Goal: Contribute content: Contribute content

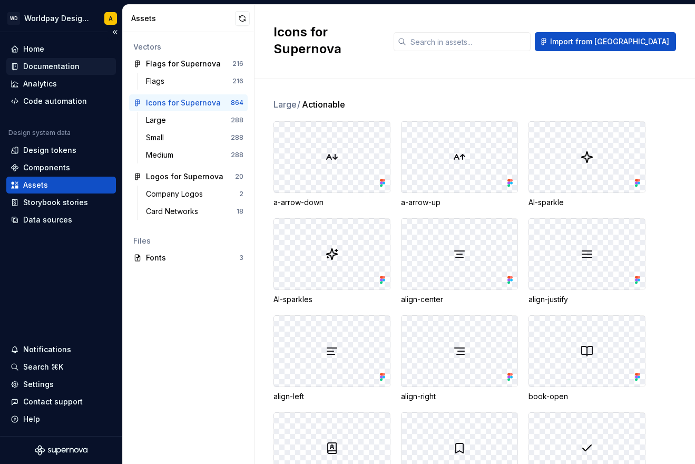
click at [53, 67] on div "Documentation" at bounding box center [51, 66] width 56 height 11
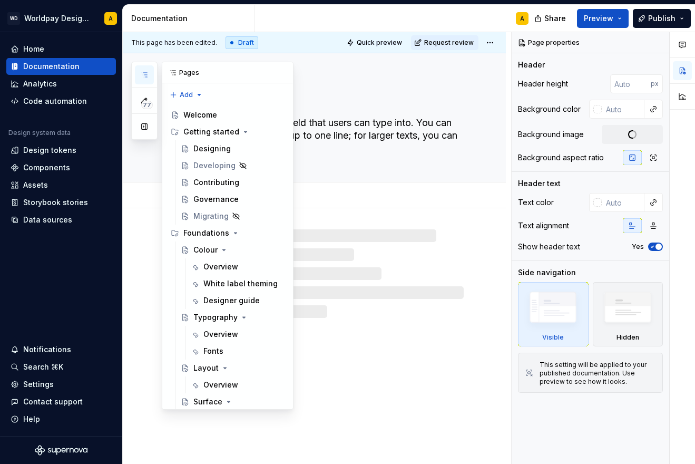
click at [143, 76] on icon "button" at bounding box center [144, 75] width 8 height 8
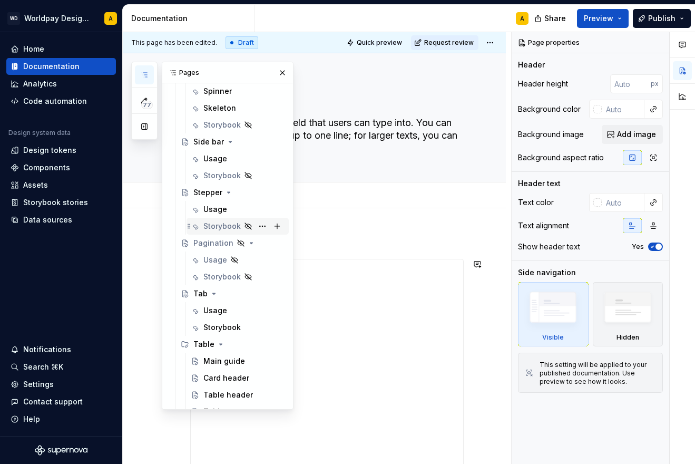
scroll to position [1423, 0]
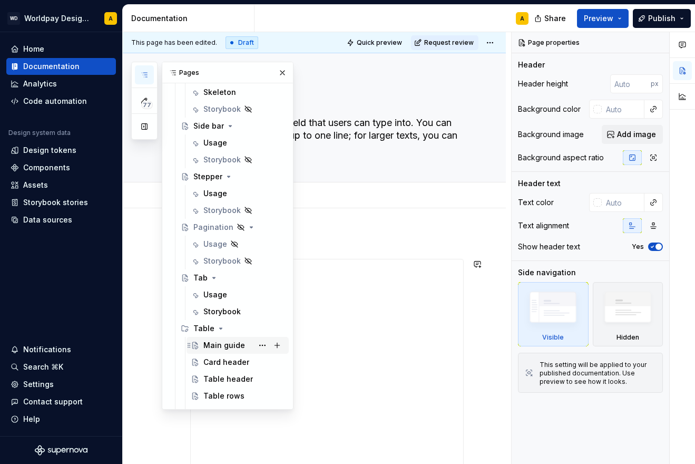
click at [228, 344] on div "Main guide" at bounding box center [224, 345] width 42 height 11
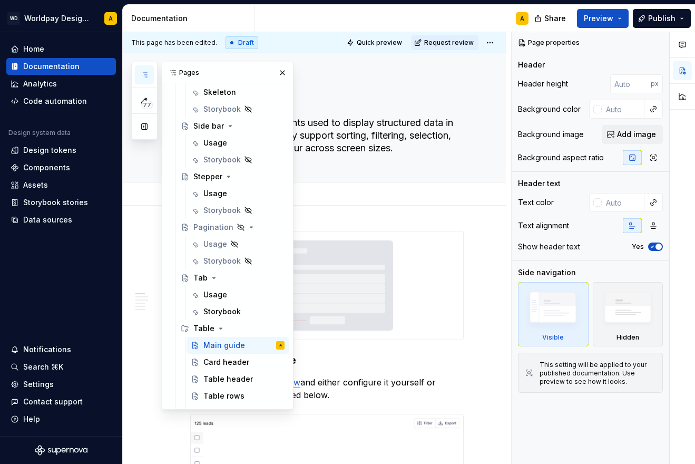
click at [368, 196] on div "Add tab" at bounding box center [327, 194] width 274 height 15
click at [439, 203] on div "Add tab" at bounding box center [314, 193] width 383 height 23
click at [445, 191] on div "Add tab" at bounding box center [327, 194] width 274 height 15
click at [341, 194] on div "Add tab" at bounding box center [327, 194] width 274 height 15
click at [279, 74] on button "button" at bounding box center [282, 72] width 15 height 15
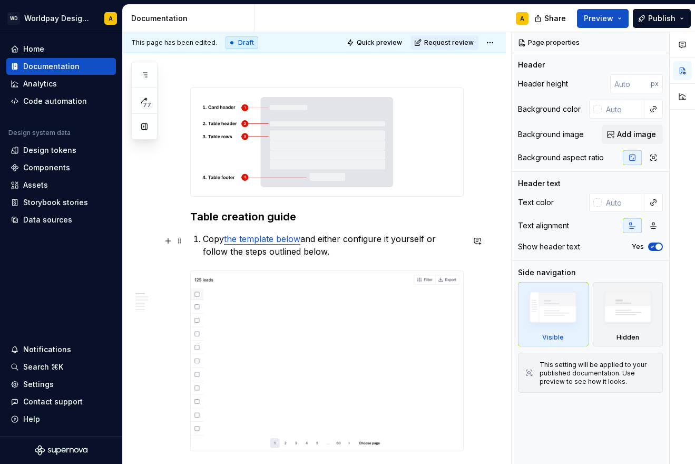
scroll to position [259, 0]
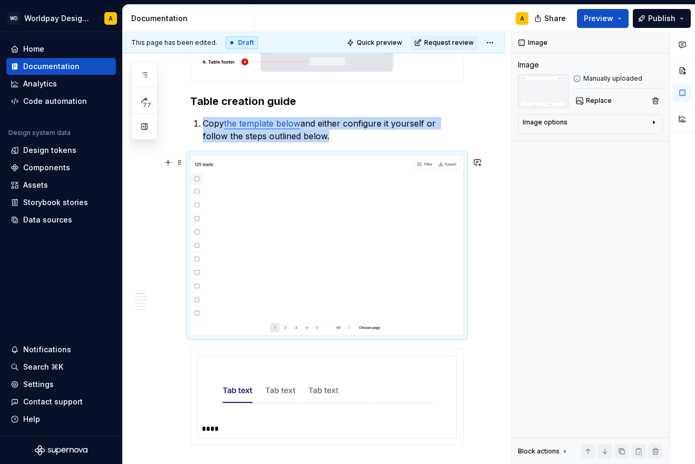
click at [311, 251] on img at bounding box center [327, 245] width 273 height 180
click at [321, 249] on img at bounding box center [327, 245] width 273 height 180
click at [598, 99] on span "Replace" at bounding box center [599, 100] width 26 height 8
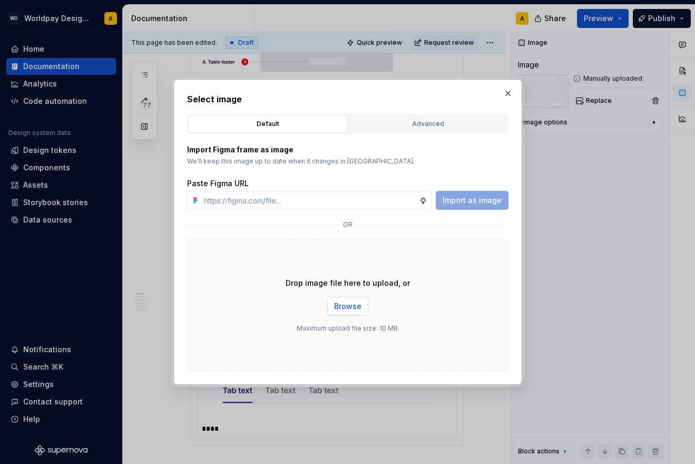
click at [341, 303] on span "Browse" at bounding box center [347, 306] width 27 height 11
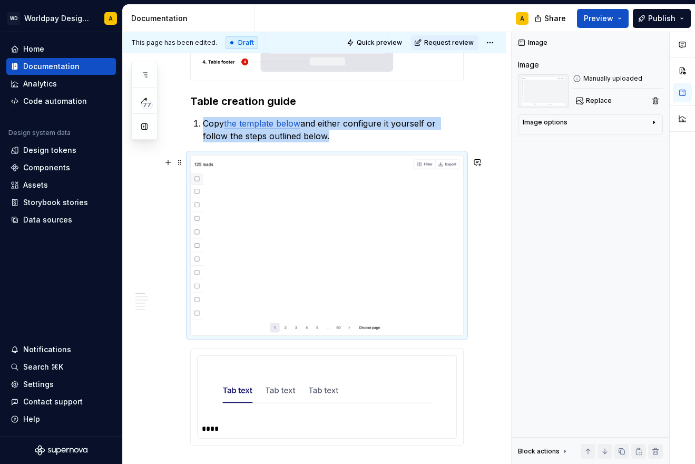
click at [277, 220] on img at bounding box center [327, 245] width 273 height 180
click at [407, 208] on img at bounding box center [327, 245] width 273 height 180
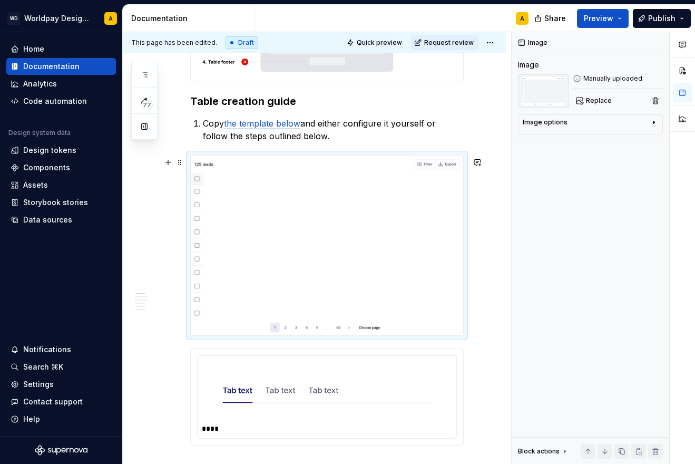
click at [407, 208] on img at bounding box center [327, 245] width 273 height 180
click at [591, 100] on span "Replace" at bounding box center [599, 100] width 26 height 8
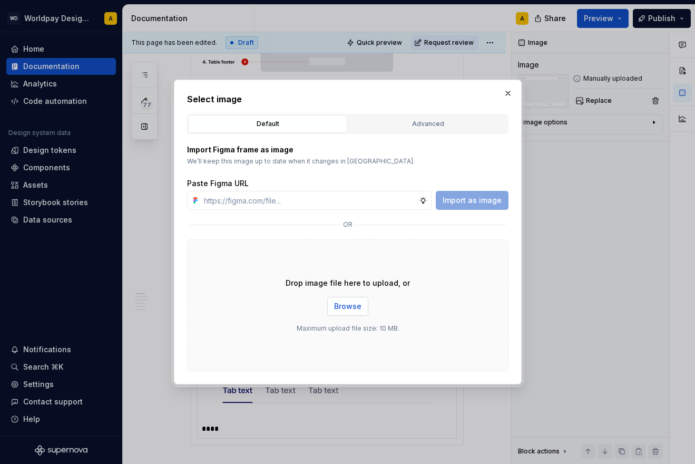
click at [357, 304] on span "Browse" at bounding box center [347, 306] width 27 height 11
click at [355, 301] on button "Browse" at bounding box center [347, 306] width 41 height 19
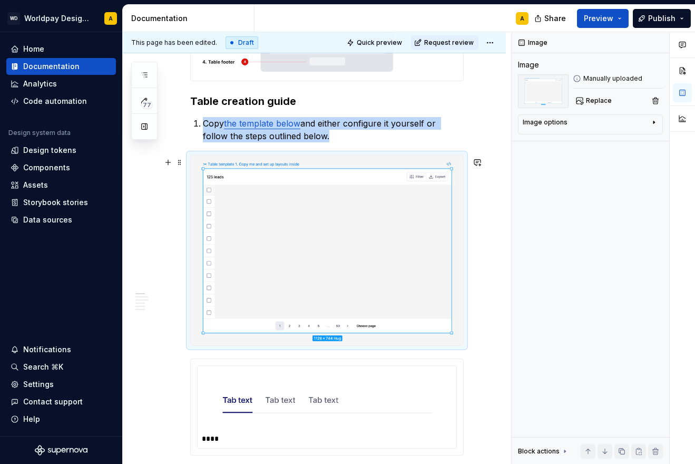
click at [302, 285] on img at bounding box center [327, 250] width 273 height 190
click at [352, 226] on img at bounding box center [327, 250] width 273 height 190
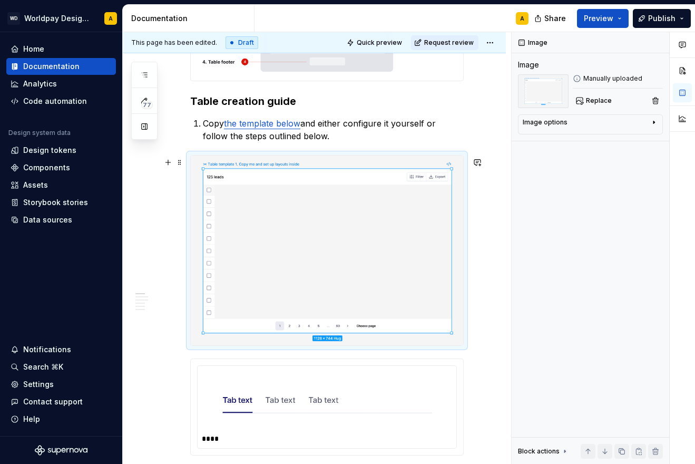
click at [352, 226] on img at bounding box center [327, 250] width 273 height 190
click at [570, 128] on div "Image options" at bounding box center [586, 124] width 127 height 13
click at [571, 124] on div "Image options" at bounding box center [586, 122] width 127 height 8
click at [600, 100] on span "Replace" at bounding box center [599, 100] width 26 height 8
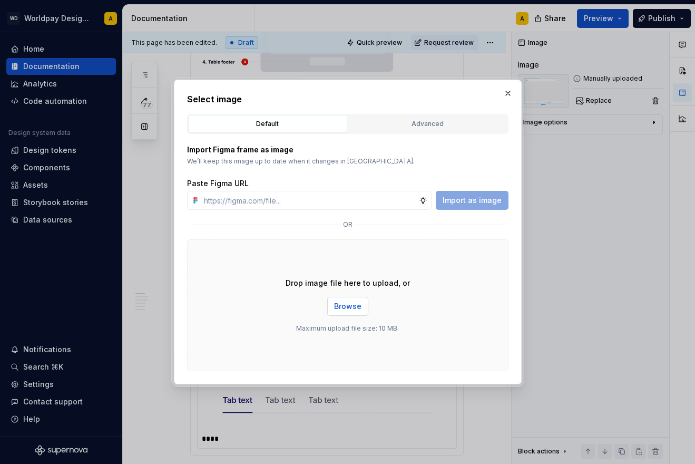
click at [343, 305] on span "Browse" at bounding box center [347, 306] width 27 height 11
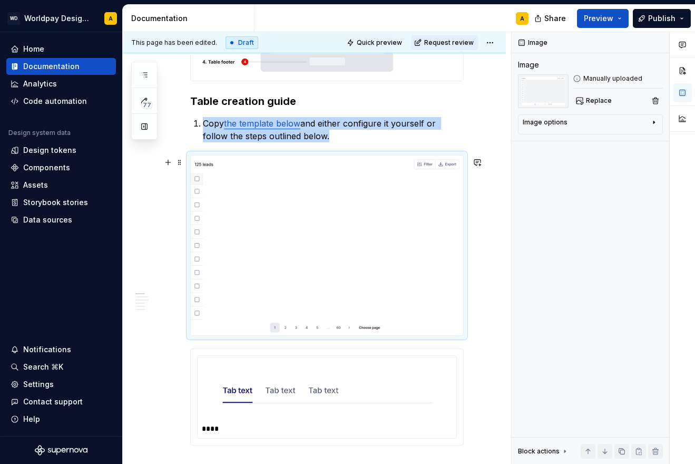
click at [291, 215] on img at bounding box center [327, 245] width 273 height 180
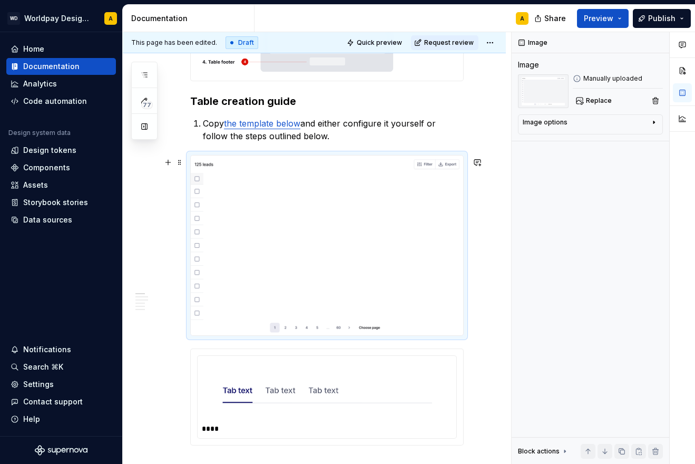
click at [291, 215] on img at bounding box center [327, 245] width 273 height 180
click at [323, 241] on img at bounding box center [327, 245] width 273 height 180
click at [603, 100] on span "Replace" at bounding box center [599, 100] width 26 height 8
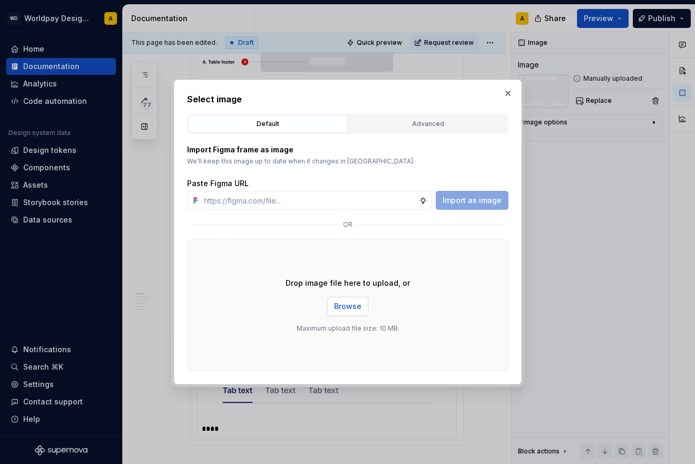
click at [344, 311] on span "Browse" at bounding box center [347, 306] width 27 height 11
click at [341, 310] on span "Browse" at bounding box center [347, 306] width 27 height 11
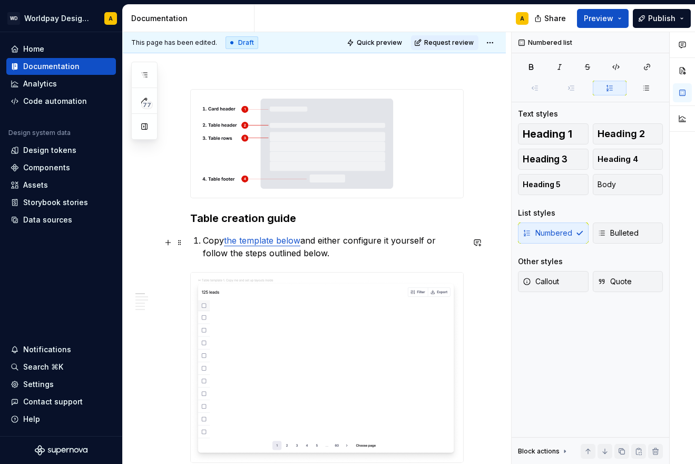
scroll to position [144, 0]
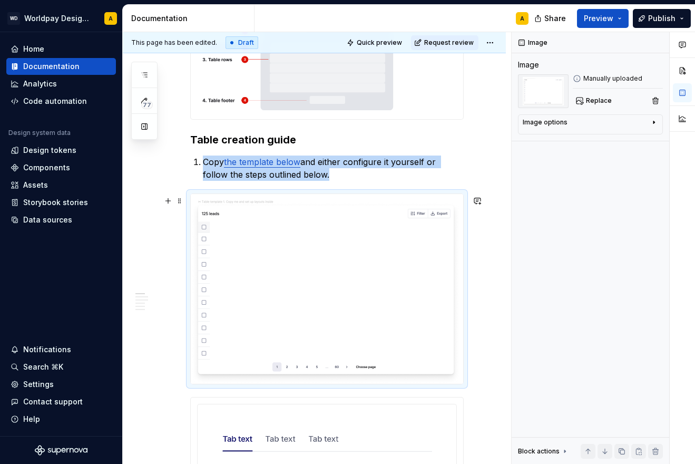
click at [341, 265] on img at bounding box center [327, 289] width 273 height 190
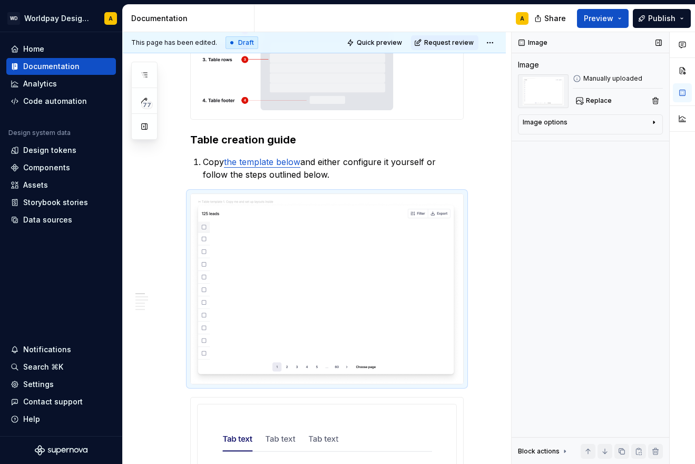
click at [623, 127] on div "Image options" at bounding box center [586, 124] width 127 height 13
click at [563, 175] on textarea at bounding box center [590, 176] width 135 height 19
click at [181, 204] on span at bounding box center [180, 200] width 8 height 15
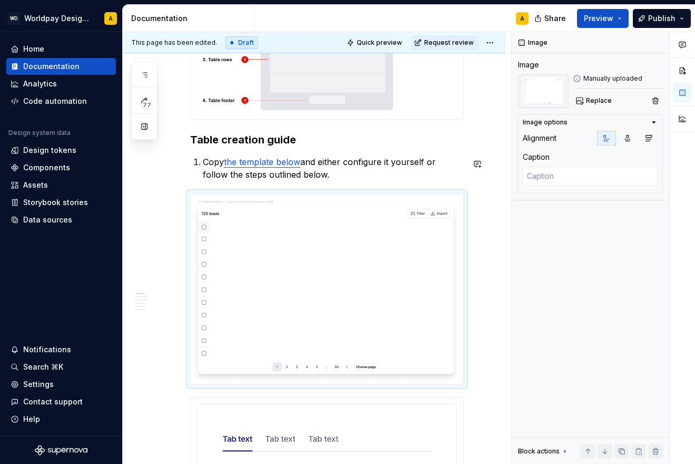
click at [324, 218] on img at bounding box center [327, 289] width 273 height 190
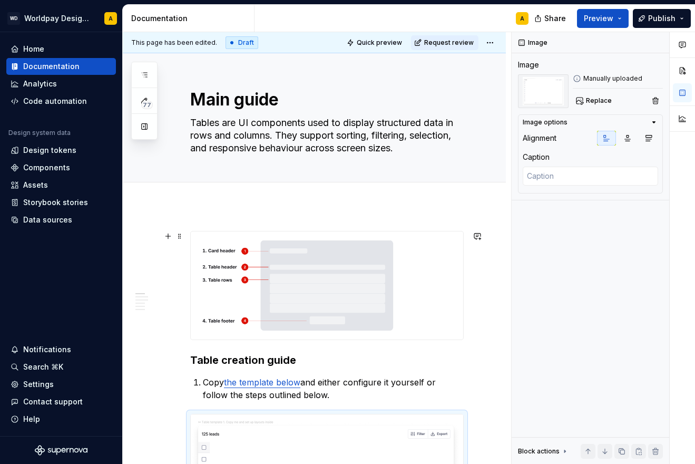
scroll to position [34, 0]
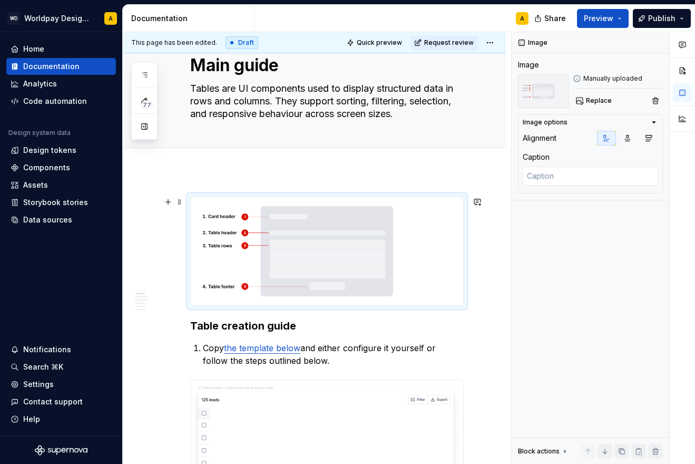
click at [221, 276] on img at bounding box center [327, 251] width 273 height 108
click at [606, 18] on span "Preview" at bounding box center [599, 18] width 30 height 11
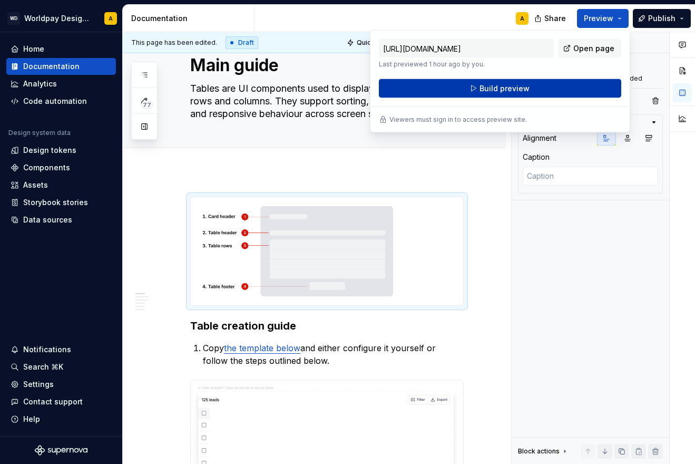
click at [559, 84] on button "Build preview" at bounding box center [500, 88] width 242 height 19
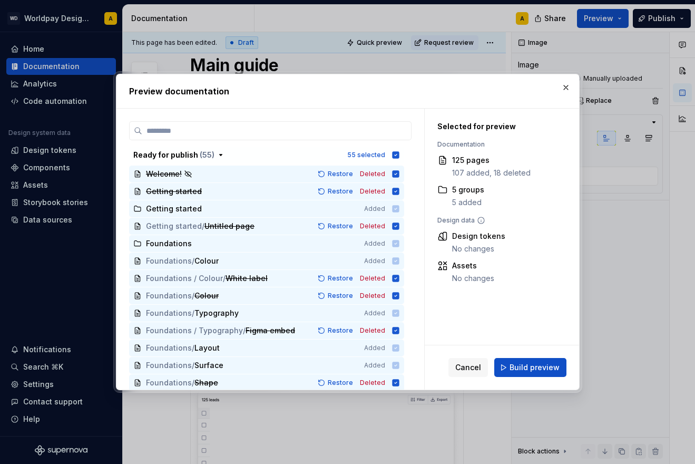
click at [523, 369] on span "Build preview" at bounding box center [535, 367] width 50 height 11
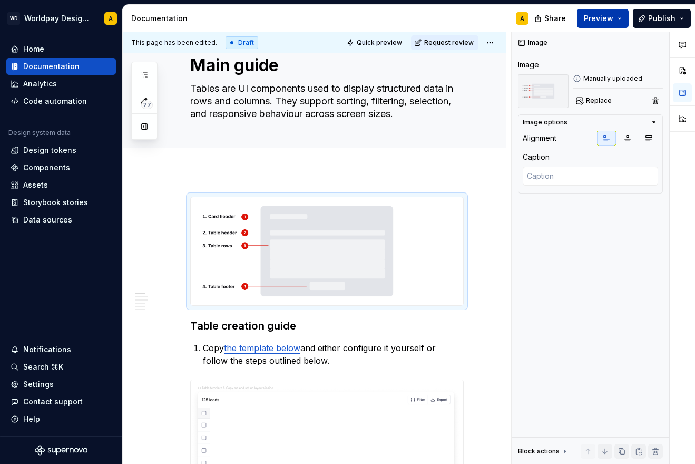
click at [597, 15] on span "Preview" at bounding box center [599, 18] width 30 height 11
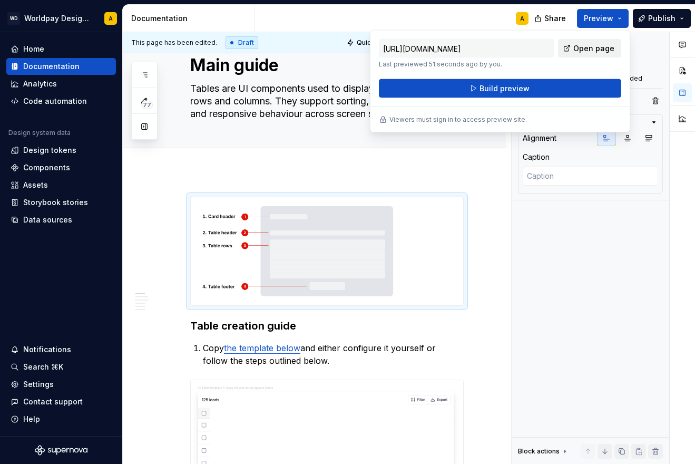
click at [586, 48] on span "Open page" at bounding box center [593, 48] width 41 height 11
type textarea "*"
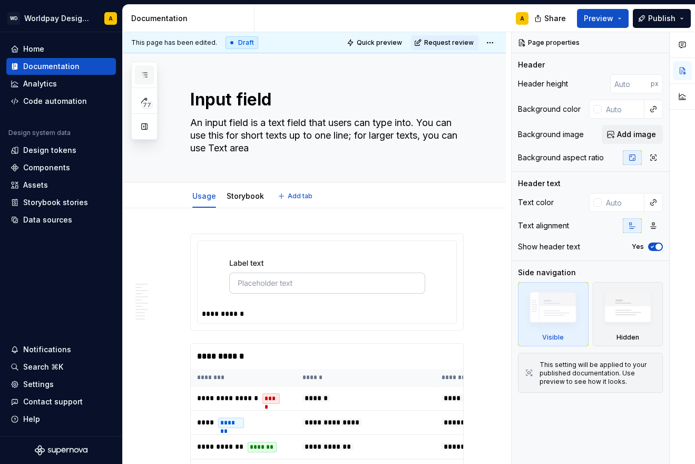
click at [142, 71] on icon "button" at bounding box center [144, 75] width 8 height 8
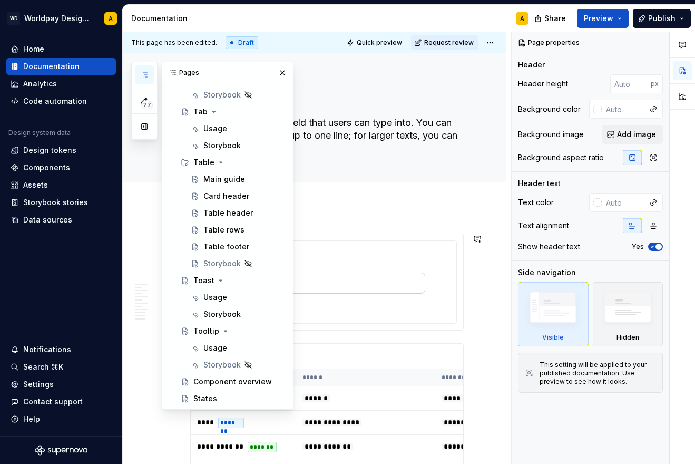
scroll to position [1589, 0]
click at [222, 174] on div "Main guide" at bounding box center [224, 179] width 42 height 11
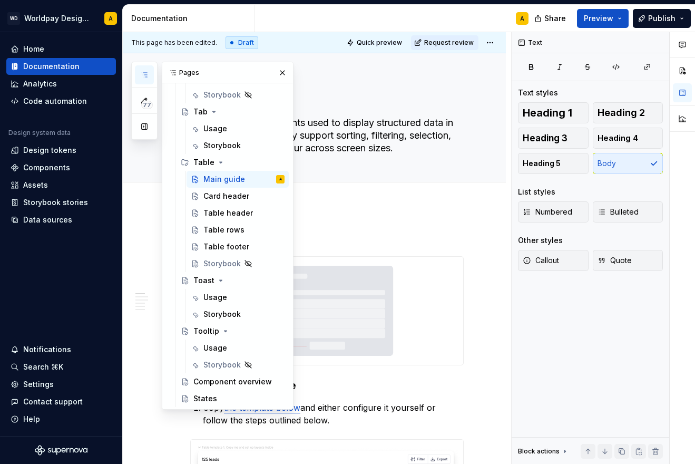
scroll to position [1, 0]
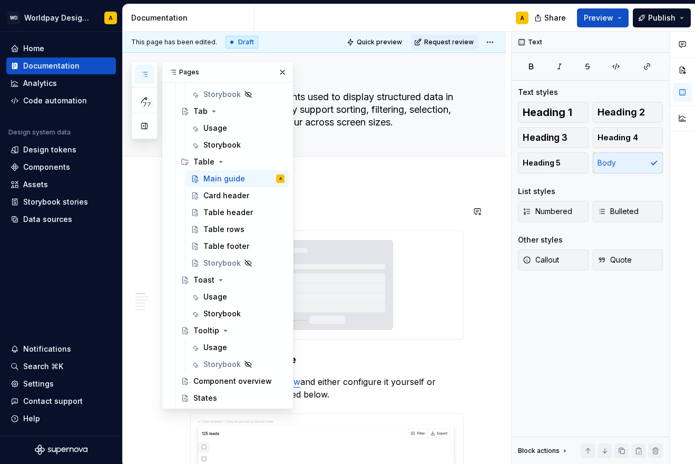
click at [335, 206] on p at bounding box center [327, 211] width 274 height 13
click at [281, 71] on button "button" at bounding box center [282, 72] width 15 height 15
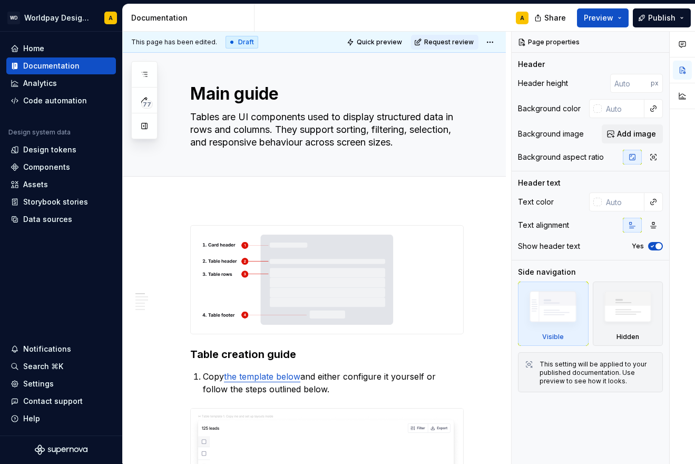
scroll to position [4, 0]
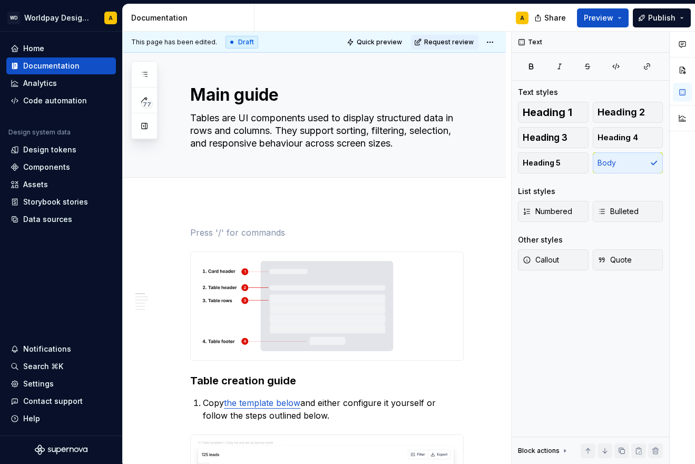
scroll to position [30, 0]
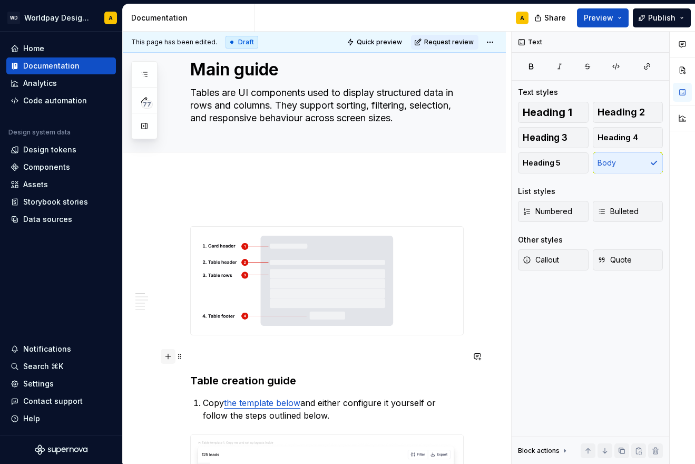
click at [169, 357] on button "button" at bounding box center [168, 356] width 15 height 15
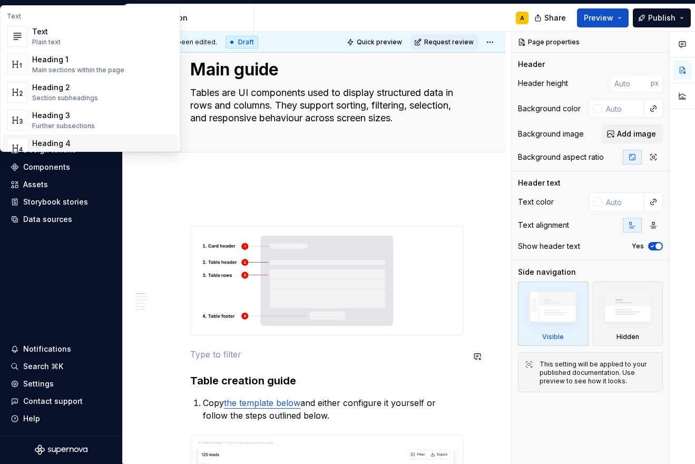
click at [201, 353] on p at bounding box center [327, 354] width 274 height 13
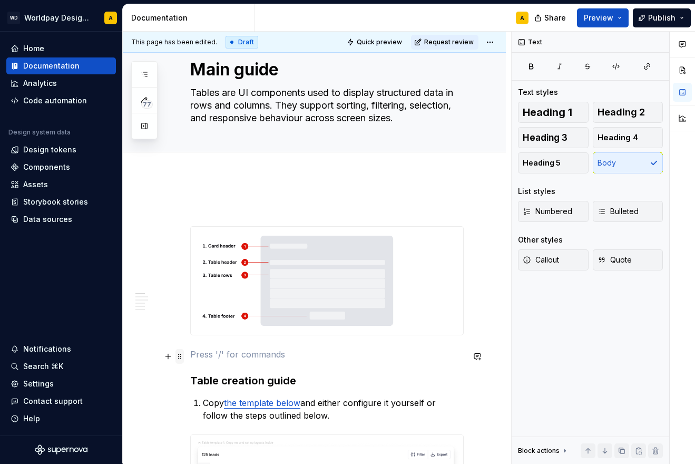
click at [177, 353] on span at bounding box center [180, 356] width 8 height 15
click at [180, 358] on span at bounding box center [180, 356] width 8 height 15
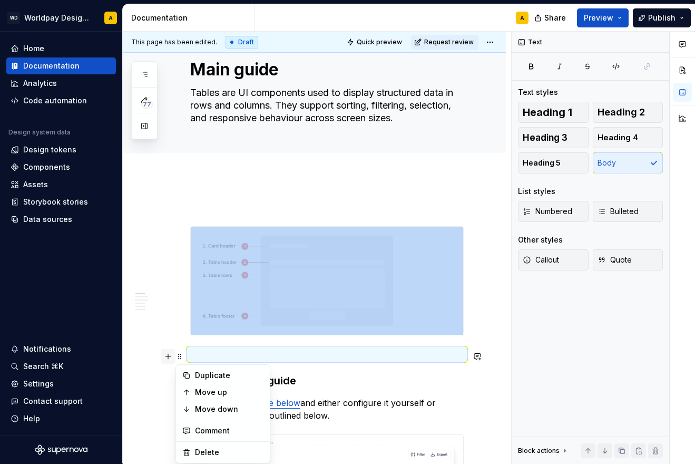
click at [169, 355] on button "button" at bounding box center [168, 356] width 15 height 15
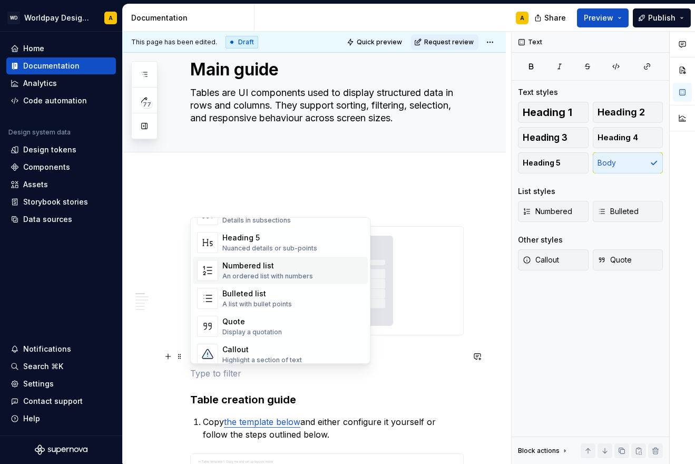
scroll to position [151, 0]
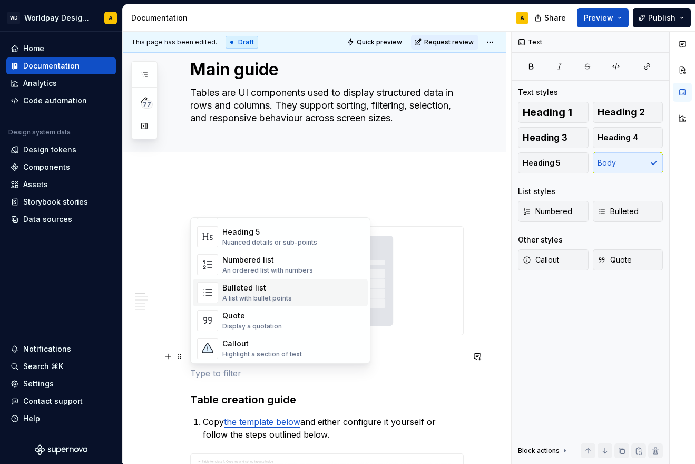
click at [250, 295] on div "A list with bullet points" at bounding box center [257, 298] width 70 height 8
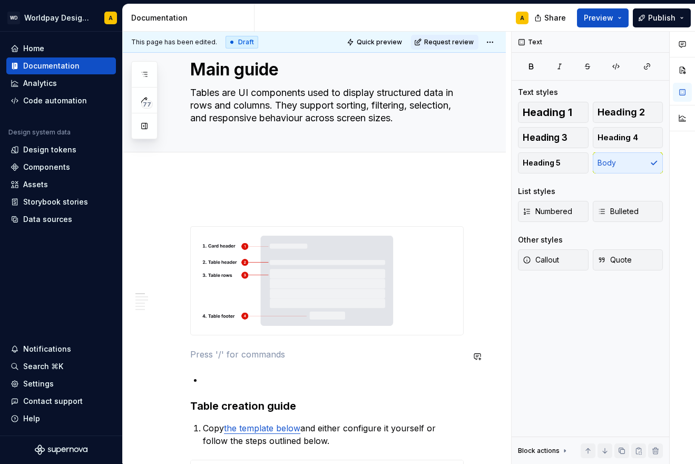
type textarea "*"
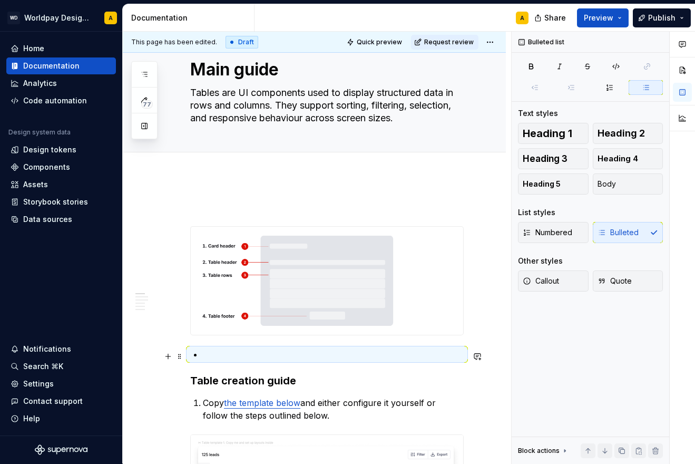
click at [212, 359] on p at bounding box center [333, 354] width 261 height 13
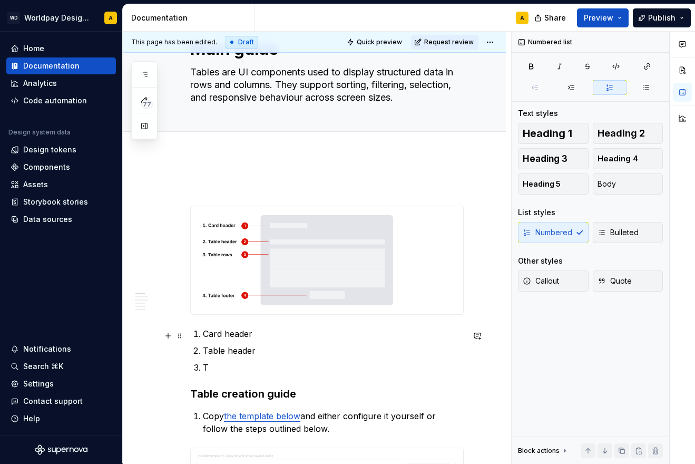
scroll to position [71, 0]
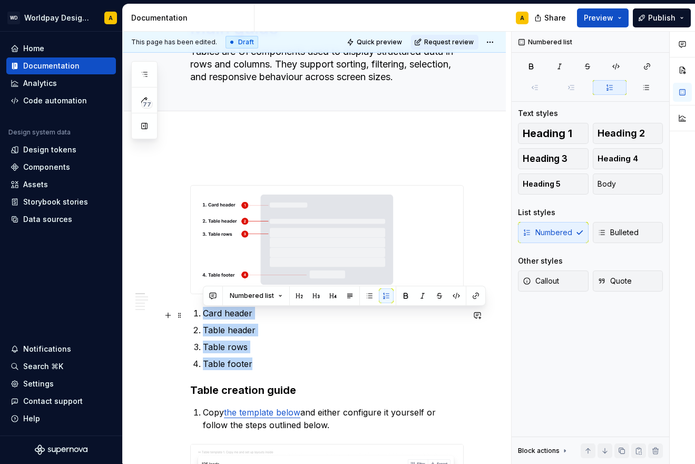
drag, startPoint x: 267, startPoint y: 366, endPoint x: 197, endPoint y: 310, distance: 89.6
click at [203, 310] on ol "Card header Table header Table rows Table footer" at bounding box center [333, 338] width 261 height 63
click at [405, 294] on button "button" at bounding box center [405, 295] width 15 height 15
click at [298, 362] on p "Table footer" at bounding box center [333, 363] width 261 height 13
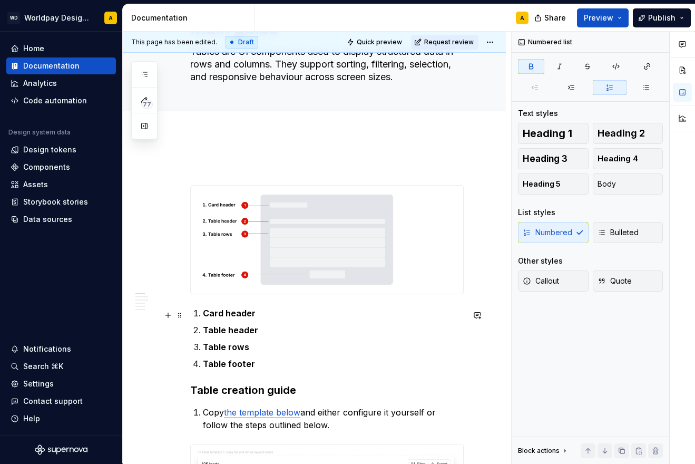
click at [203, 314] on p "Card header" at bounding box center [333, 313] width 261 height 13
click at [203, 313] on p "Card header" at bounding box center [333, 313] width 261 height 13
click at [210, 313] on strong "Card header" at bounding box center [229, 313] width 53 height 11
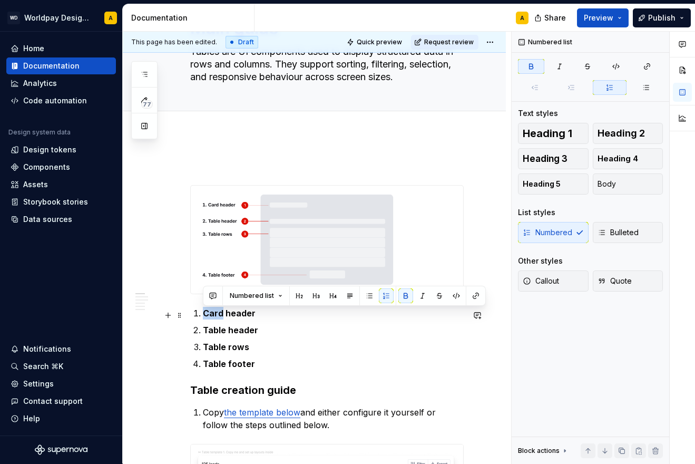
click at [210, 313] on strong "Card header" at bounding box center [229, 313] width 53 height 11
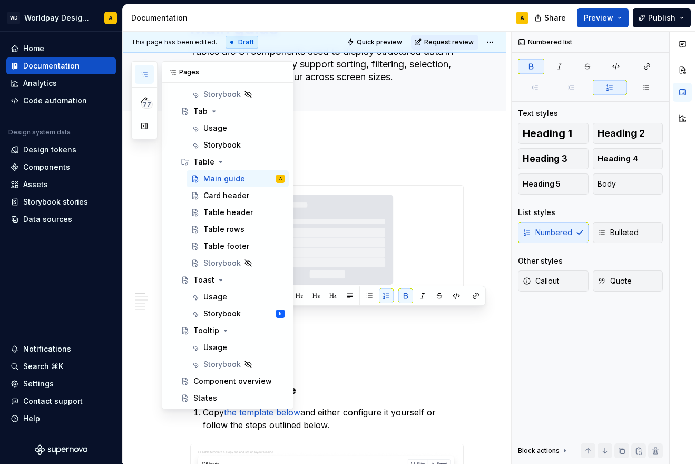
click at [144, 69] on button "button" at bounding box center [144, 74] width 19 height 19
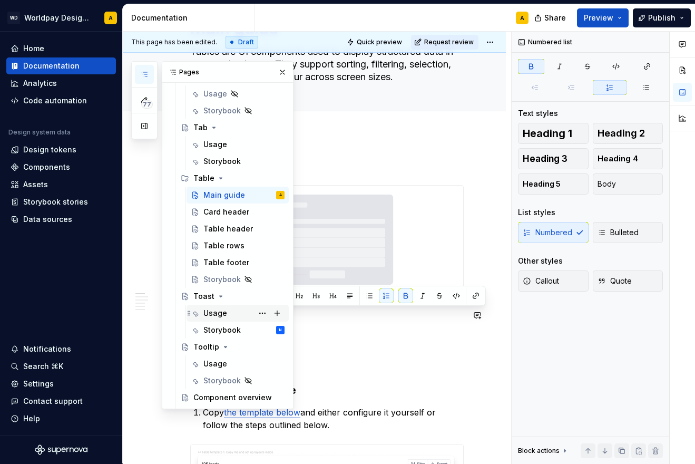
scroll to position [1564, 0]
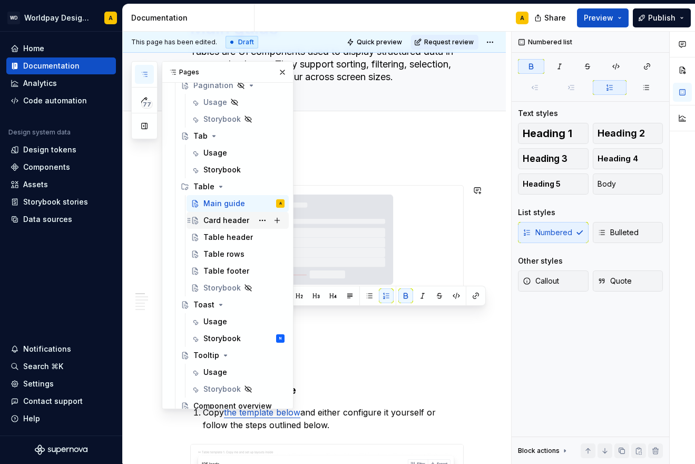
click at [235, 221] on div "Card header" at bounding box center [226, 220] width 46 height 11
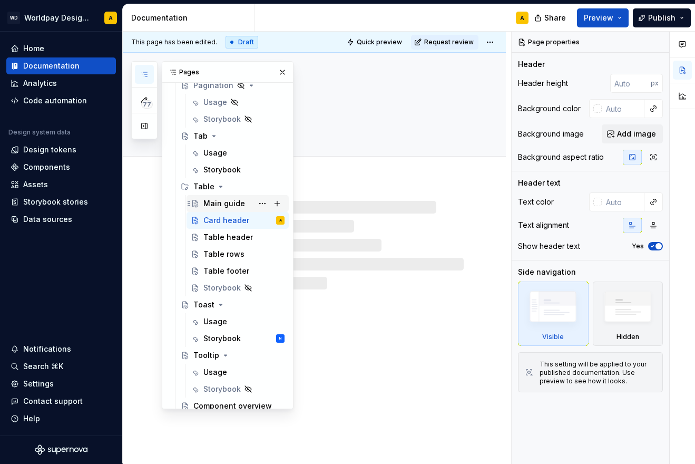
click at [221, 198] on div "Main guide" at bounding box center [243, 203] width 81 height 15
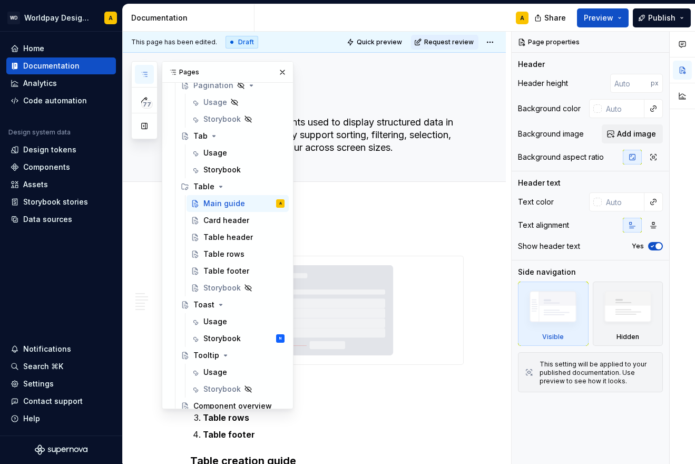
click at [330, 327] on img at bounding box center [327, 310] width 273 height 108
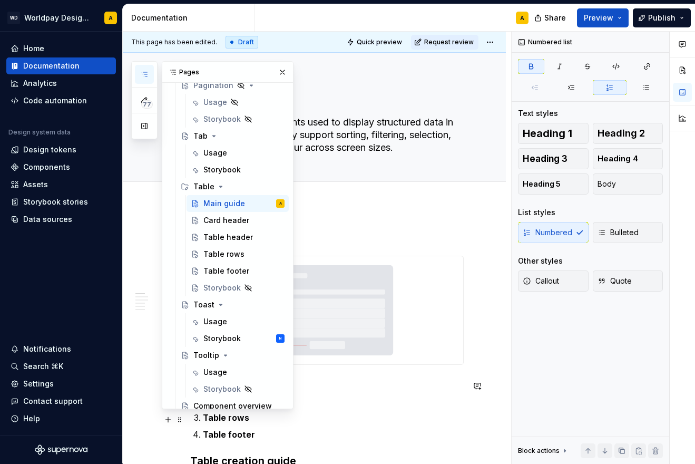
click at [283, 419] on ol "Card header Table header Table rows Table footer" at bounding box center [333, 408] width 261 height 63
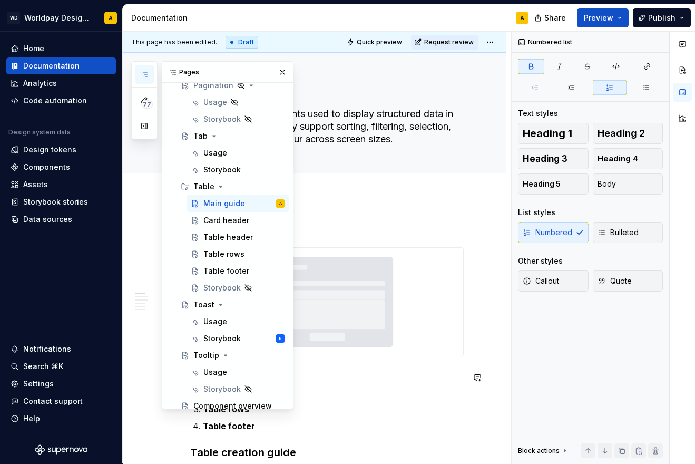
click at [309, 382] on p "Card header" at bounding box center [333, 375] width 261 height 13
click at [280, 64] on div "Pages" at bounding box center [227, 72] width 131 height 21
click at [280, 69] on button "button" at bounding box center [282, 72] width 15 height 15
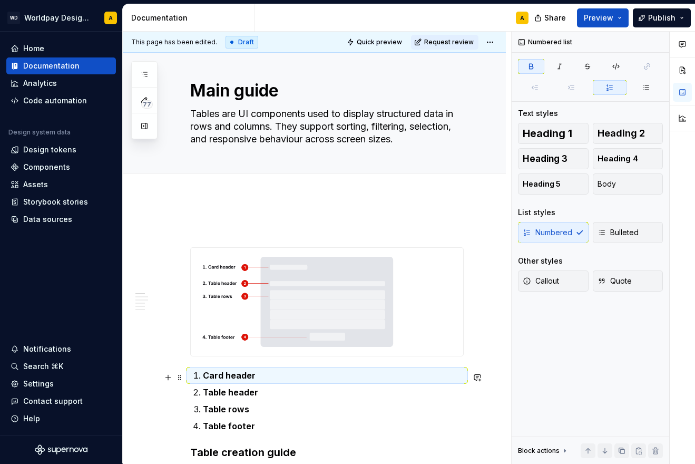
click at [253, 375] on strong "Card header" at bounding box center [229, 375] width 53 height 11
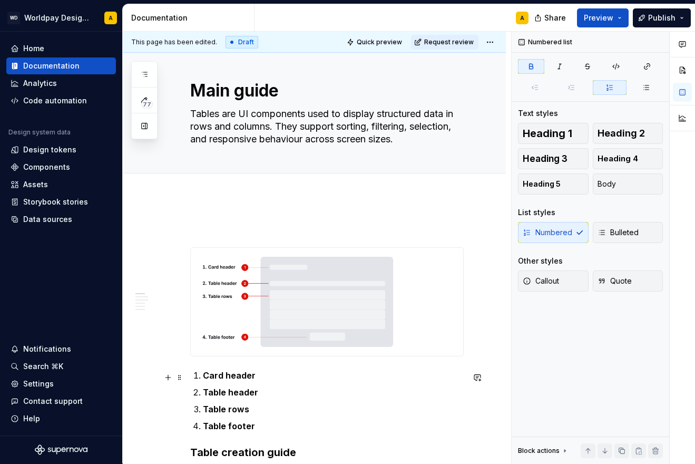
click at [253, 375] on strong "Card header" at bounding box center [229, 375] width 53 height 11
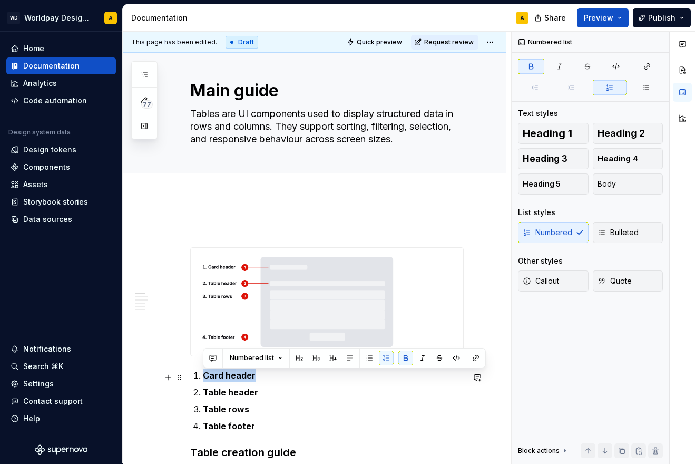
click at [253, 375] on strong "Card header" at bounding box center [229, 375] width 53 height 11
click at [473, 359] on button "button" at bounding box center [476, 358] width 15 height 15
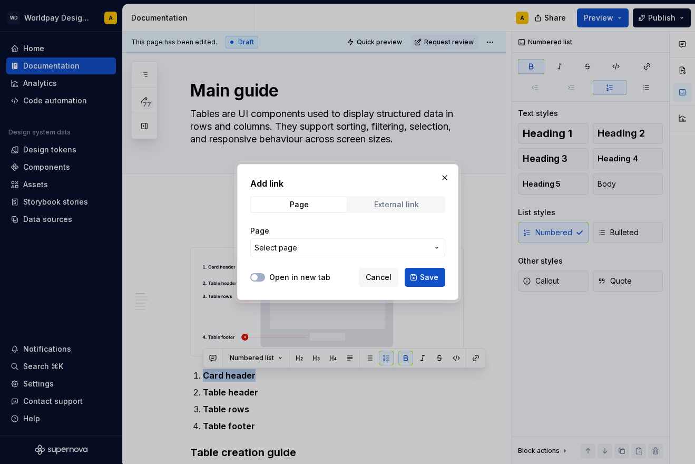
click at [378, 199] on span "External link" at bounding box center [396, 204] width 95 height 15
click at [323, 199] on span "Page" at bounding box center [298, 204] width 95 height 15
click at [302, 244] on span "Select page" at bounding box center [342, 247] width 174 height 11
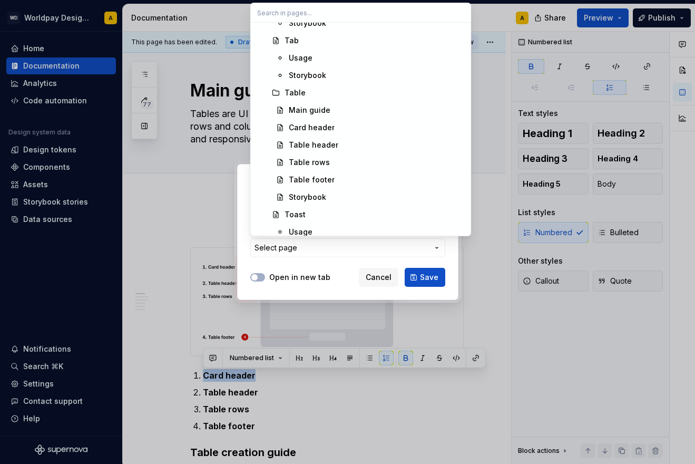
scroll to position [1646, 0]
click at [318, 127] on div "Card header" at bounding box center [312, 127] width 46 height 11
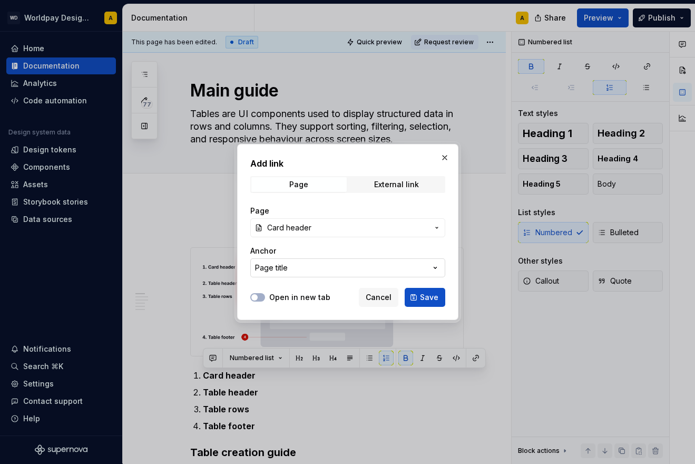
click at [372, 268] on button "Page title" at bounding box center [347, 267] width 195 height 19
click at [372, 252] on div "Add link Page External link Page Card header Anchor Page title Open in new tab …" at bounding box center [347, 232] width 695 height 464
click at [431, 296] on span "Save" at bounding box center [429, 297] width 18 height 11
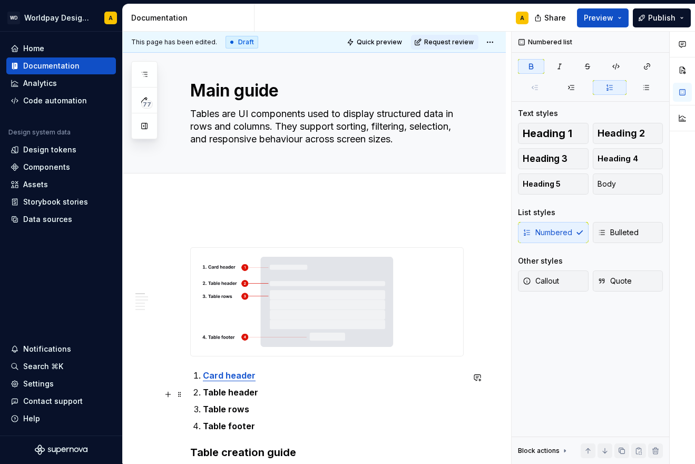
click at [231, 394] on strong "Table header" at bounding box center [230, 392] width 55 height 11
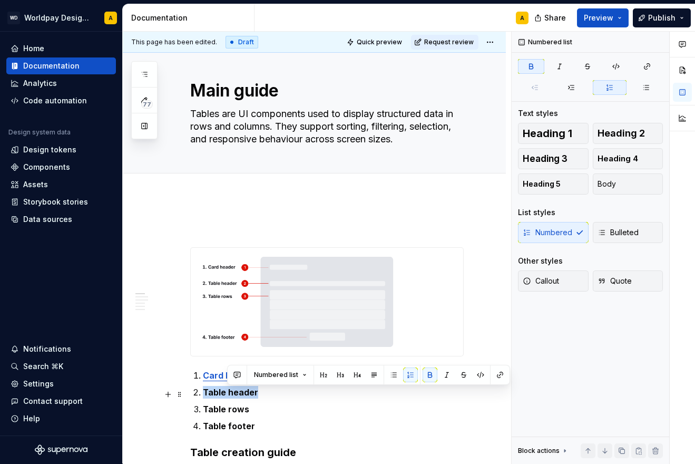
click at [231, 394] on strong "Table header" at bounding box center [230, 392] width 55 height 11
click at [474, 369] on button "button" at bounding box center [476, 374] width 15 height 15
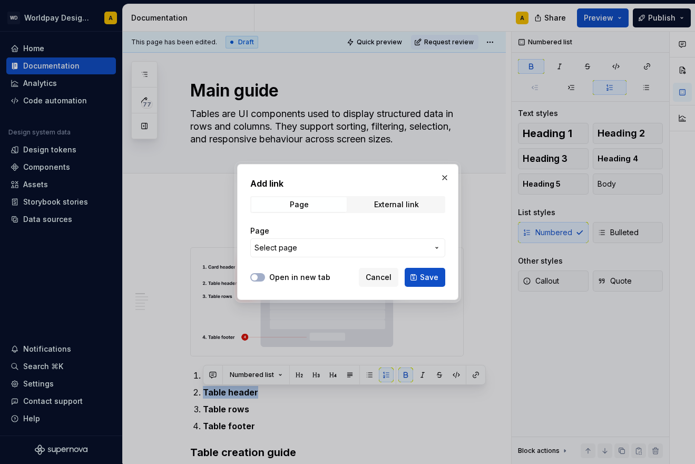
click at [375, 244] on span "Select page" at bounding box center [342, 247] width 174 height 11
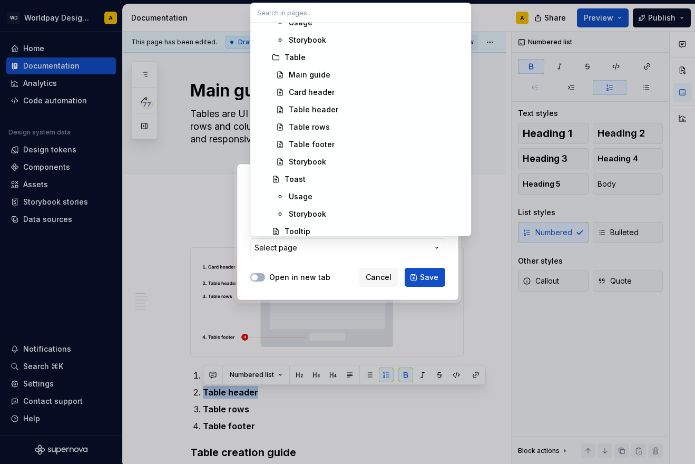
scroll to position [1677, 0]
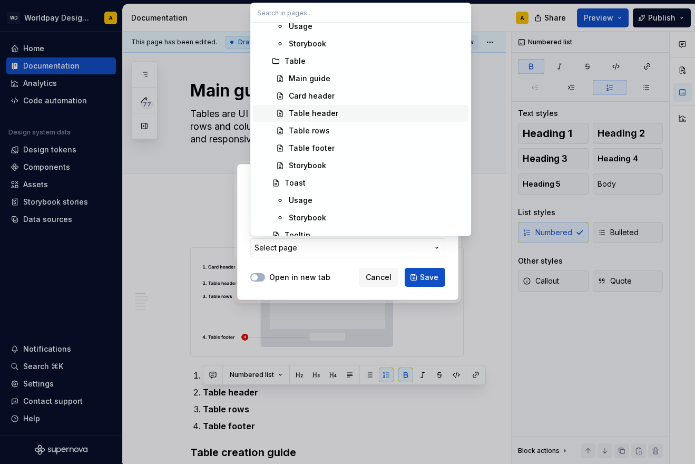
click at [361, 113] on div "Table header" at bounding box center [377, 113] width 176 height 11
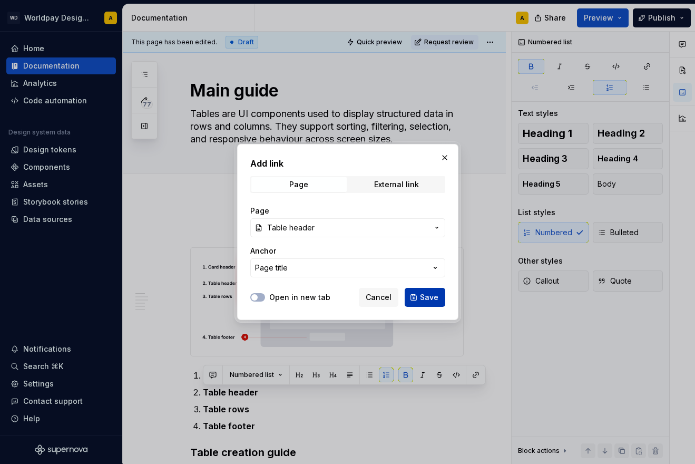
click at [428, 295] on span "Save" at bounding box center [429, 297] width 18 height 11
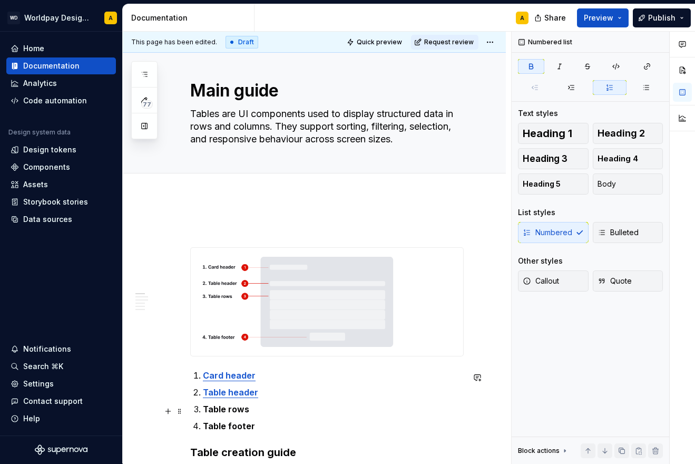
click at [229, 412] on strong "Table rows" at bounding box center [226, 409] width 46 height 11
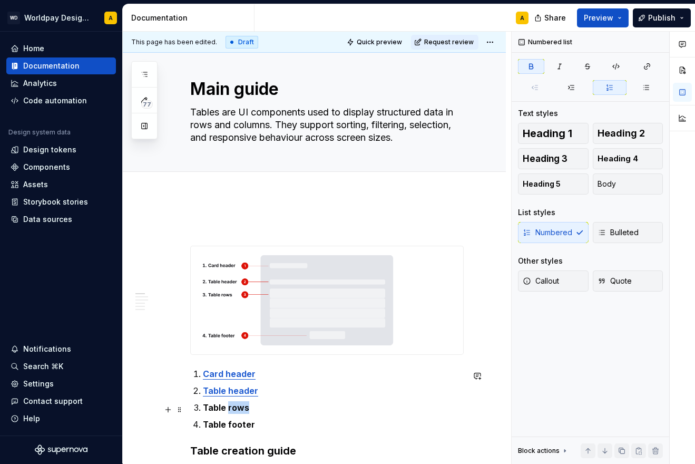
click at [229, 412] on strong "Table rows" at bounding box center [226, 407] width 46 height 11
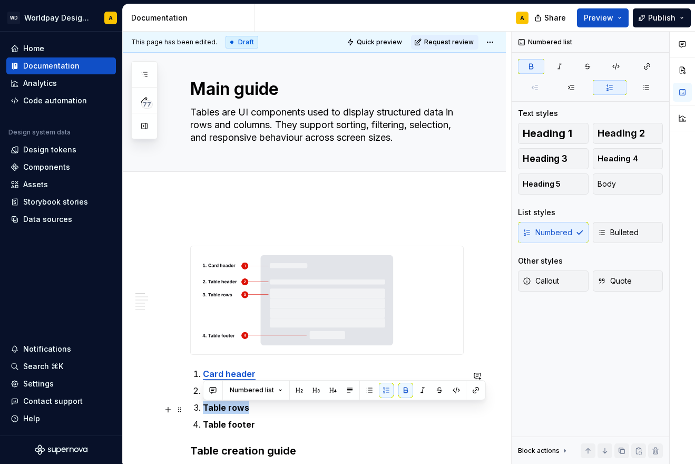
click at [229, 412] on strong "Table rows" at bounding box center [226, 407] width 46 height 11
click at [474, 387] on button "button" at bounding box center [476, 390] width 15 height 15
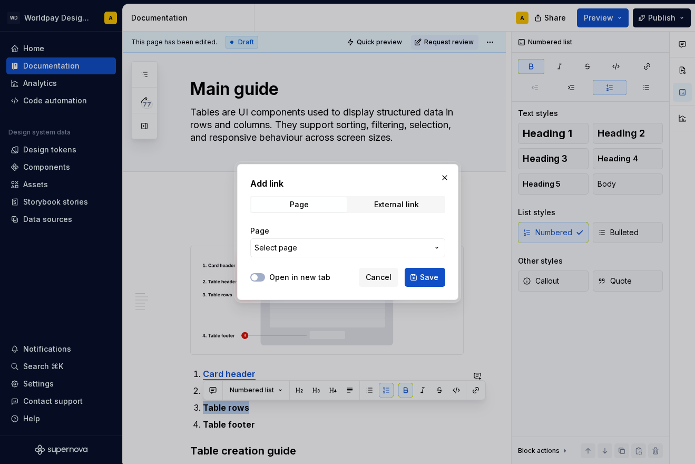
click at [369, 245] on span "Select page" at bounding box center [342, 247] width 174 height 11
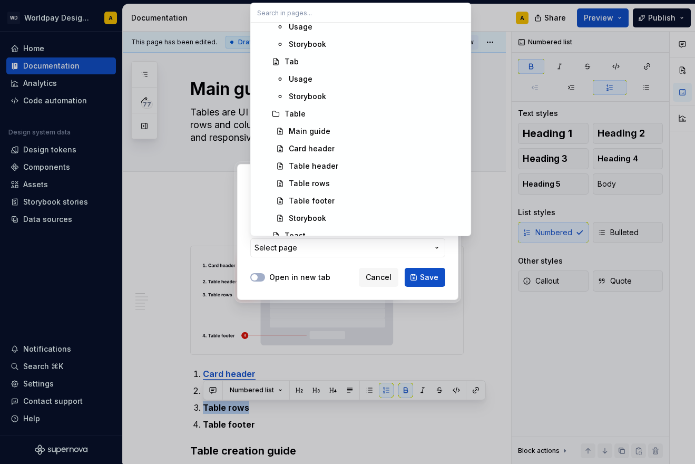
scroll to position [1640, 0]
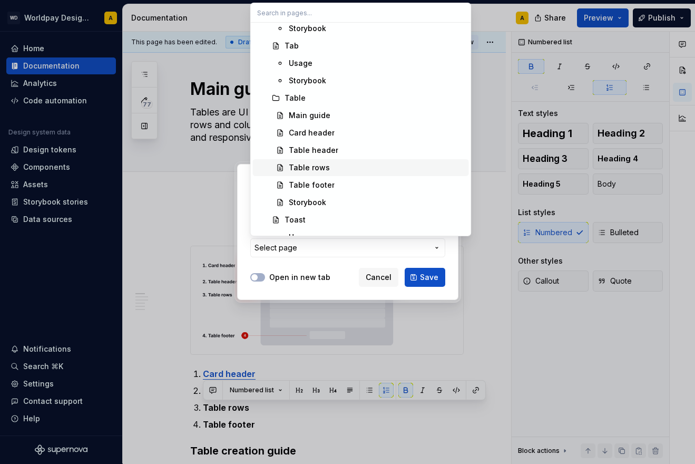
click at [357, 164] on div "Table rows" at bounding box center [377, 167] width 176 height 11
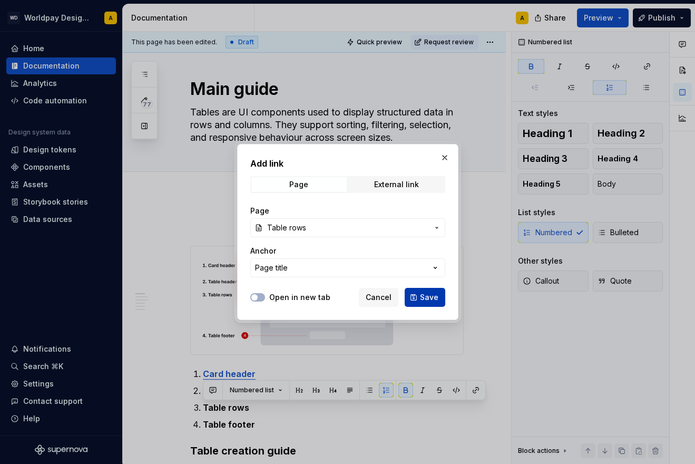
click at [422, 303] on button "Save" at bounding box center [425, 297] width 41 height 19
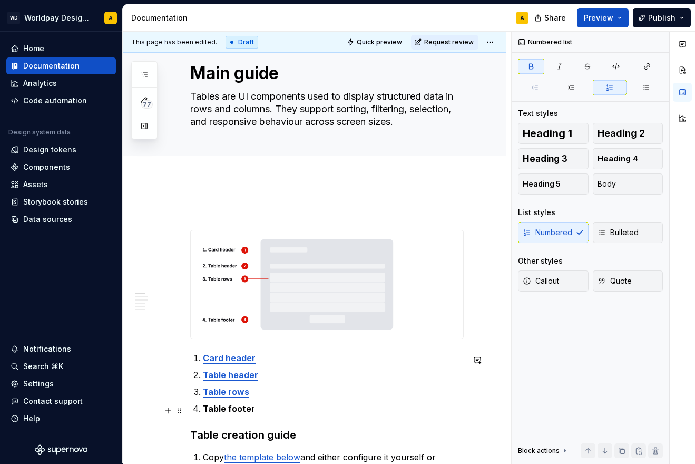
click at [261, 404] on p "Table footer" at bounding box center [333, 408] width 261 height 13
click at [228, 410] on strong "Table footer" at bounding box center [229, 408] width 52 height 11
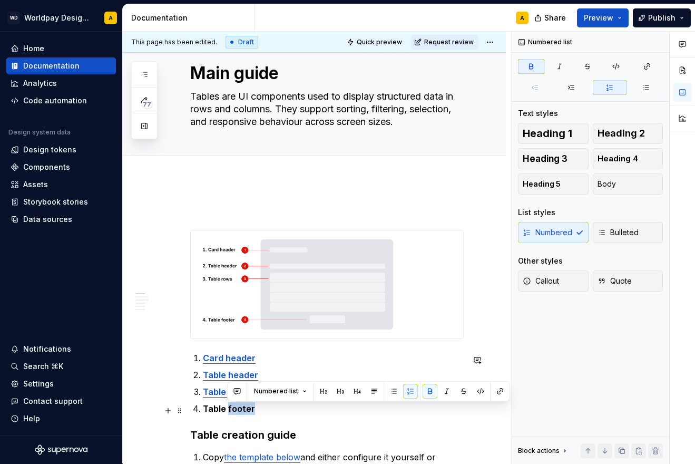
click at [228, 410] on strong "Table footer" at bounding box center [229, 408] width 52 height 11
click at [472, 388] on button "button" at bounding box center [476, 391] width 15 height 15
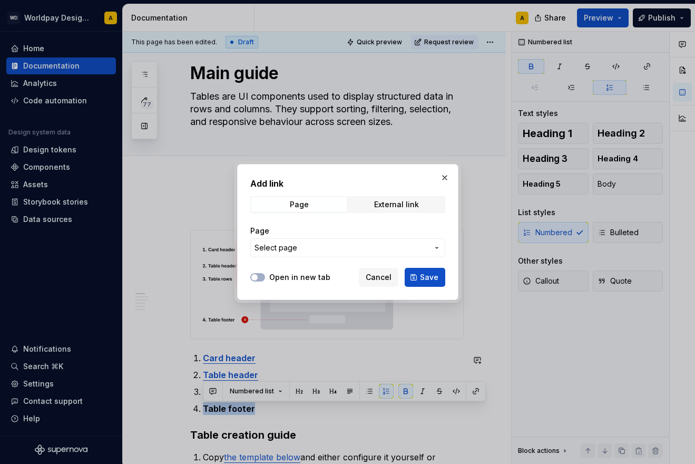
click at [338, 244] on span "Select page" at bounding box center [342, 247] width 174 height 11
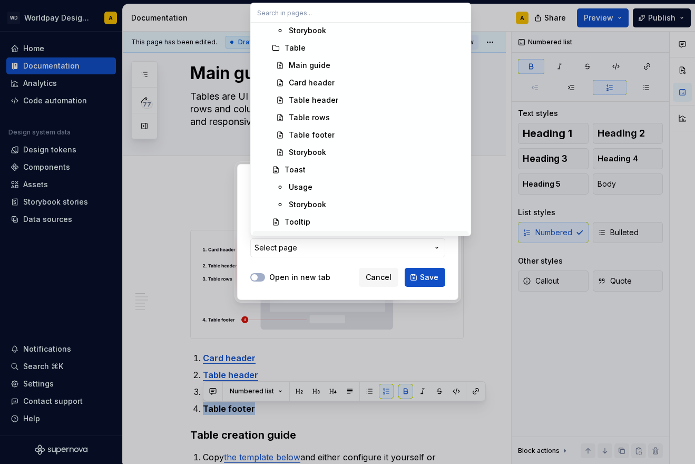
scroll to position [1686, 0]
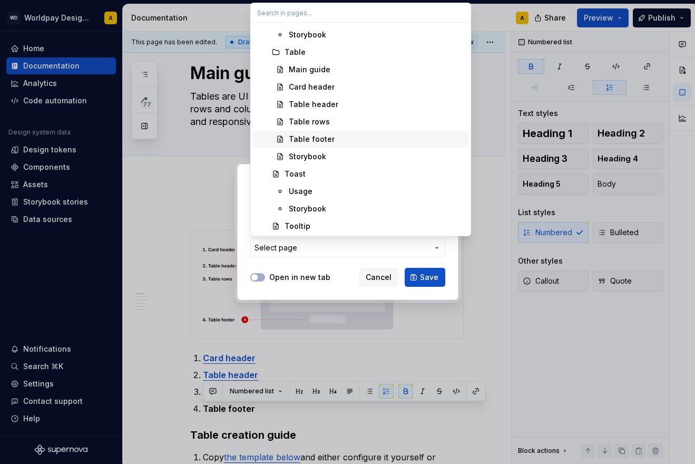
click at [338, 136] on div "Table footer" at bounding box center [377, 139] width 176 height 11
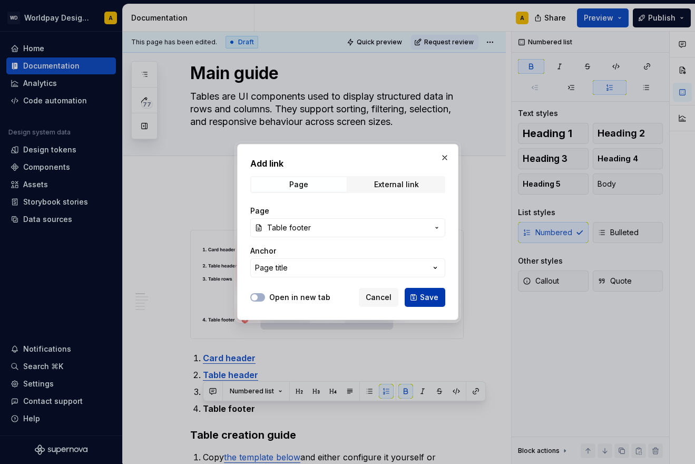
click at [426, 292] on button "Save" at bounding box center [425, 297] width 41 height 19
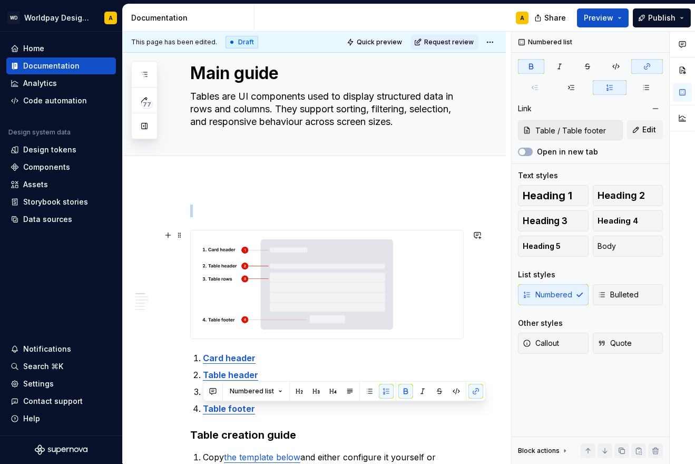
click at [463, 335] on img at bounding box center [327, 284] width 273 height 108
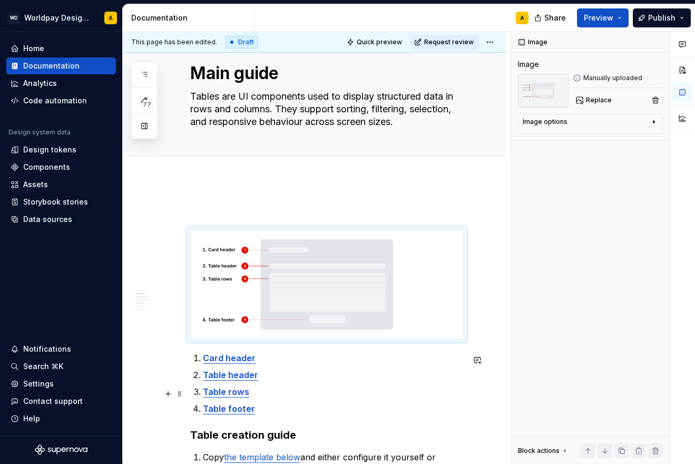
click at [404, 398] on p "Table rows" at bounding box center [333, 391] width 261 height 13
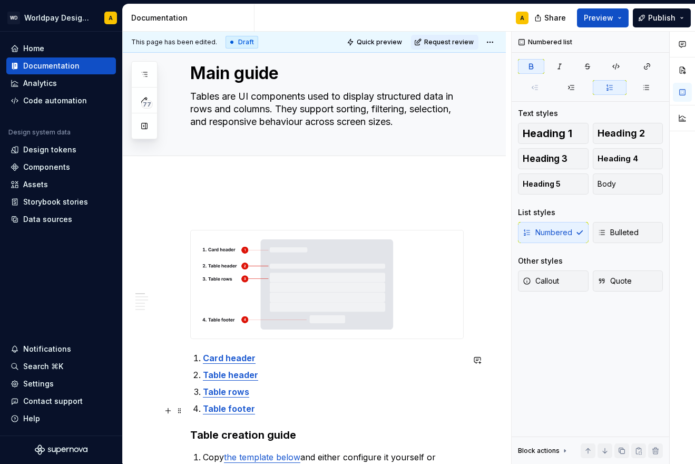
click at [264, 406] on p "Table footer" at bounding box center [333, 408] width 261 height 13
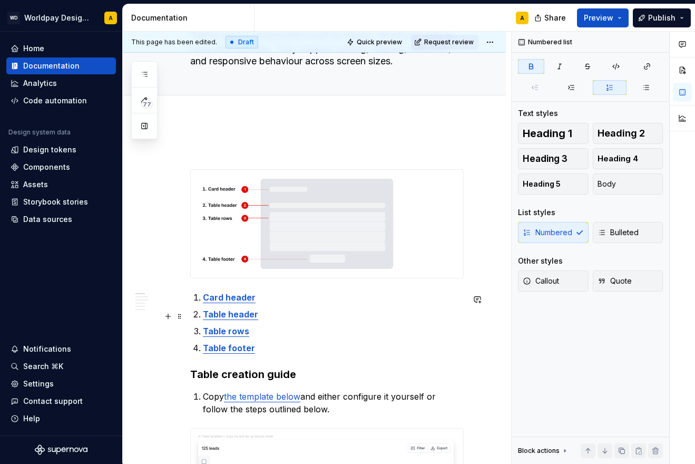
scroll to position [93, 0]
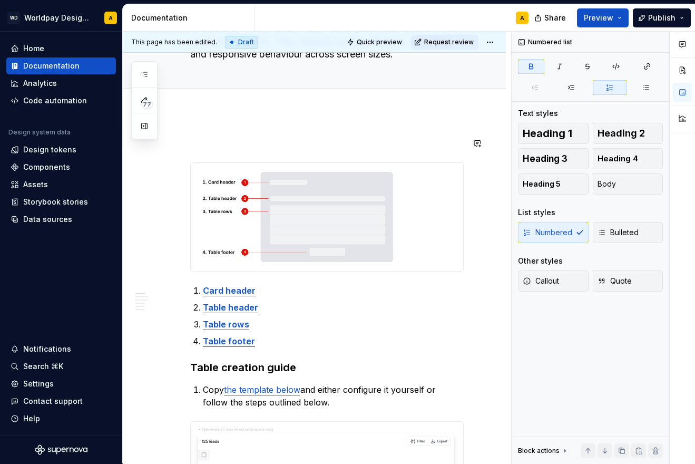
click at [213, 145] on p at bounding box center [327, 143] width 274 height 13
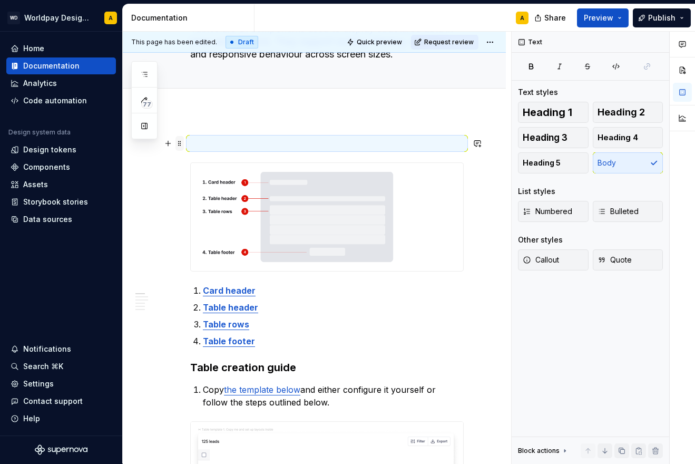
click at [180, 145] on span at bounding box center [180, 143] width 8 height 15
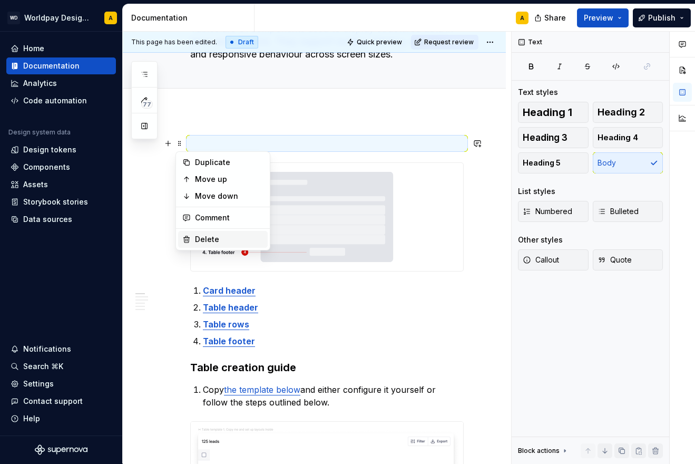
click at [214, 237] on div "Delete" at bounding box center [229, 239] width 69 height 11
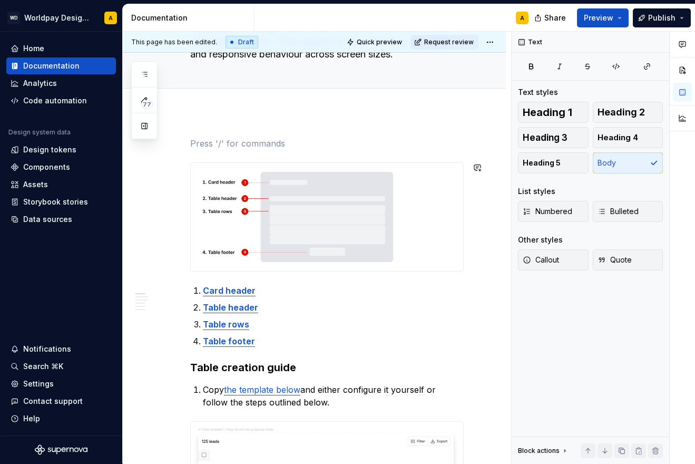
scroll to position [119, 0]
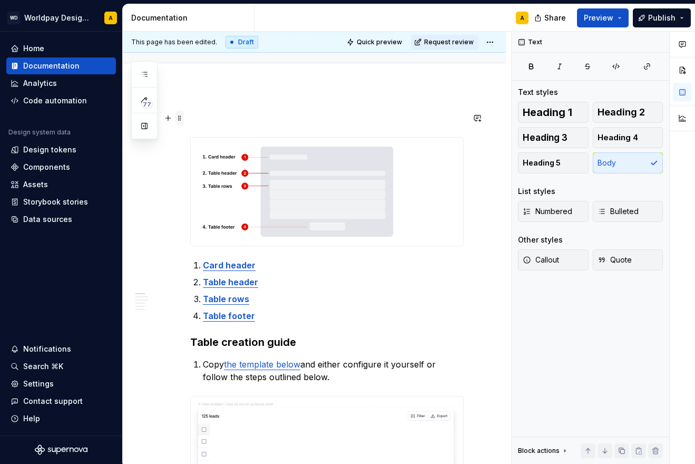
click at [181, 119] on span at bounding box center [180, 118] width 8 height 15
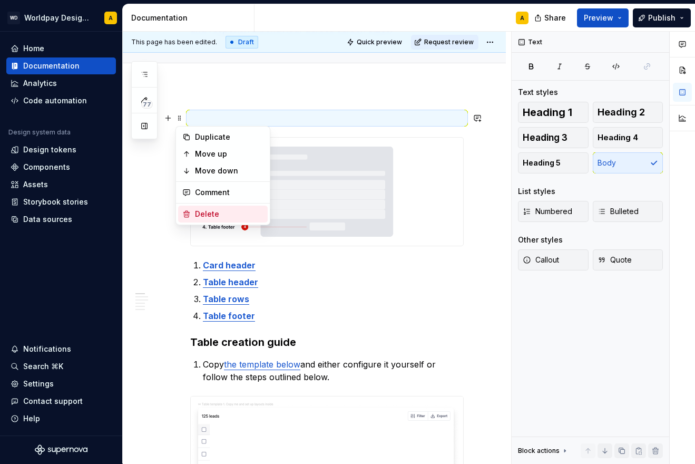
click at [202, 213] on div "Delete" at bounding box center [229, 214] width 69 height 11
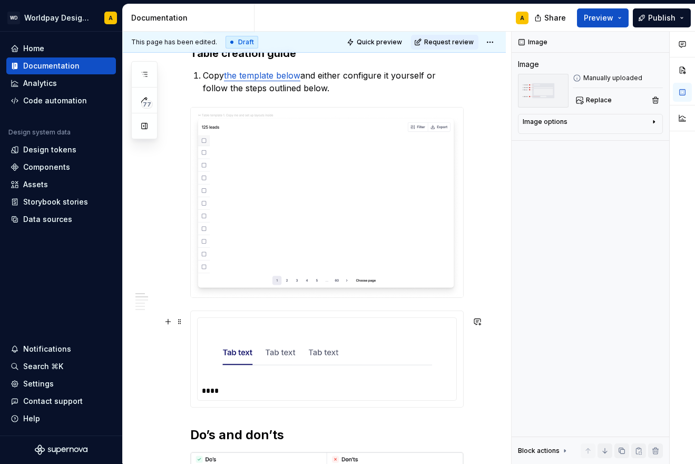
scroll to position [398, 0]
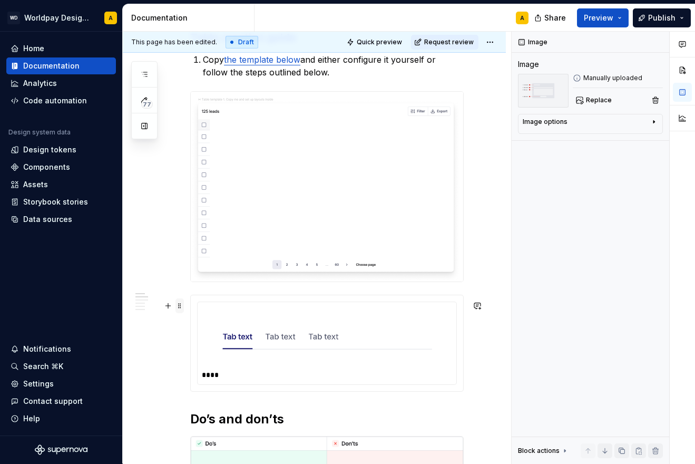
click at [178, 304] on span at bounding box center [180, 305] width 8 height 15
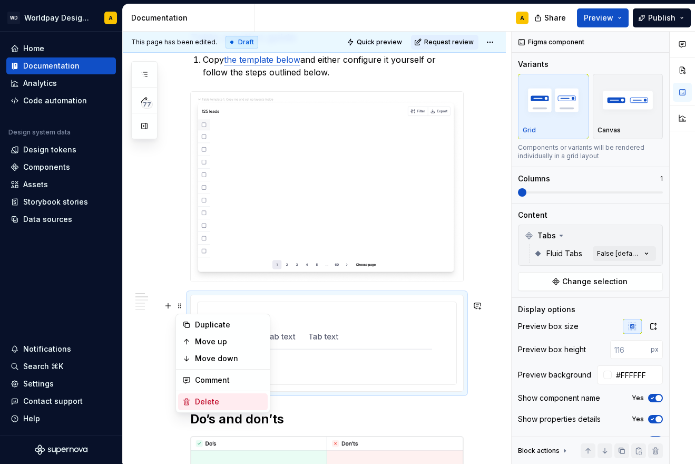
click at [212, 401] on div "Delete" at bounding box center [229, 401] width 69 height 11
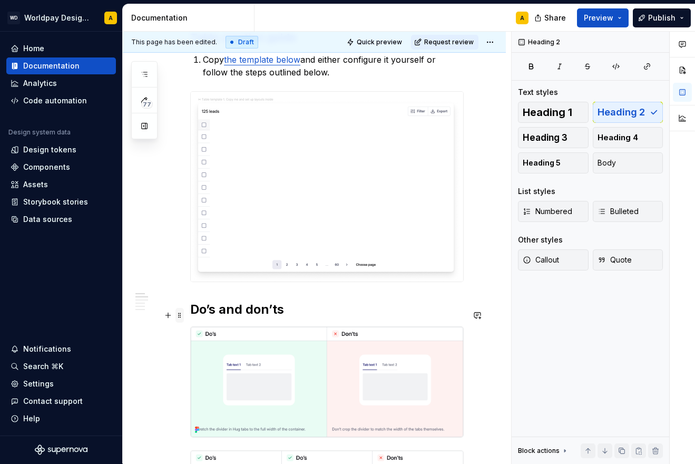
click at [178, 314] on span at bounding box center [180, 315] width 8 height 15
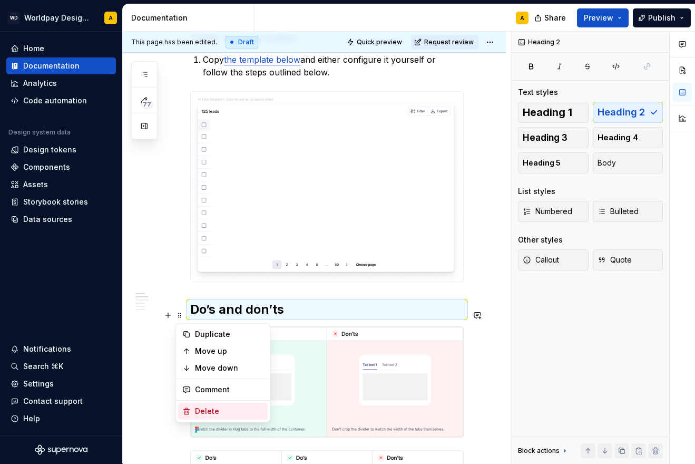
click at [213, 407] on div "Delete" at bounding box center [229, 411] width 69 height 11
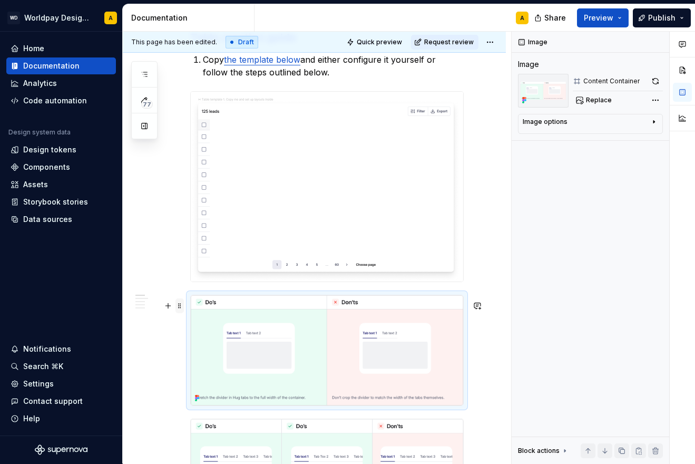
click at [180, 306] on span at bounding box center [180, 305] width 8 height 15
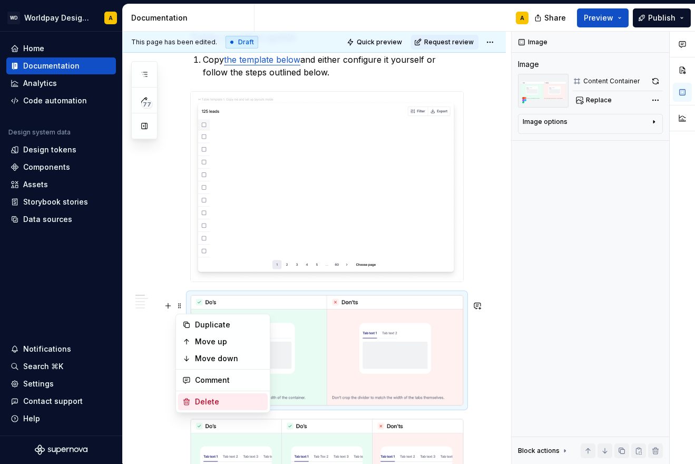
click at [207, 403] on div "Delete" at bounding box center [229, 401] width 69 height 11
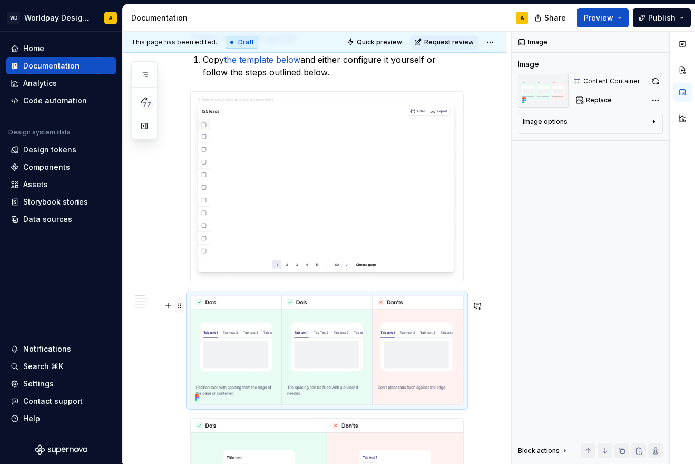
click at [178, 300] on span at bounding box center [180, 305] width 8 height 15
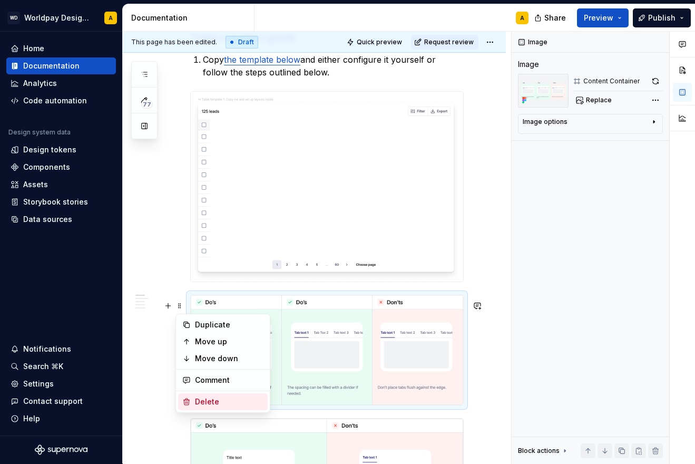
click at [208, 399] on div "Delete" at bounding box center [229, 401] width 69 height 11
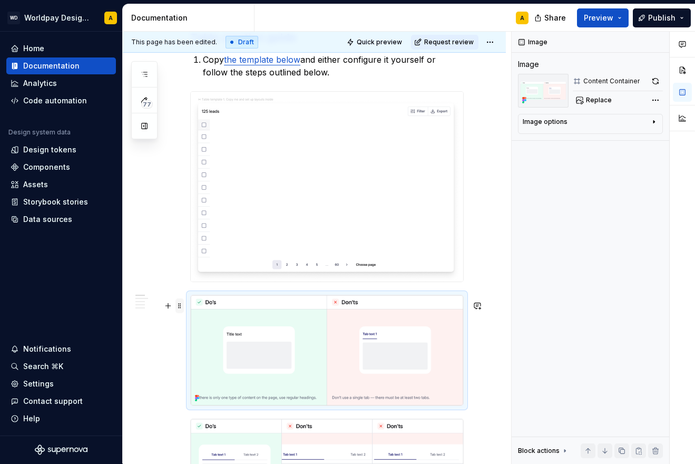
click at [181, 305] on span at bounding box center [180, 305] width 8 height 15
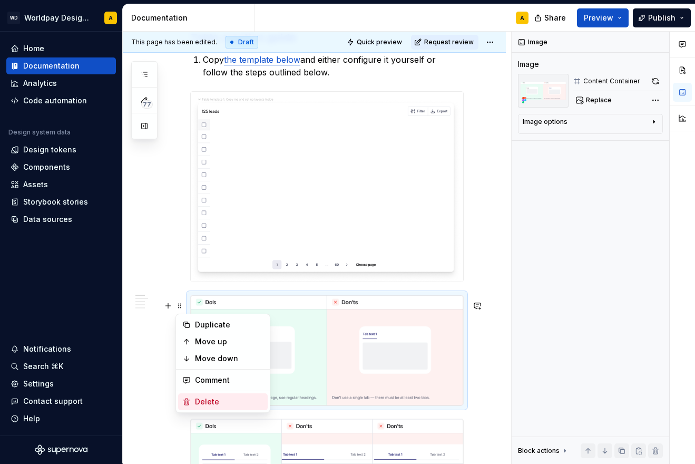
click at [212, 397] on div "Delete" at bounding box center [229, 401] width 69 height 11
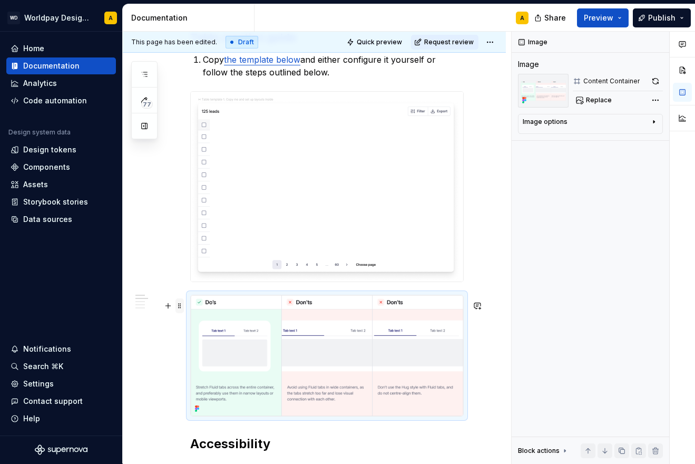
click at [182, 306] on span at bounding box center [180, 305] width 8 height 15
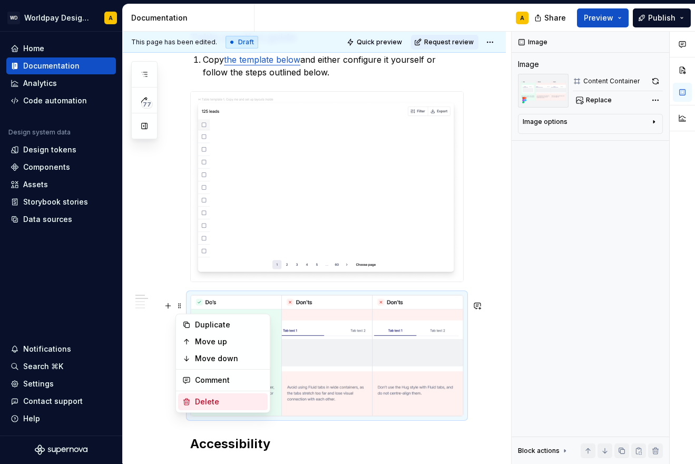
click at [202, 401] on div "Delete" at bounding box center [229, 401] width 69 height 11
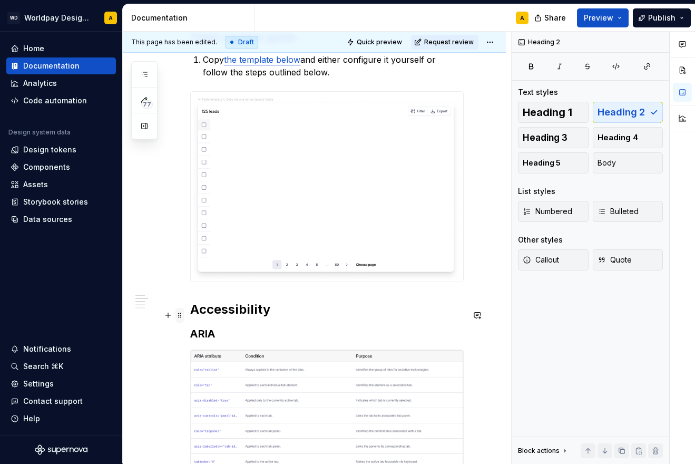
click at [178, 315] on span at bounding box center [180, 315] width 8 height 15
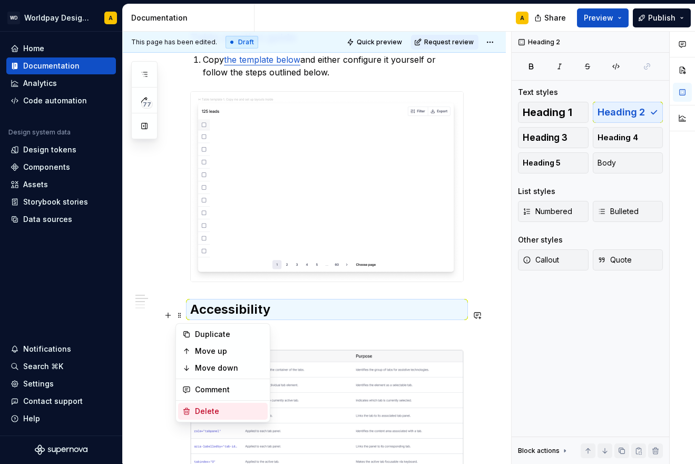
click at [211, 411] on div "Delete" at bounding box center [229, 411] width 69 height 11
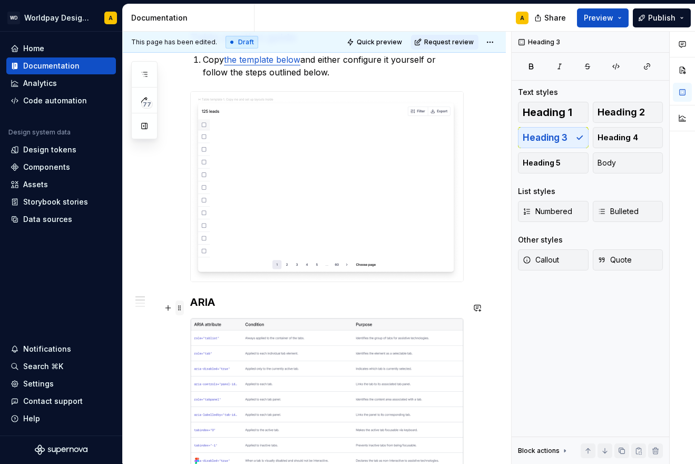
click at [179, 308] on span at bounding box center [180, 307] width 8 height 15
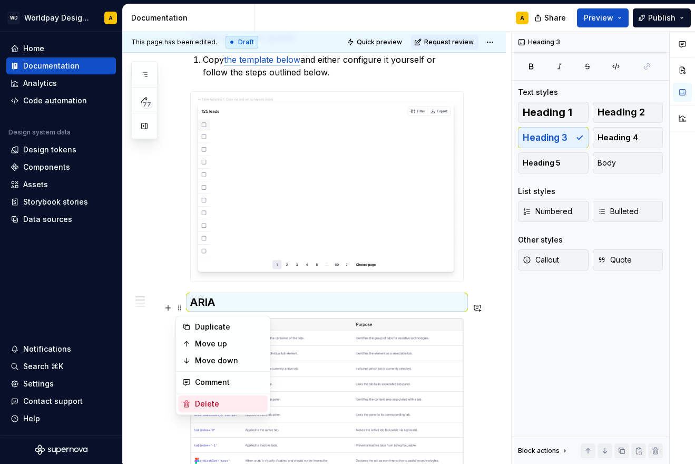
click at [206, 400] on div "Delete" at bounding box center [229, 403] width 69 height 11
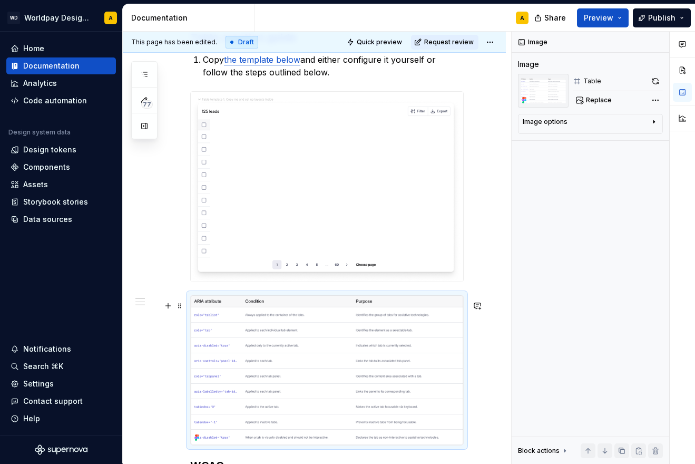
click at [178, 304] on span at bounding box center [180, 305] width 8 height 15
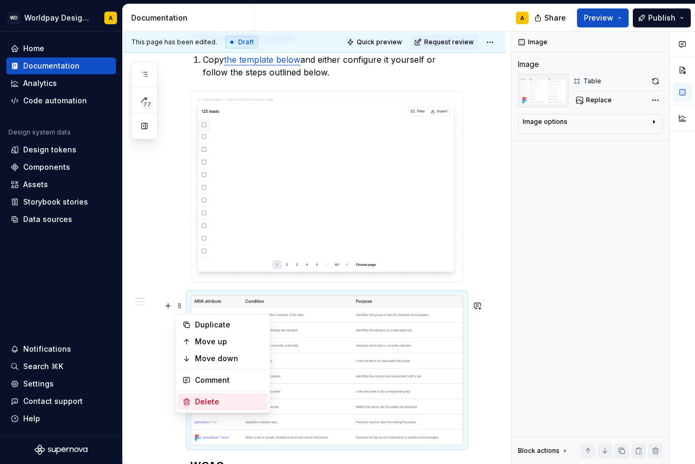
click at [211, 402] on div "Delete" at bounding box center [229, 401] width 69 height 11
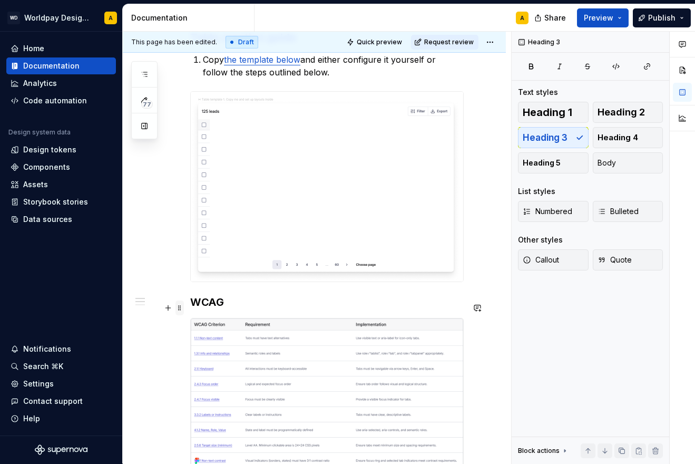
click at [181, 307] on span at bounding box center [180, 307] width 8 height 15
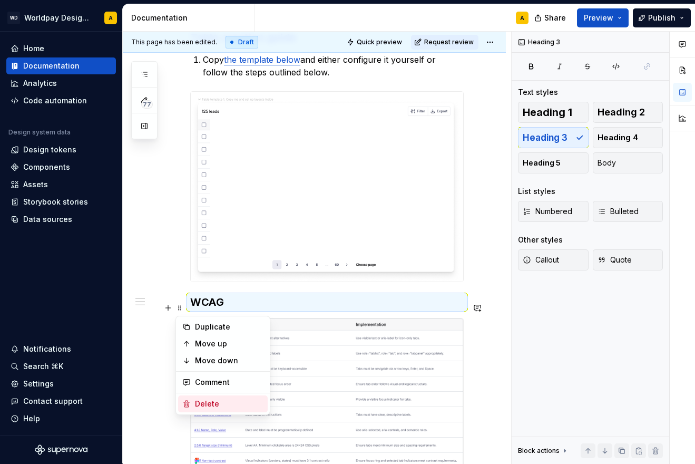
click at [211, 409] on div "Delete" at bounding box center [223, 403] width 90 height 17
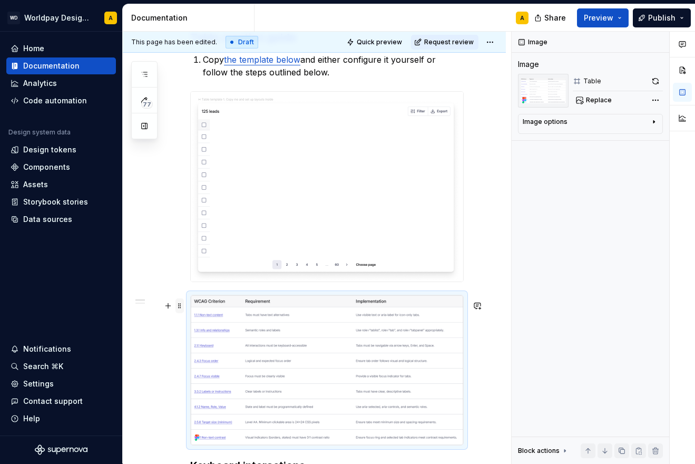
click at [178, 307] on span at bounding box center [180, 305] width 8 height 15
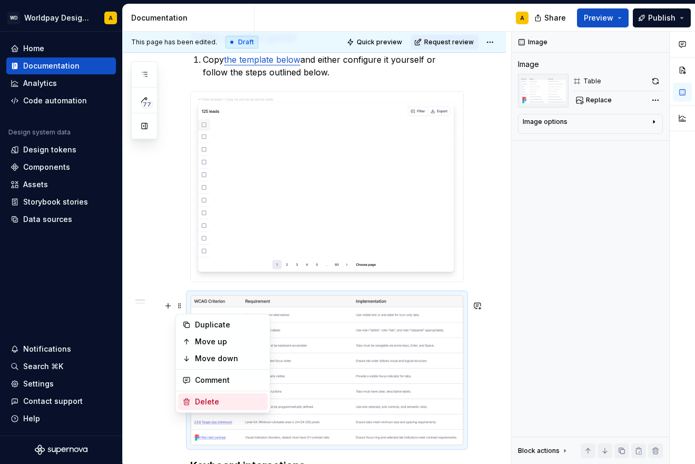
click at [206, 400] on div "Delete" at bounding box center [229, 401] width 69 height 11
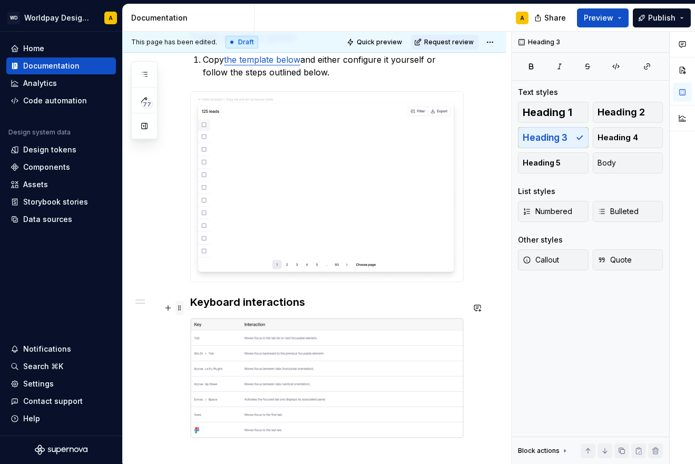
click at [182, 304] on span at bounding box center [180, 307] width 8 height 15
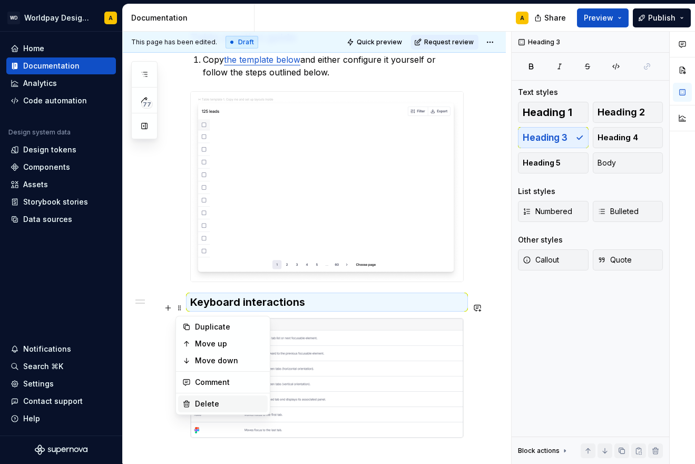
click at [211, 402] on div "Delete" at bounding box center [229, 403] width 69 height 11
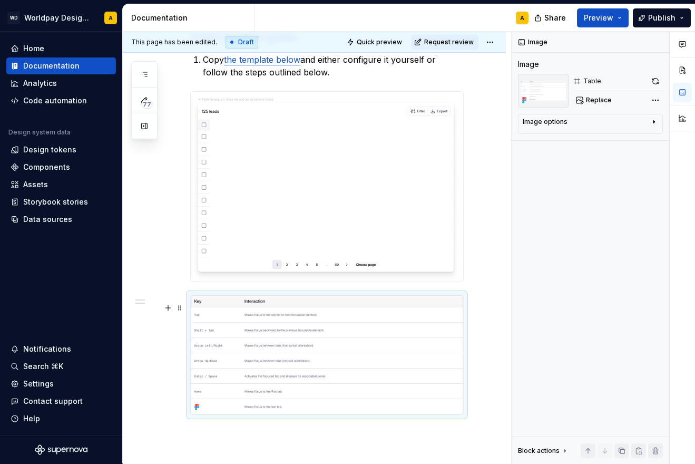
scroll to position [374, 0]
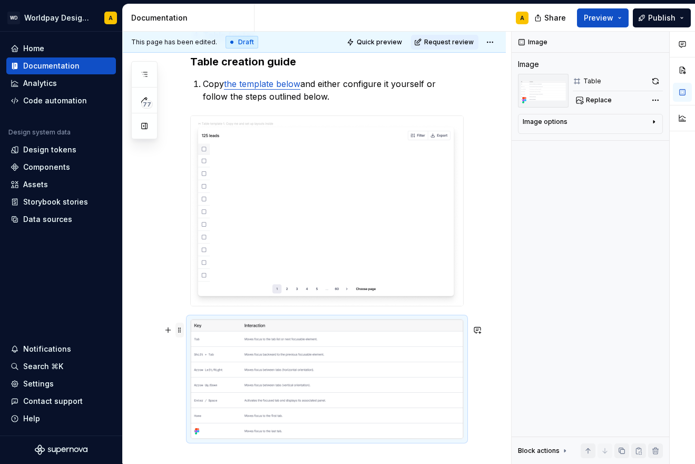
click at [178, 328] on span at bounding box center [180, 330] width 8 height 15
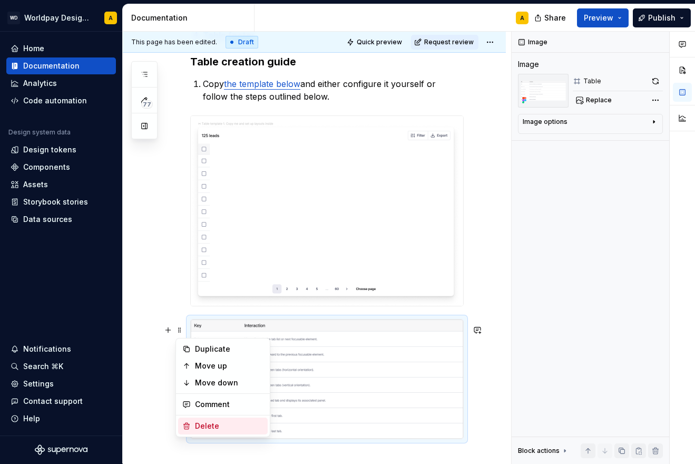
click at [218, 422] on div "Delete" at bounding box center [229, 426] width 69 height 11
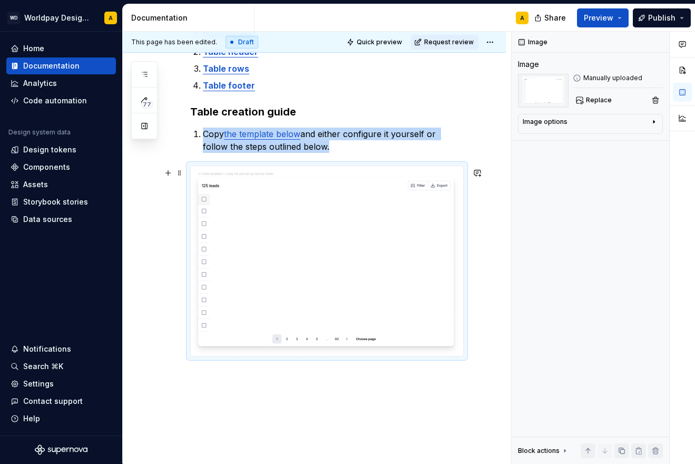
scroll to position [190, 0]
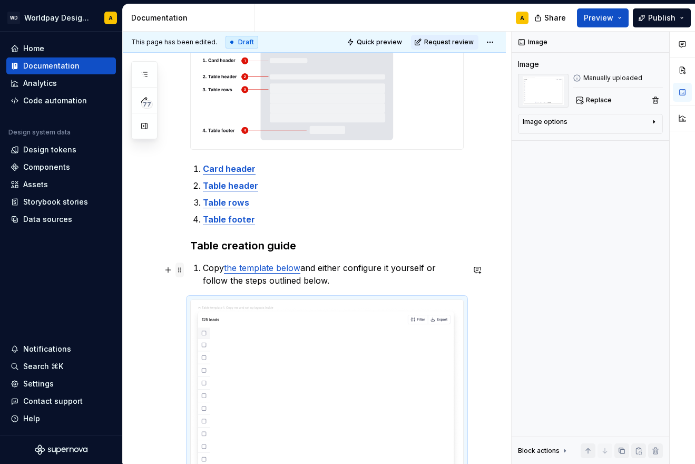
click at [178, 271] on span at bounding box center [180, 269] width 8 height 15
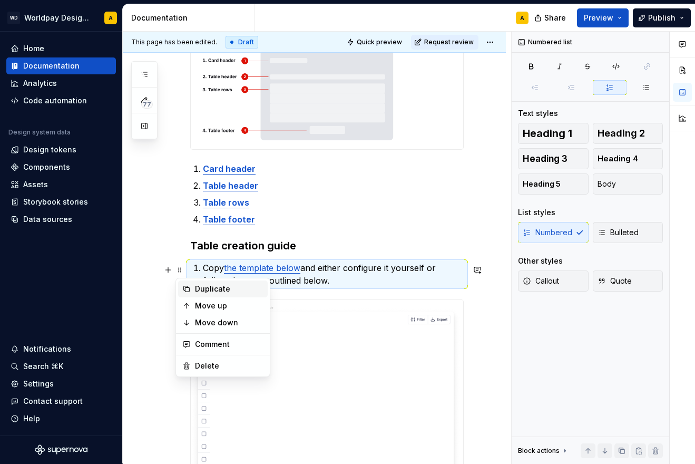
click at [217, 289] on div "Duplicate" at bounding box center [229, 289] width 69 height 11
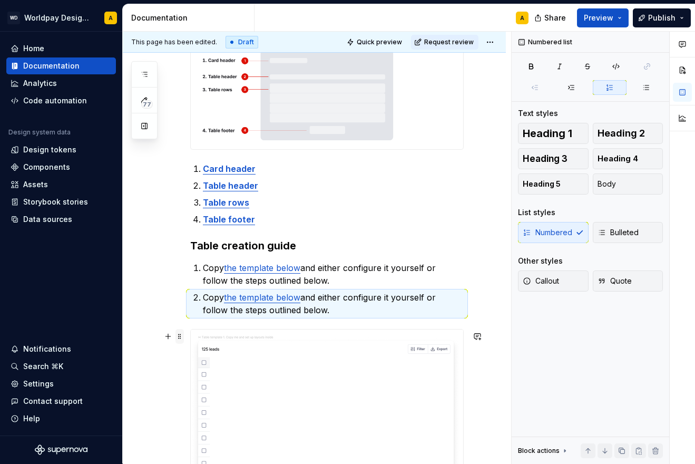
click at [179, 335] on span at bounding box center [180, 336] width 8 height 15
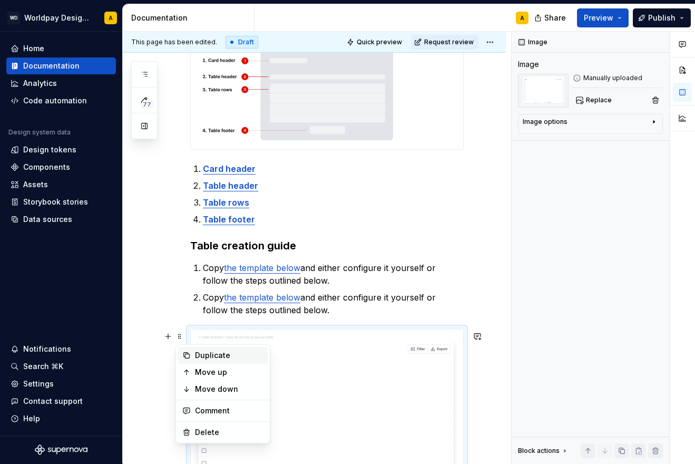
click at [202, 356] on div "Duplicate" at bounding box center [229, 355] width 69 height 11
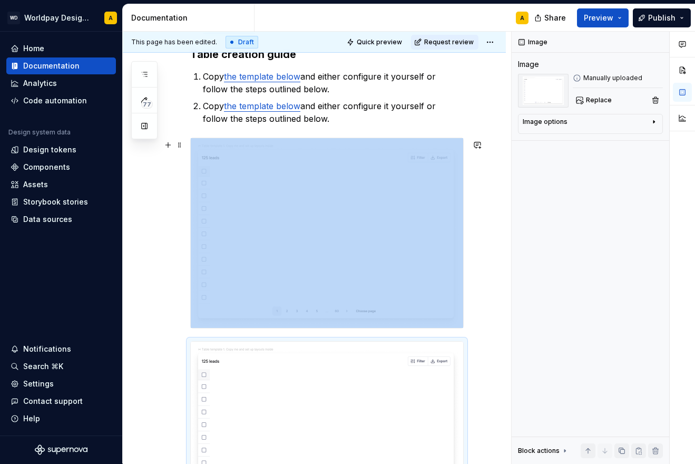
scroll to position [380, 0]
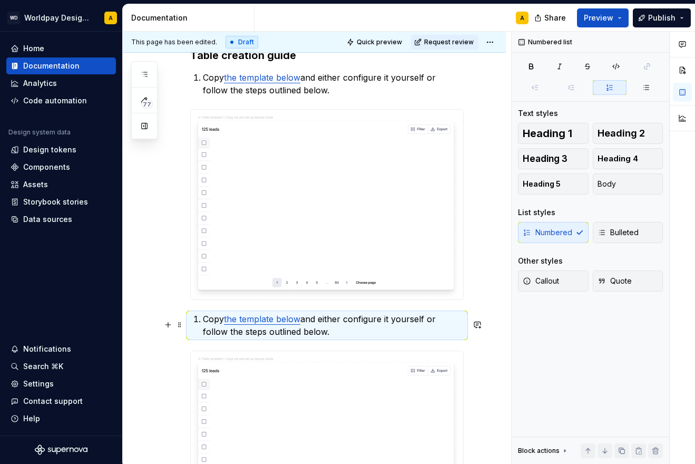
click at [207, 324] on p "Copy the template below and either configure it yourself or follow the steps ou…" at bounding box center [333, 325] width 261 height 25
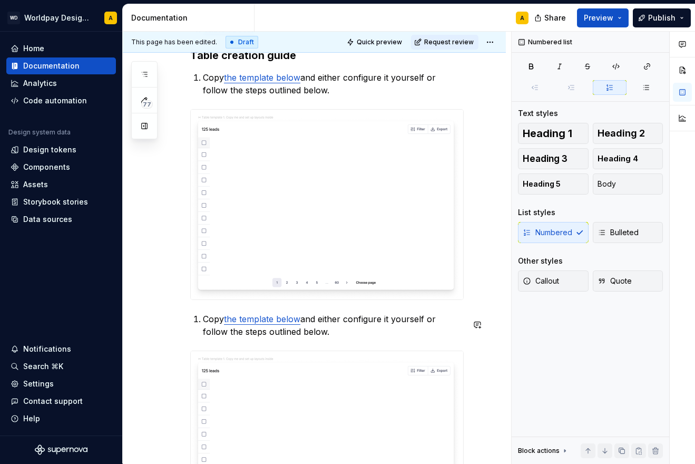
type textarea "*"
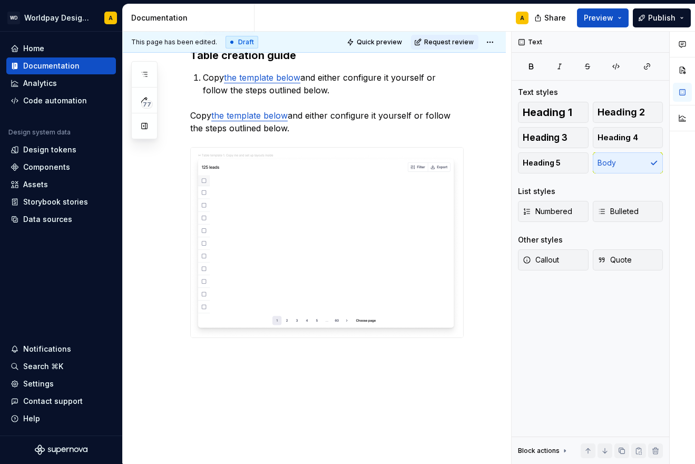
scroll to position [374, 0]
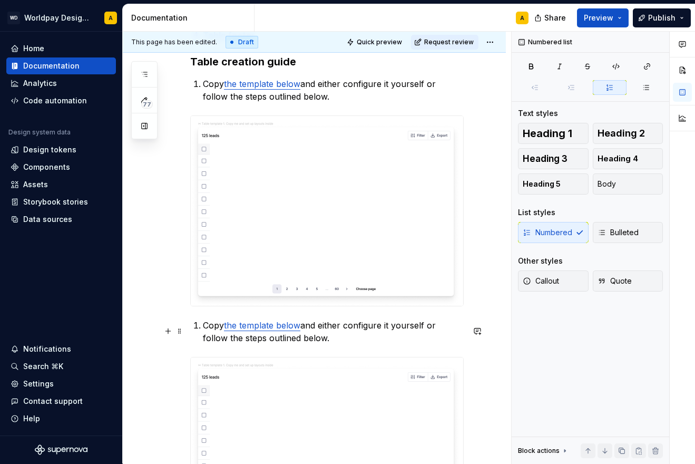
click at [203, 333] on p "Copy the template below and either configure it yourself or follow the steps ou…" at bounding box center [333, 331] width 261 height 25
click at [210, 325] on p "Copy the template below and either configure it yourself or follow the steps ou…" at bounding box center [333, 331] width 261 height 25
click at [203, 327] on p "Copy the template below and either configure it yourself or follow the steps ou…" at bounding box center [333, 331] width 261 height 25
click at [203, 331] on p "Copy the template below and either configure it yourself or follow the steps ou…" at bounding box center [333, 331] width 261 height 25
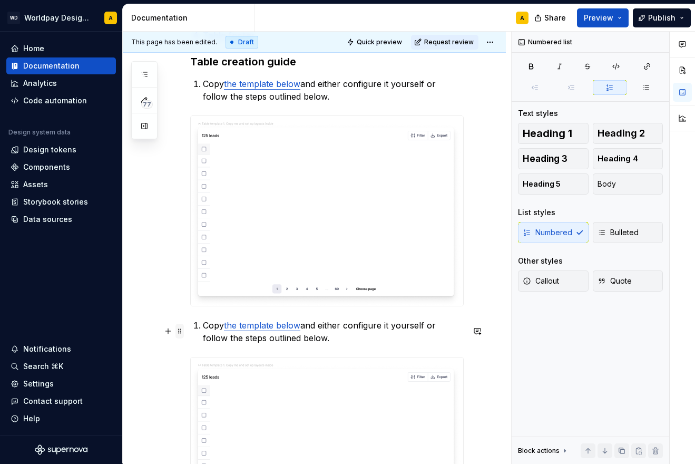
click at [180, 328] on span at bounding box center [180, 331] width 8 height 15
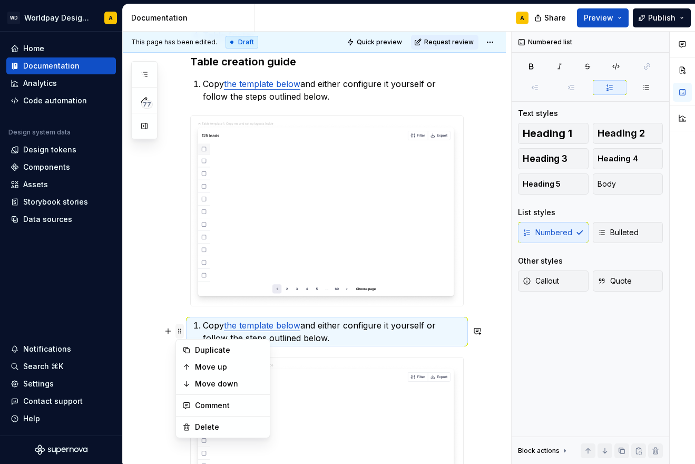
click at [180, 329] on span at bounding box center [180, 331] width 8 height 15
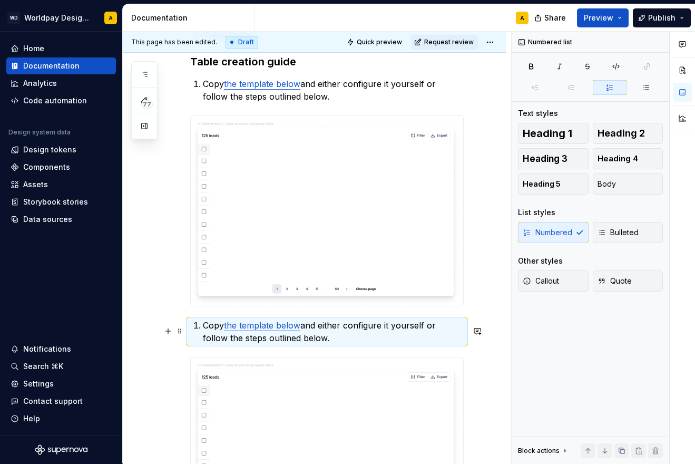
click at [205, 329] on p "Copy the template below and either configure it yourself or follow the steps ou…" at bounding box center [333, 331] width 261 height 25
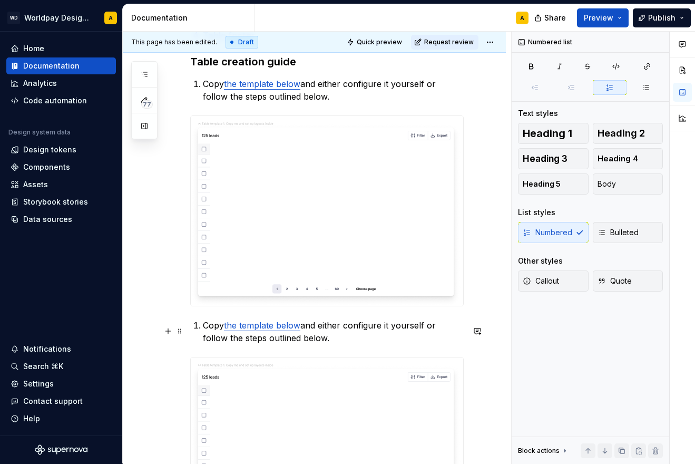
click at [203, 326] on p "Copy the template below and either configure it yourself or follow the steps ou…" at bounding box center [333, 331] width 261 height 25
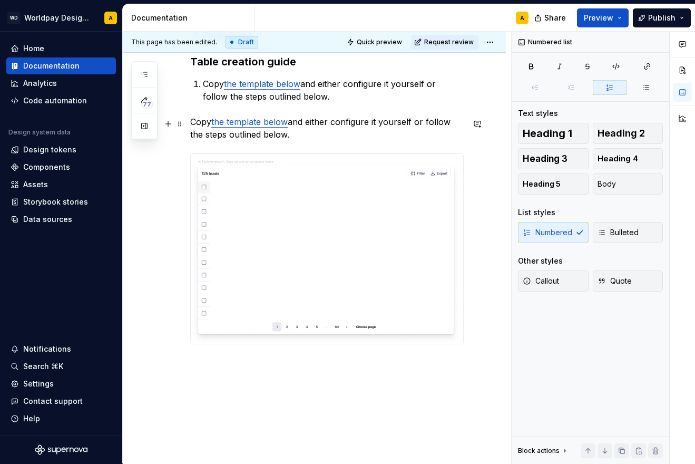
click at [192, 123] on p "Copy the template below and either configure it yourself or follow the steps ou…" at bounding box center [327, 127] width 274 height 25
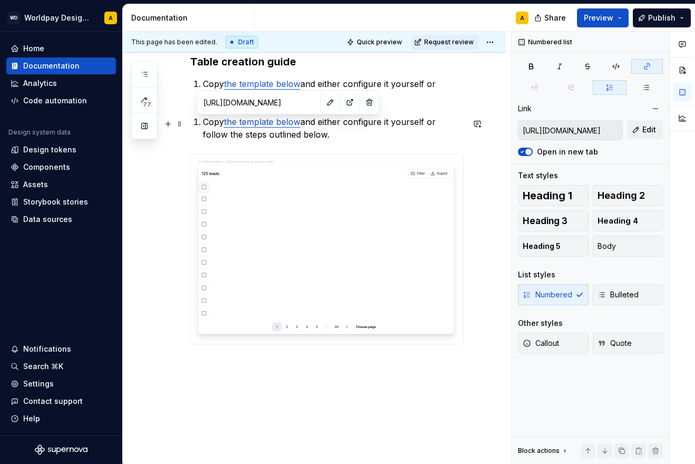
click at [203, 124] on p "Copy the template below and either configure it yourself or follow the steps ou…" at bounding box center [333, 127] width 261 height 25
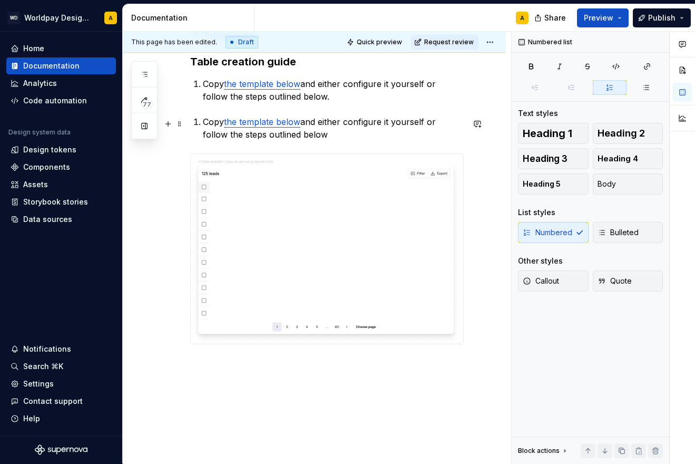
click at [202, 126] on div "Card header Table header Table rows Table footer Table creation guide Copy the …" at bounding box center [327, 101] width 274 height 488
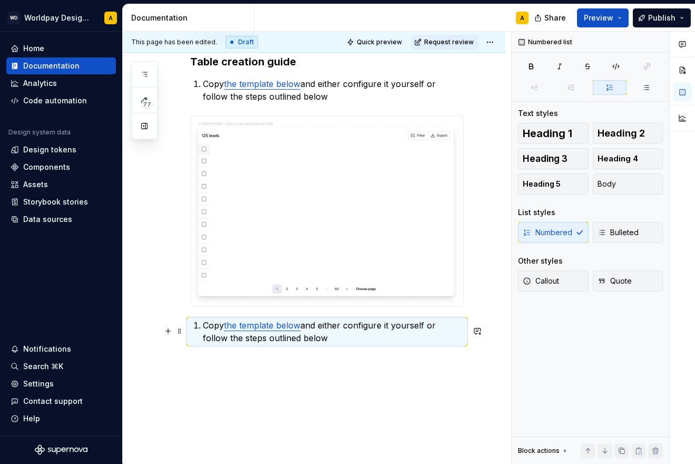
click at [203, 329] on p "Copy the template below and either configure it yourself or follow the steps ou…" at bounding box center [333, 331] width 261 height 25
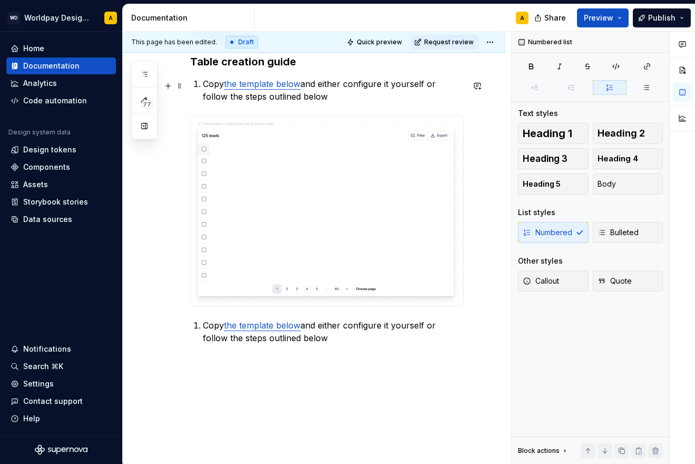
click at [203, 84] on p "Copy the template below and either configure it yourself or follow the steps ou…" at bounding box center [333, 89] width 261 height 25
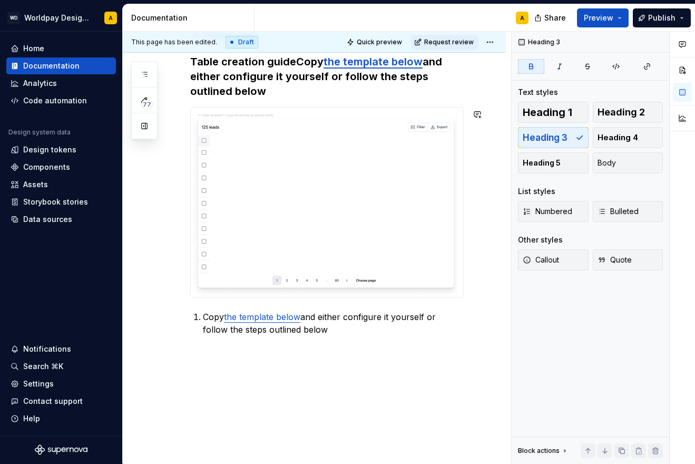
scroll to position [219, 0]
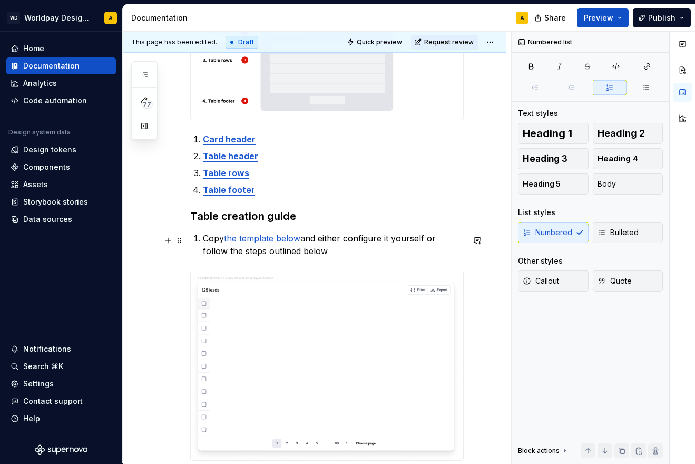
click at [210, 238] on p "Copy the template below and either configure it yourself or follow the steps ou…" at bounding box center [333, 244] width 261 height 25
click at [206, 238] on p "Copy the template below and either configure it yourself or follow the steps ou…" at bounding box center [333, 244] width 261 height 25
click at [203, 243] on p "Copy the template below and either configure it yourself or follow the steps ou…" at bounding box center [333, 244] width 261 height 25
click at [204, 244] on div "Card header Table header Table rows Table footer Table creation guide Copy the …" at bounding box center [327, 255] width 274 height 488
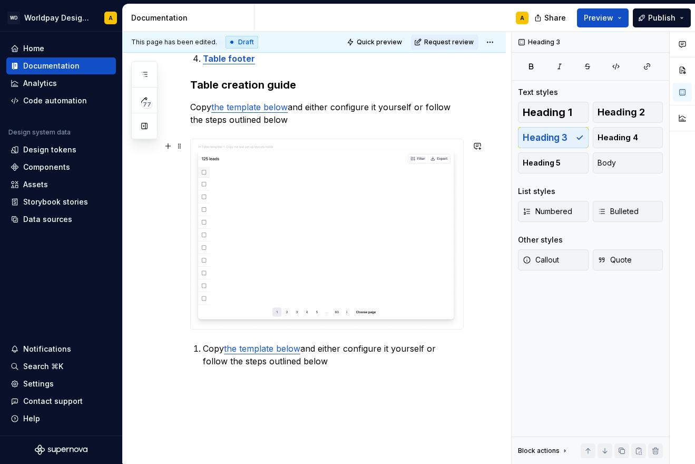
scroll to position [352, 0]
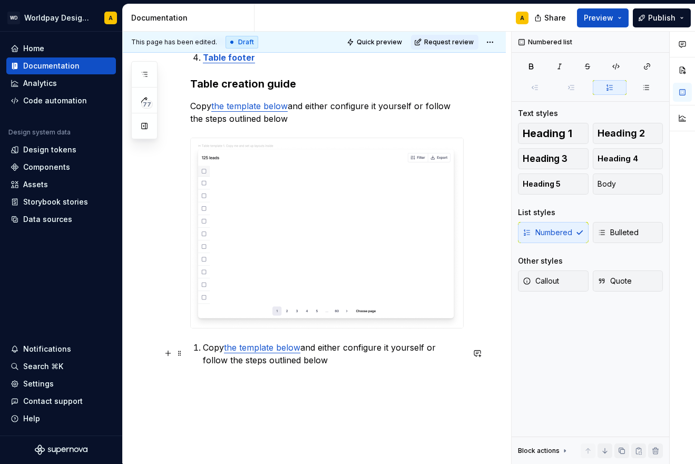
click at [202, 354] on div "Card header Table header Table rows Table footer Table creation guide Copy the …" at bounding box center [327, 123] width 274 height 488
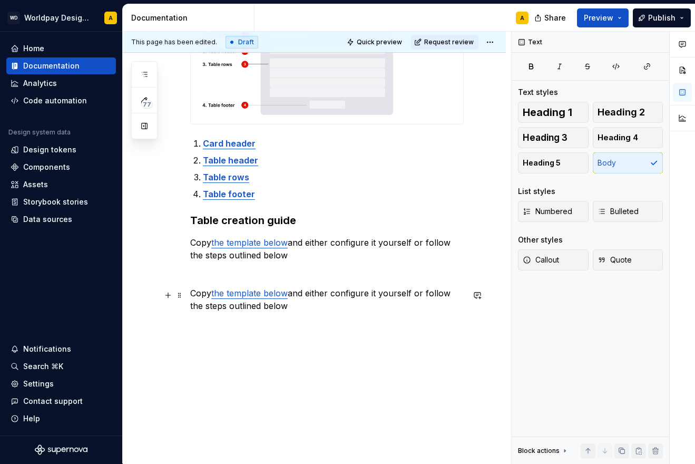
scroll to position [217, 0]
click at [235, 364] on div "Card header Table header Table rows Table footer Table creation guide Copy the …" at bounding box center [314, 227] width 383 height 474
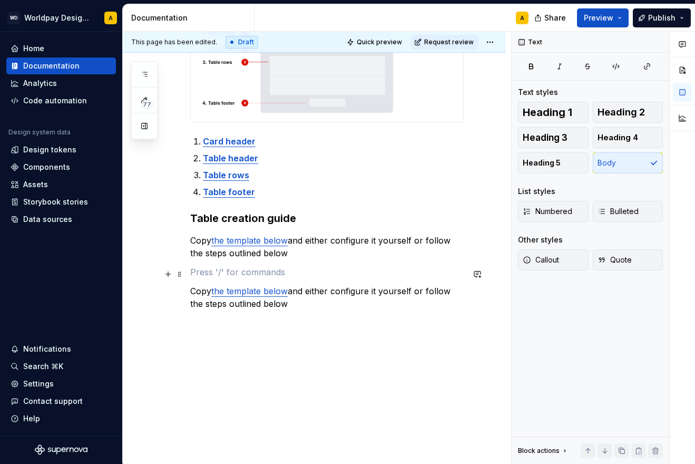
click at [211, 274] on p at bounding box center [327, 272] width 274 height 13
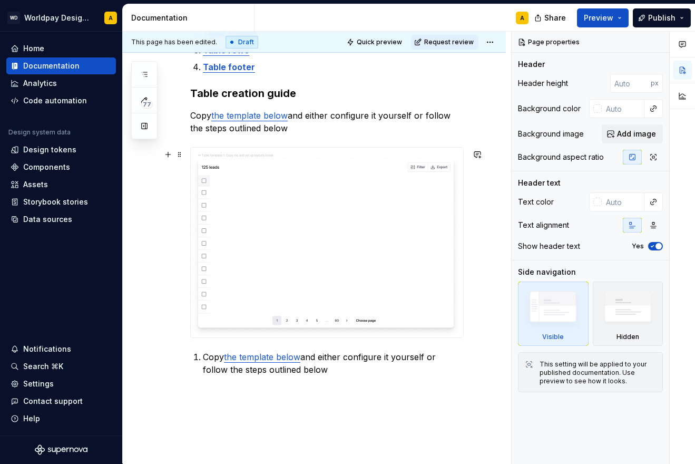
scroll to position [349, 0]
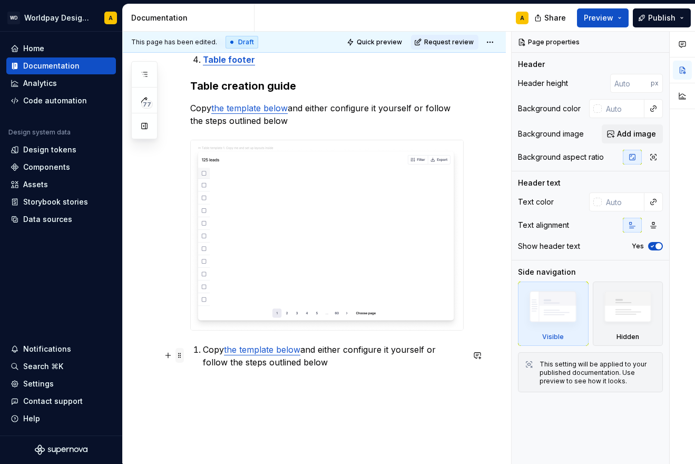
click at [178, 354] on span at bounding box center [180, 355] width 8 height 15
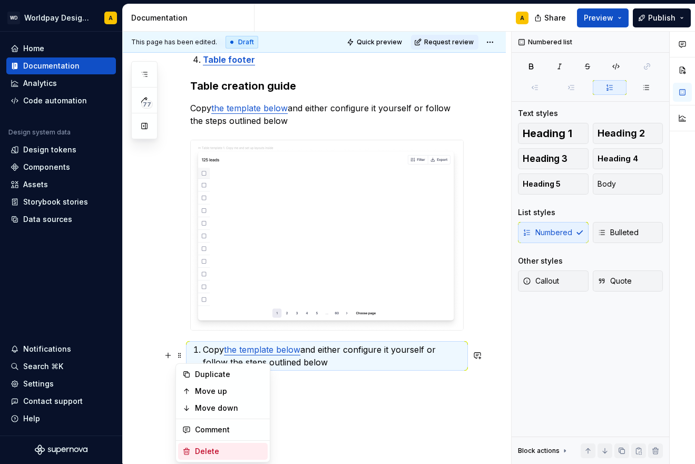
click at [217, 446] on div "Delete" at bounding box center [229, 451] width 69 height 11
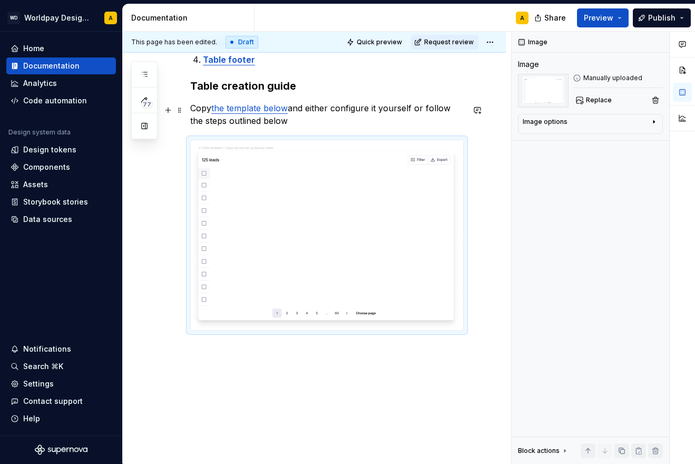
click at [193, 111] on p "Copy the template below and either configure it yourself or follow the steps ou…" at bounding box center [327, 114] width 274 height 25
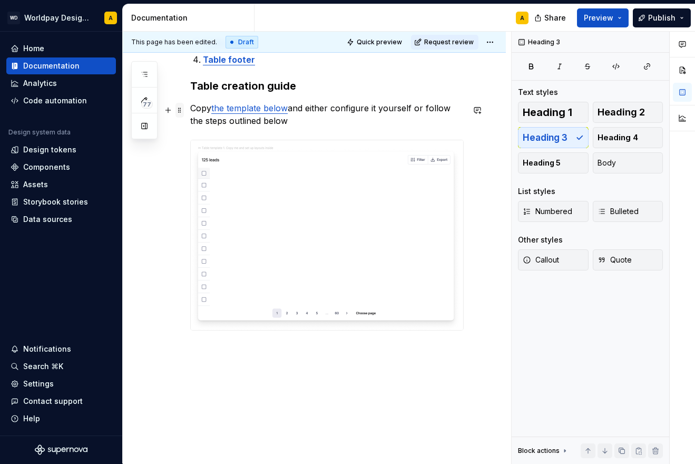
click at [179, 107] on span at bounding box center [180, 110] width 8 height 15
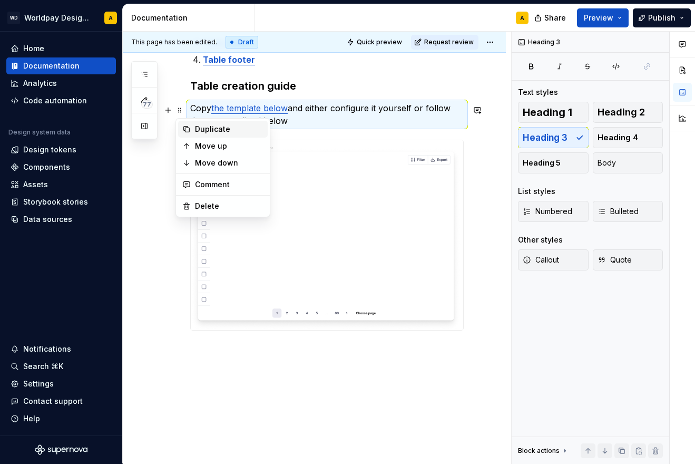
click at [208, 130] on div "Duplicate" at bounding box center [229, 129] width 69 height 11
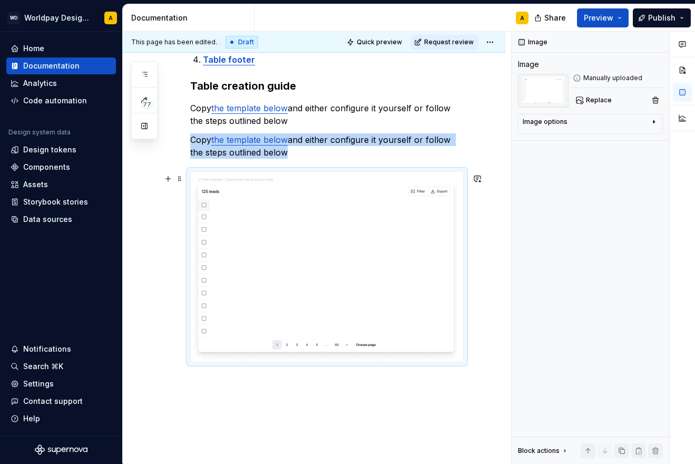
click at [204, 251] on img at bounding box center [327, 267] width 273 height 190
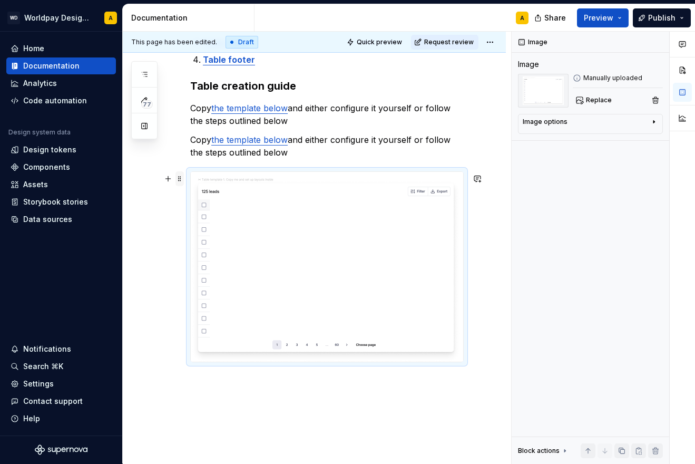
click at [178, 177] on span at bounding box center [180, 178] width 8 height 15
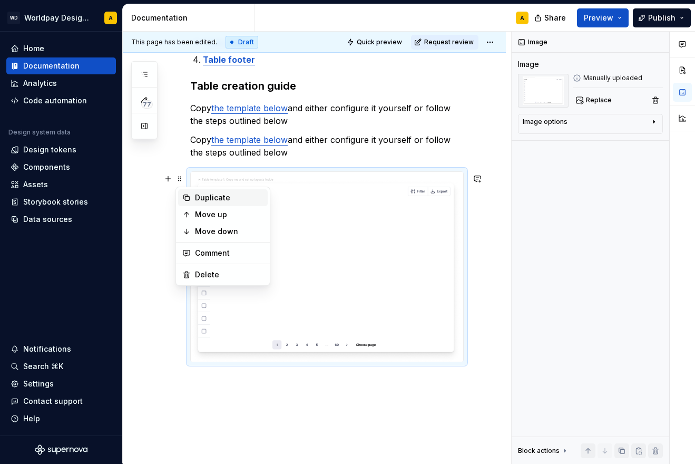
click at [212, 196] on div "Duplicate" at bounding box center [229, 197] width 69 height 11
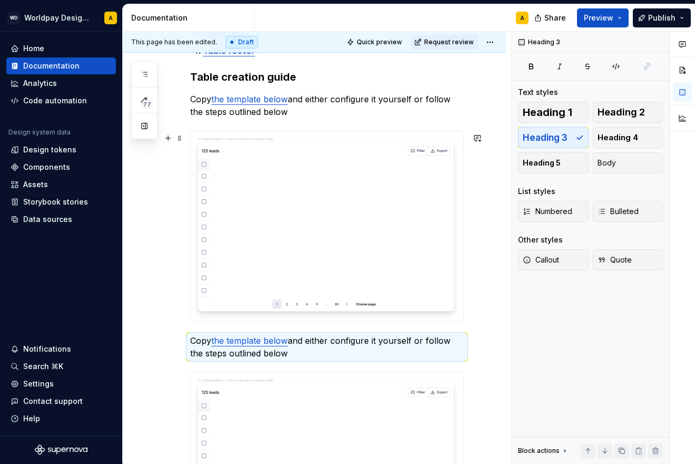
scroll to position [357, 0]
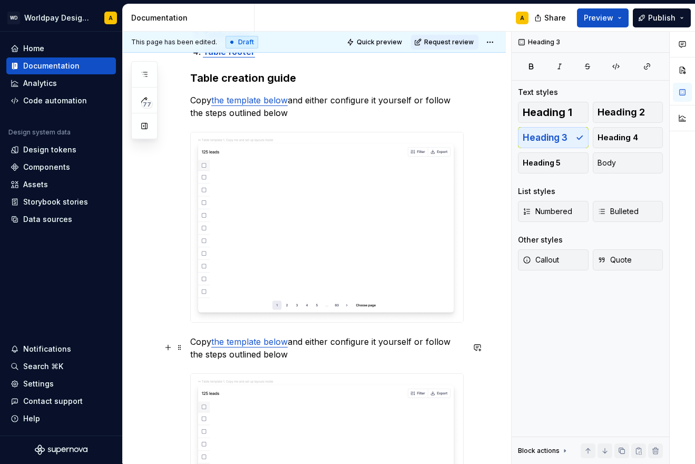
click at [210, 360] on p "Copy the template below and either configure it yourself or follow the steps ou…" at bounding box center [327, 347] width 274 height 25
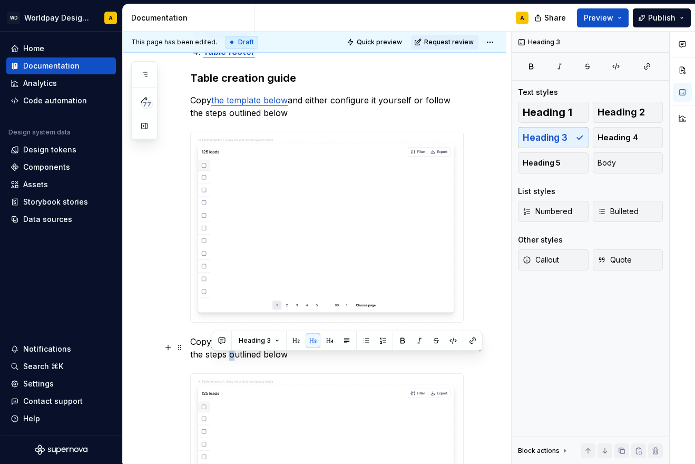
click at [210, 360] on p "Copy the template below and either configure it yourself or follow the steps ou…" at bounding box center [327, 347] width 274 height 25
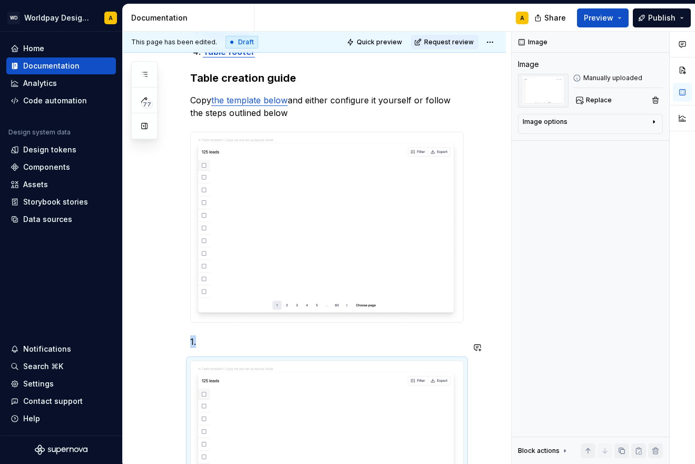
scroll to position [454, 0]
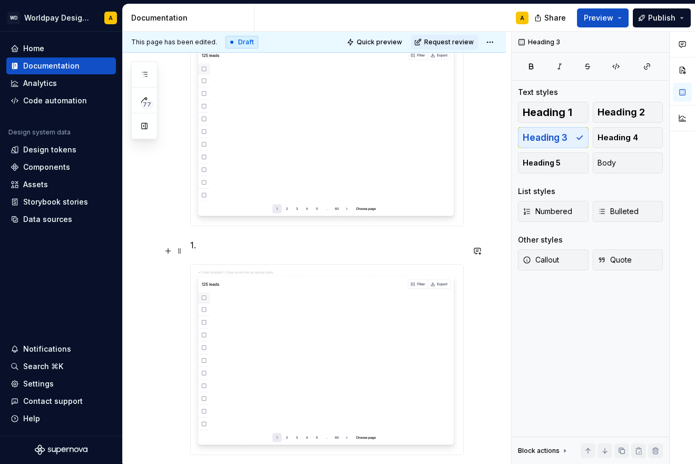
click at [195, 249] on p "1." at bounding box center [327, 245] width 274 height 13
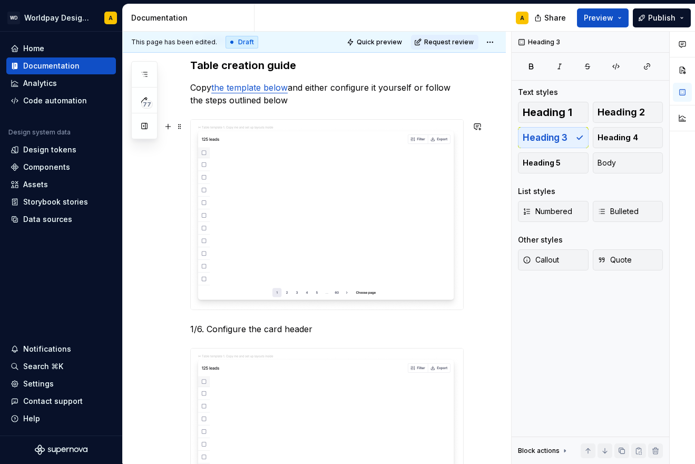
scroll to position [362, 0]
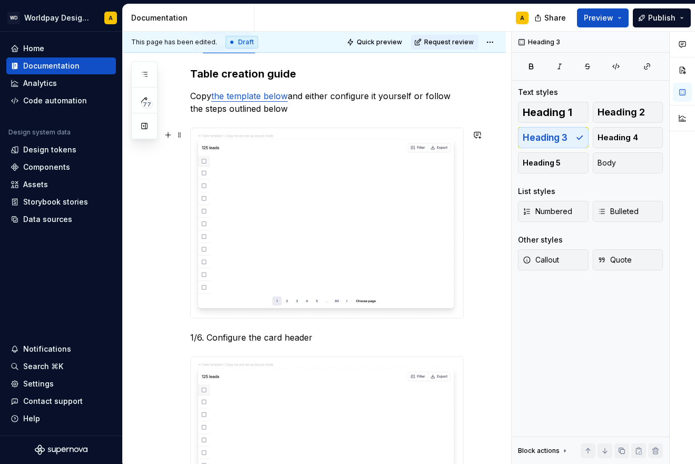
click at [277, 211] on img at bounding box center [327, 223] width 273 height 190
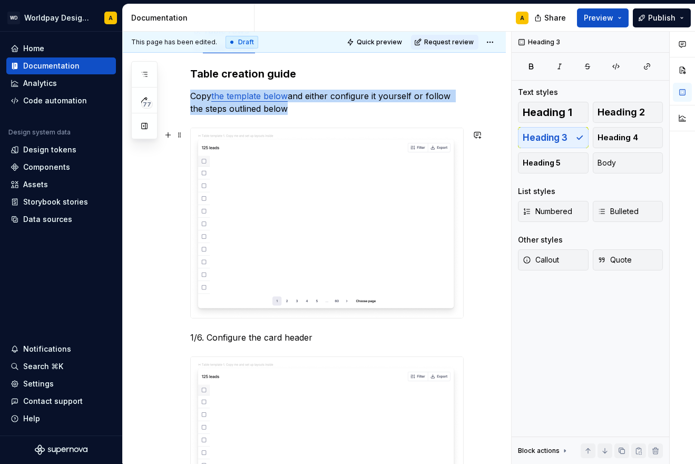
click at [277, 211] on img at bounding box center [327, 223] width 273 height 190
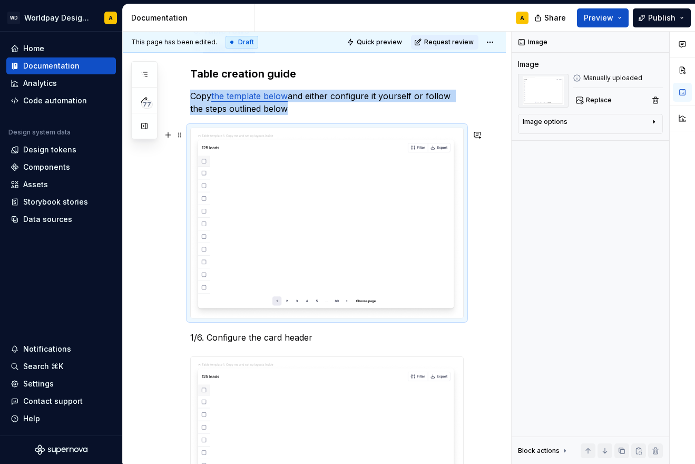
click at [277, 211] on img at bounding box center [327, 223] width 273 height 190
click at [290, 221] on img at bounding box center [327, 223] width 273 height 190
click at [299, 220] on img at bounding box center [327, 223] width 273 height 190
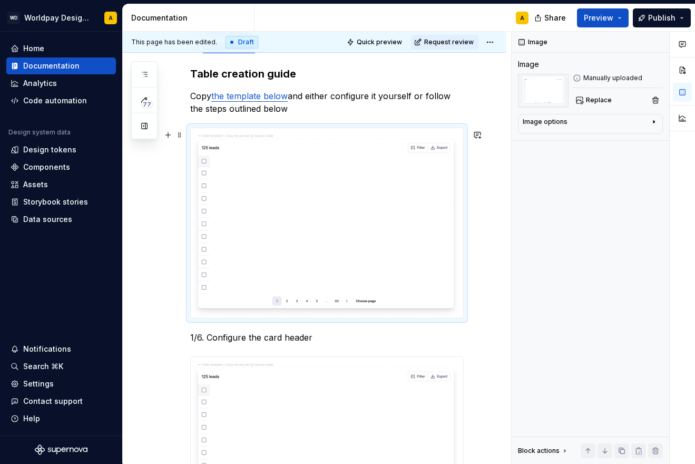
click at [299, 220] on img at bounding box center [327, 223] width 273 height 190
click at [336, 212] on img at bounding box center [327, 223] width 273 height 190
click at [390, 222] on img at bounding box center [327, 223] width 273 height 190
click at [599, 95] on button "Replace" at bounding box center [595, 100] width 44 height 15
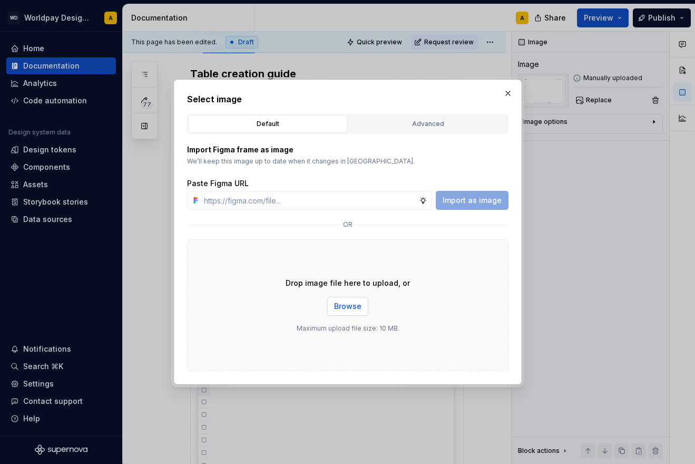
click at [346, 309] on span "Browse" at bounding box center [347, 306] width 27 height 11
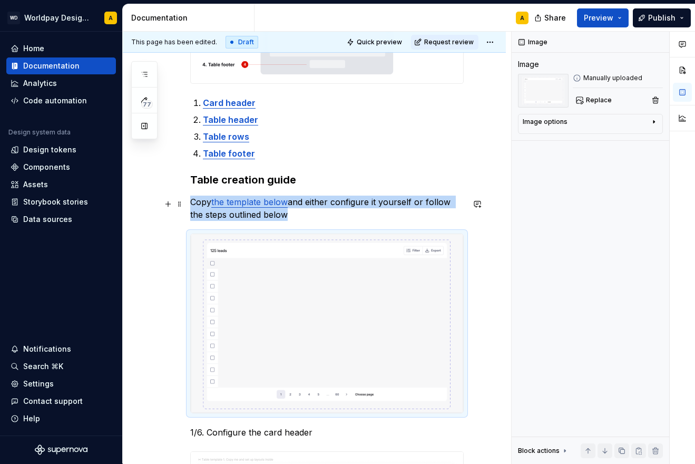
scroll to position [259, 0]
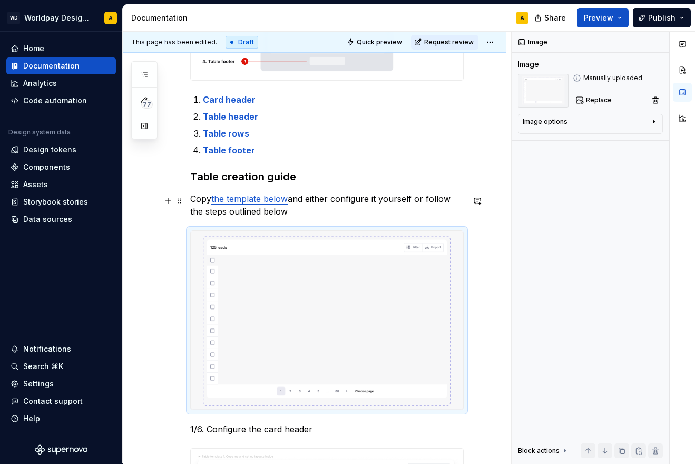
click at [385, 193] on div "Card header Table header Table rows Table footer Table creation guide Copy the …" at bounding box center [327, 305] width 274 height 667
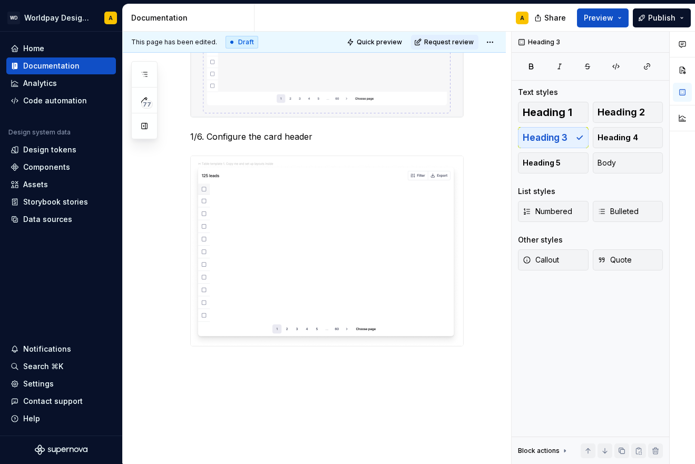
scroll to position [593, 0]
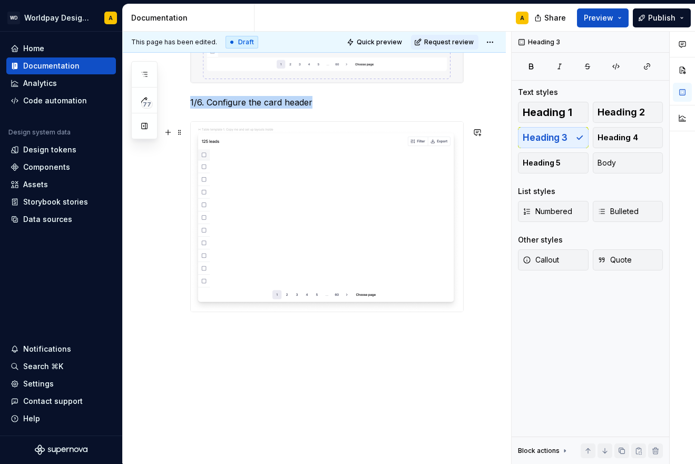
click at [340, 196] on img at bounding box center [327, 217] width 273 height 190
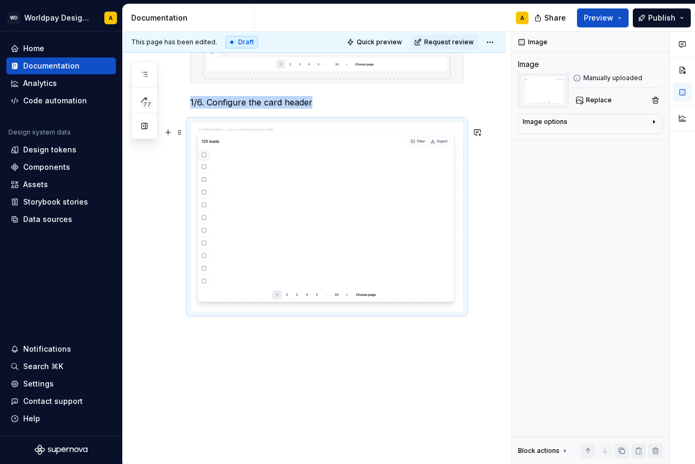
click at [340, 196] on img at bounding box center [327, 217] width 273 height 190
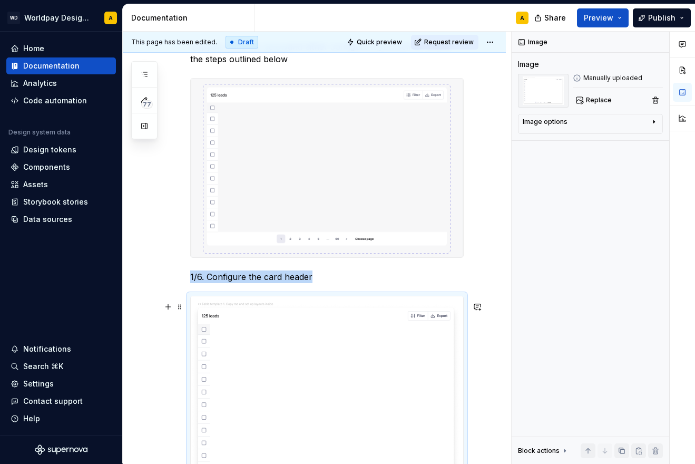
click at [303, 350] on img at bounding box center [327, 391] width 273 height 190
click at [323, 343] on img at bounding box center [327, 391] width 273 height 190
click at [572, 124] on div "Image options" at bounding box center [586, 124] width 127 height 13
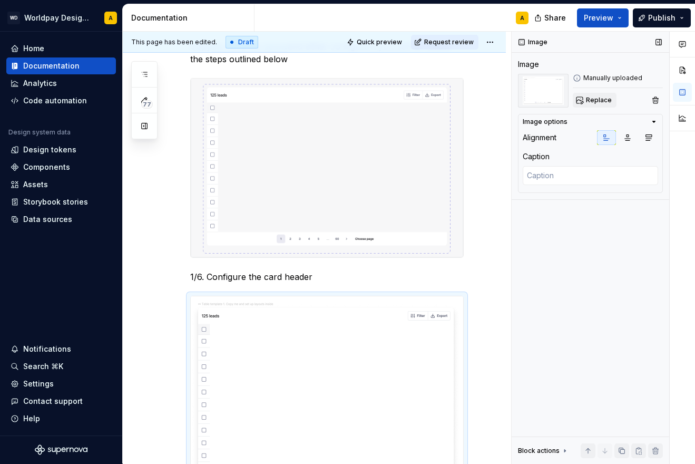
click at [604, 102] on span "Replace" at bounding box center [599, 100] width 26 height 8
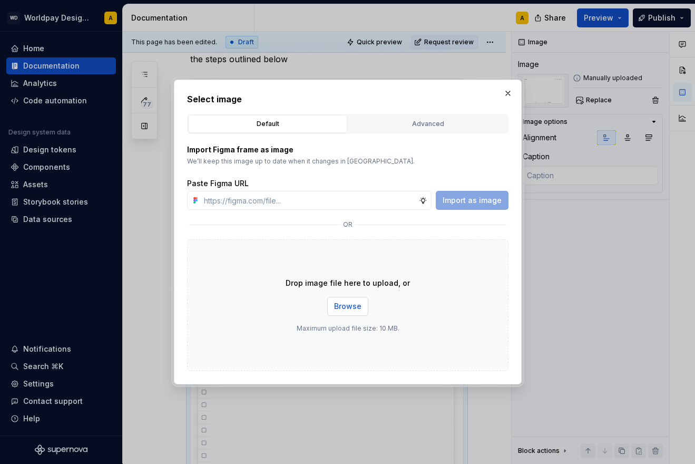
click at [341, 305] on span "Browse" at bounding box center [347, 306] width 27 height 11
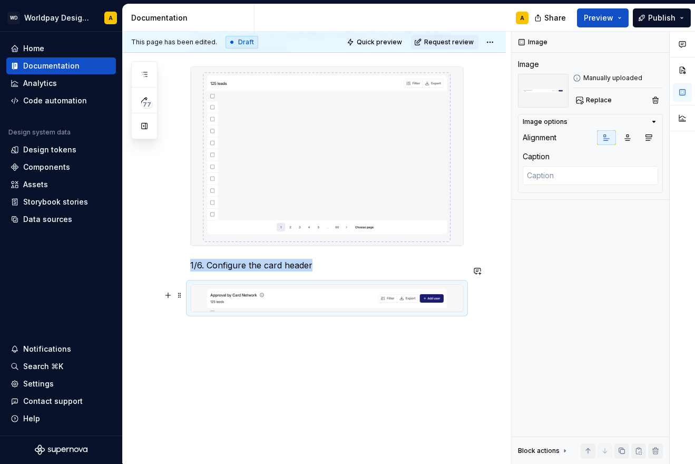
scroll to position [429, 0]
click at [288, 261] on p "1/6. Configure the card header" at bounding box center [327, 265] width 274 height 13
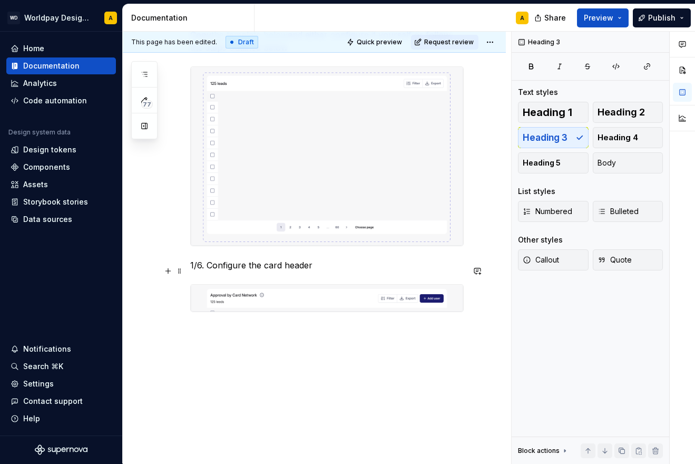
click at [179, 266] on span at bounding box center [180, 271] width 8 height 15
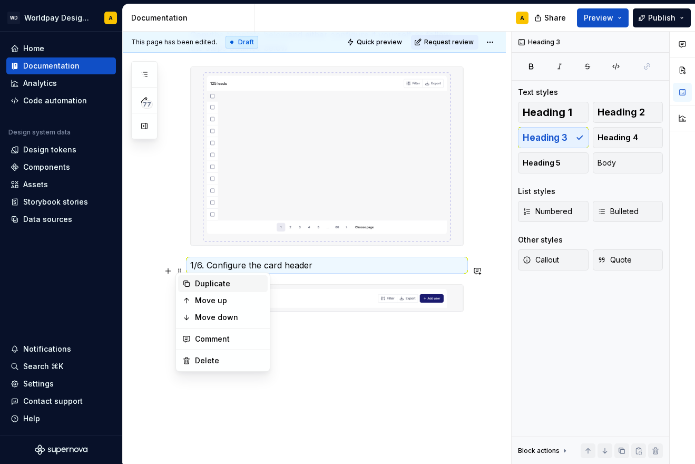
click at [219, 286] on div "Duplicate" at bounding box center [229, 283] width 69 height 11
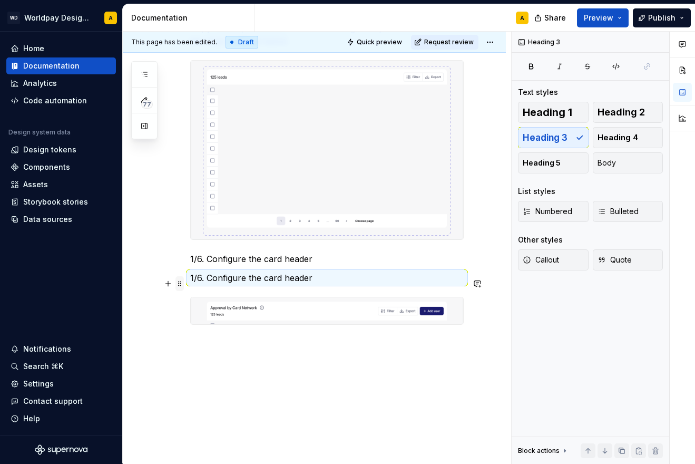
click at [180, 285] on span at bounding box center [180, 283] width 8 height 15
click at [207, 303] on div "Duplicate" at bounding box center [229, 302] width 69 height 11
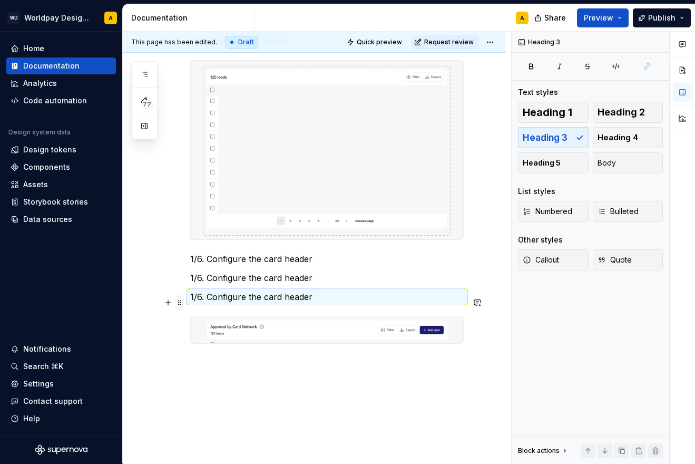
click at [178, 303] on span at bounding box center [180, 302] width 8 height 15
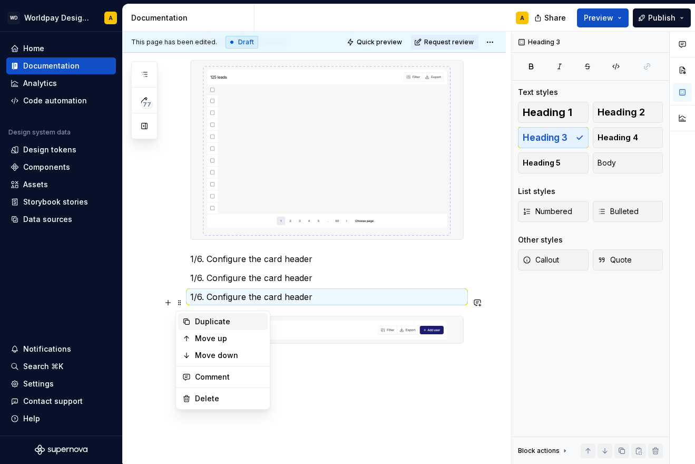
click at [197, 321] on div "Duplicate" at bounding box center [229, 321] width 69 height 11
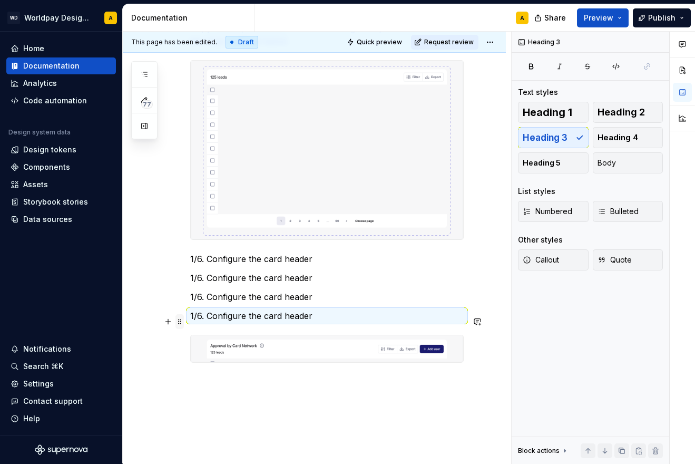
click at [178, 321] on span at bounding box center [180, 321] width 8 height 15
click at [201, 339] on div "Duplicate" at bounding box center [229, 340] width 69 height 11
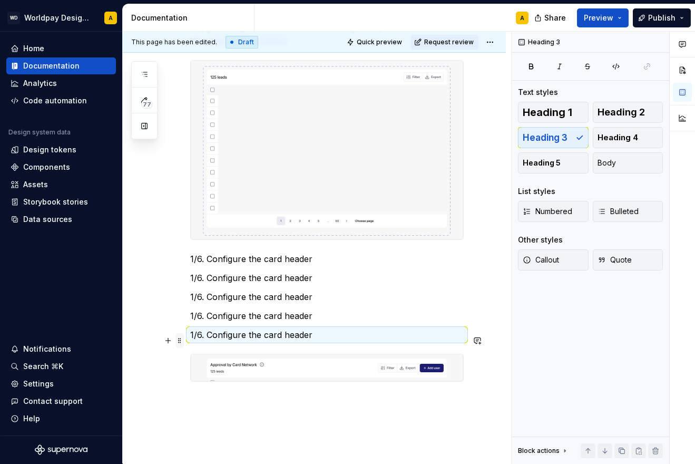
click at [181, 341] on span at bounding box center [180, 340] width 8 height 15
click at [198, 356] on div "Duplicate" at bounding box center [229, 359] width 69 height 11
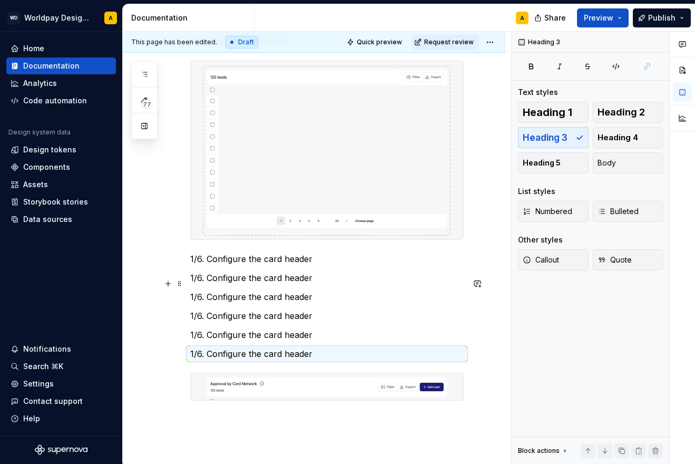
click at [237, 284] on p "1/6. Configure the card header" at bounding box center [327, 277] width 274 height 13
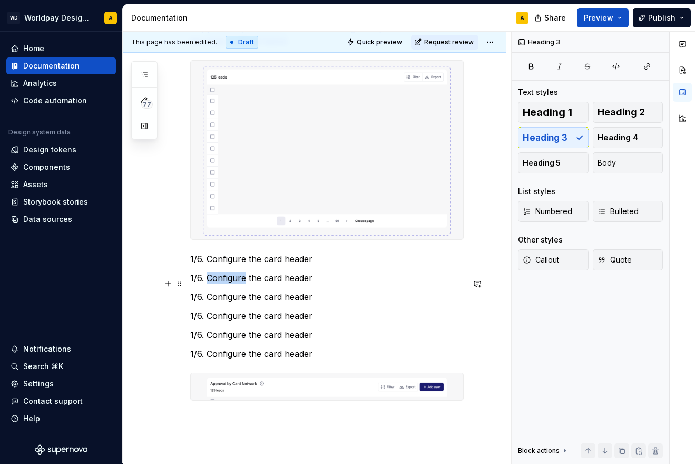
click at [237, 284] on p "1/6. Configure the card header" at bounding box center [327, 277] width 274 height 13
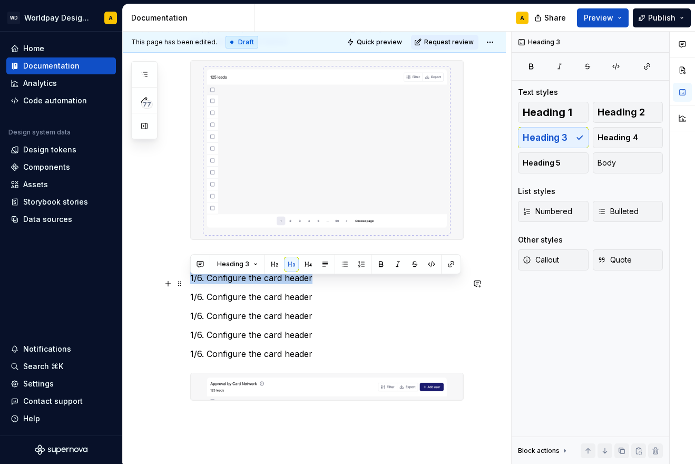
click at [237, 284] on p "1/6. Configure the card header" at bounding box center [327, 277] width 274 height 13
click at [210, 284] on p "1/6. Configure the card header" at bounding box center [327, 277] width 274 height 13
drag, startPoint x: 207, startPoint y: 284, endPoint x: 311, endPoint y: 284, distance: 104.4
click at [311, 284] on p "1/6. Configure the card header" at bounding box center [327, 277] width 274 height 13
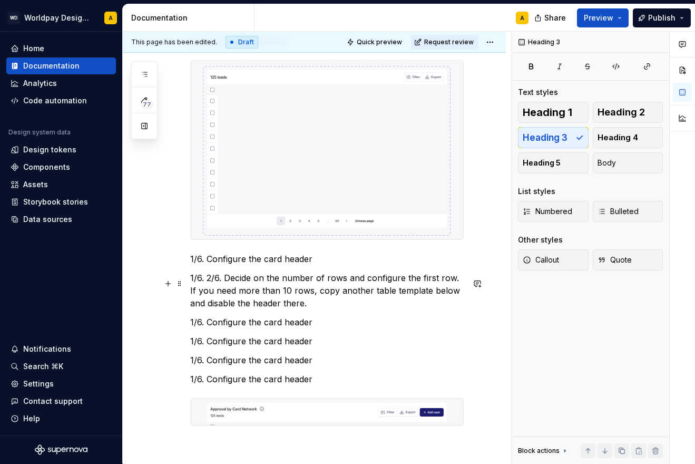
click at [208, 283] on p "1/6. 2/6. Decide on the number of rows and configure the first row. If you need…" at bounding box center [327, 290] width 274 height 38
click at [282, 308] on p "2/6. Decide on the number of rows and configure the first row. If you need more…" at bounding box center [327, 290] width 274 height 38
click at [206, 324] on p "1/6. Configure the card header" at bounding box center [327, 322] width 274 height 13
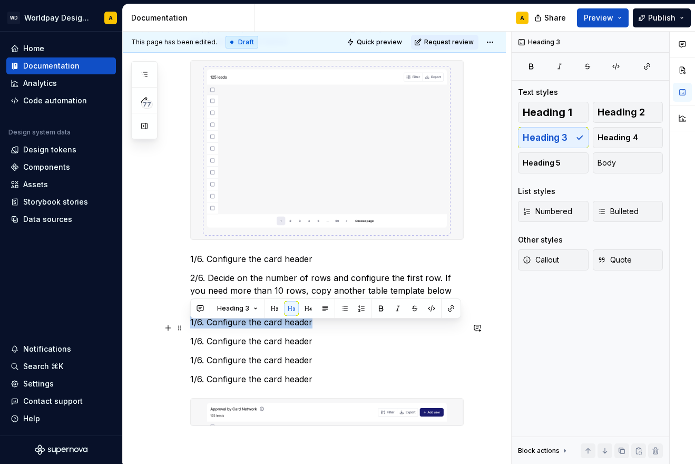
drag, startPoint x: 191, startPoint y: 329, endPoint x: 318, endPoint y: 327, distance: 126.5
click at [318, 327] on p "1/6. Configure the card header" at bounding box center [327, 322] width 274 height 13
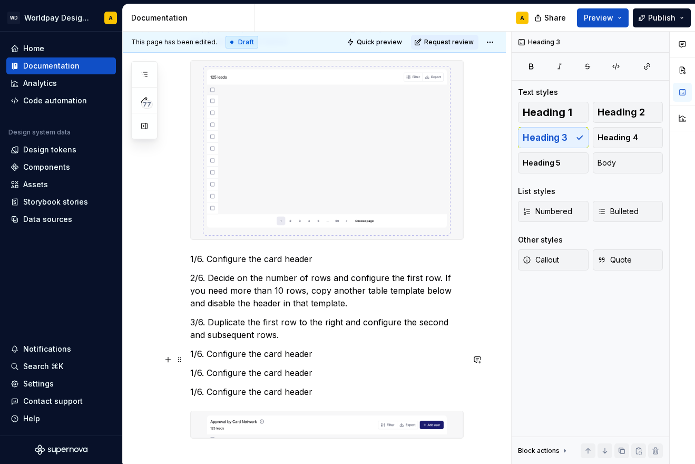
click at [222, 357] on p "1/6. Configure the card header" at bounding box center [327, 353] width 274 height 13
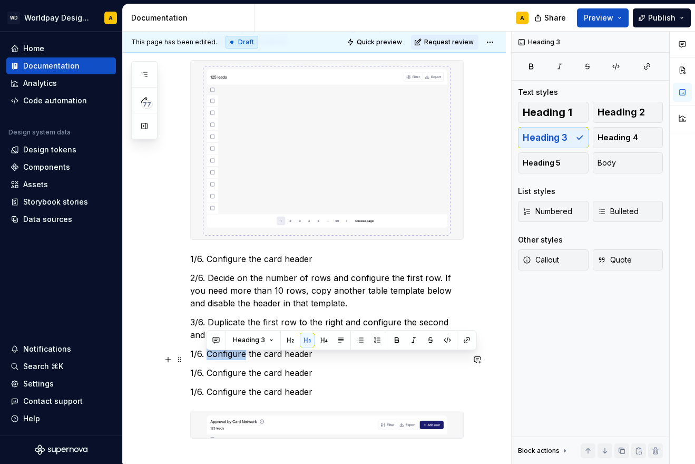
click at [222, 357] on p "1/6. Configure the card header" at bounding box center [327, 353] width 274 height 13
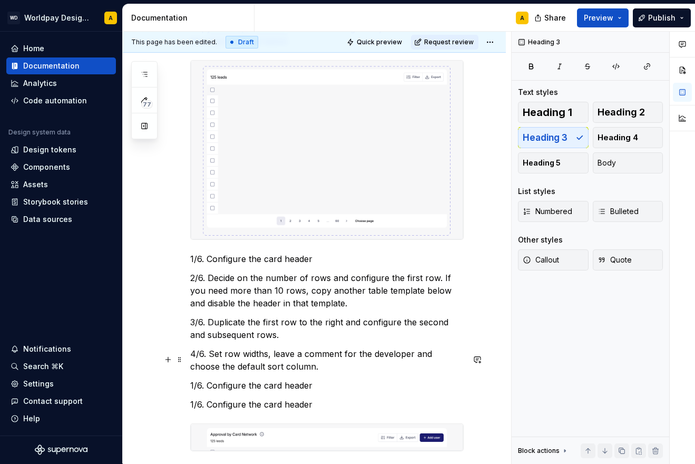
click at [229, 356] on p "4/6. Set row widths, leave a comment for the developer and choose the default s…" at bounding box center [327, 359] width 274 height 25
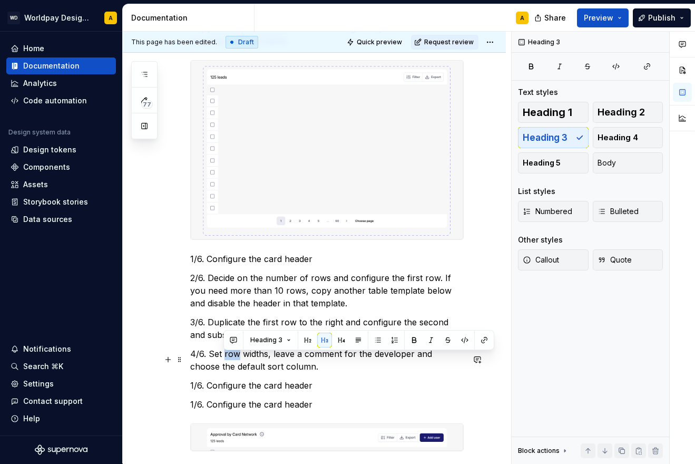
click at [229, 356] on p "4/6. Set row widths, leave a comment for the developer and choose the default s…" at bounding box center [327, 359] width 274 height 25
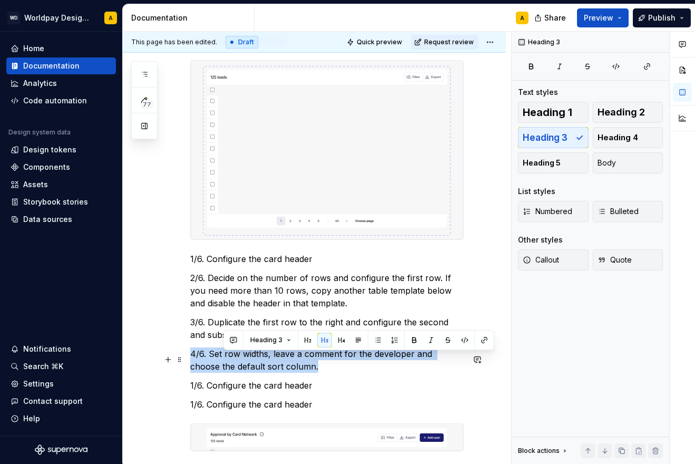
click at [229, 356] on p "4/6. Set row widths, leave a comment for the developer and choose the default s…" at bounding box center [327, 359] width 274 height 25
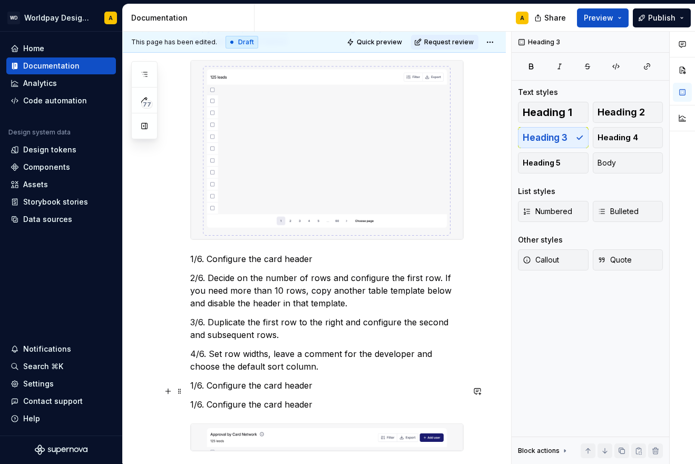
click at [235, 392] on p "1/6. Configure the card header" at bounding box center [327, 385] width 274 height 13
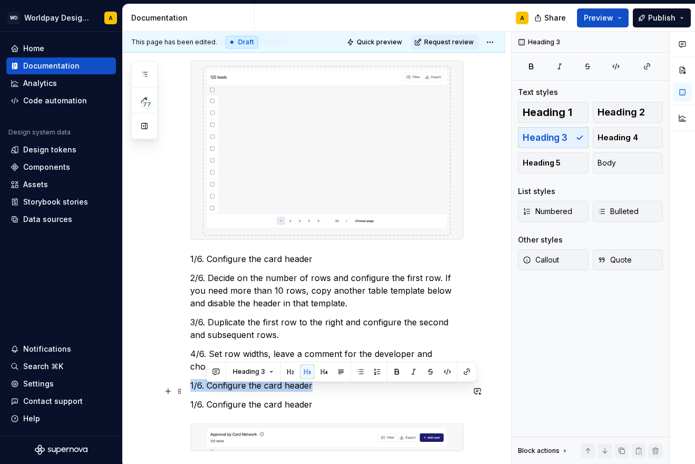
click at [235, 392] on p "1/6. Configure the card header" at bounding box center [327, 385] width 274 height 13
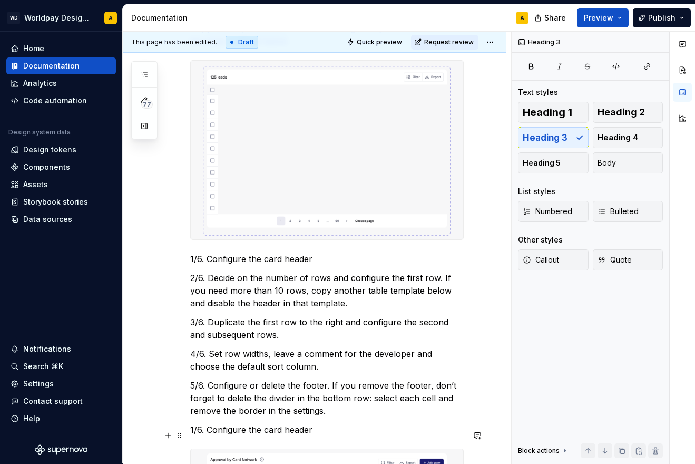
click at [241, 436] on p "1/6. Configure the card header" at bounding box center [327, 429] width 274 height 13
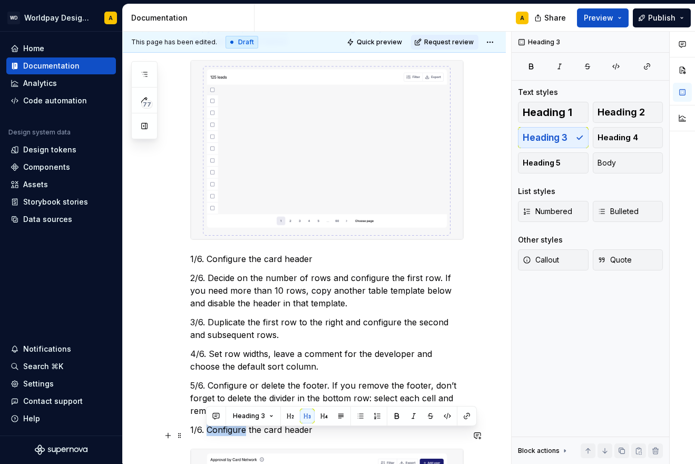
click at [241, 436] on p "1/6. Configure the card header" at bounding box center [327, 429] width 274 height 13
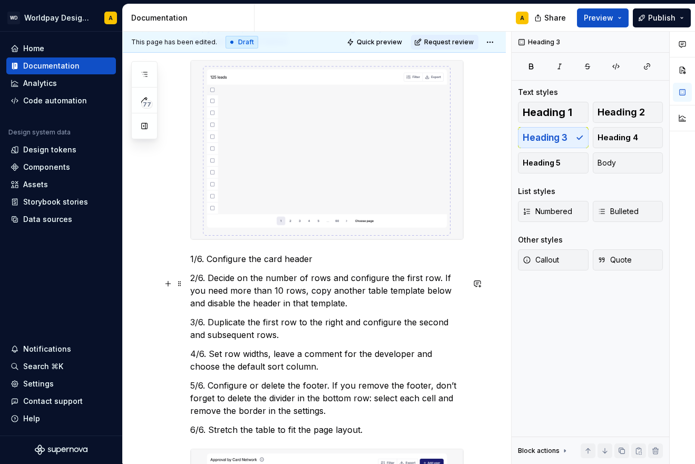
click at [271, 306] on p "2/6. Decide on the number of rows and configure the first row. If you need more…" at bounding box center [327, 290] width 274 height 38
click at [228, 330] on p "3/6. Duplicate the first row to the right and configure the second and subseque…" at bounding box center [327, 328] width 274 height 25
click at [265, 319] on div "Card header Table header Table rows Table footer Table creation guide Copy the …" at bounding box center [327, 138] width 274 height 675
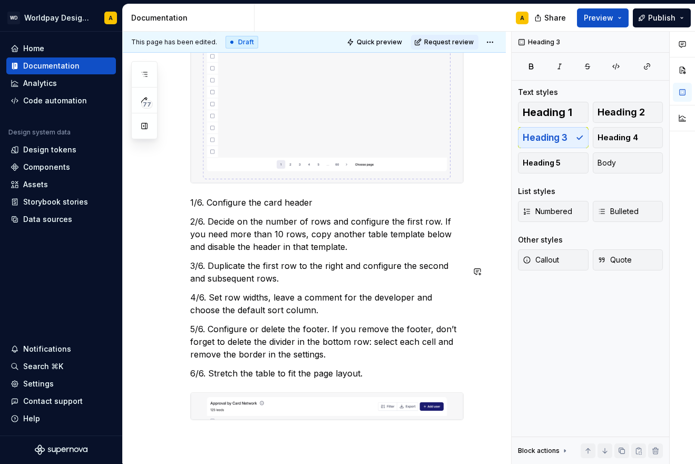
scroll to position [505, 0]
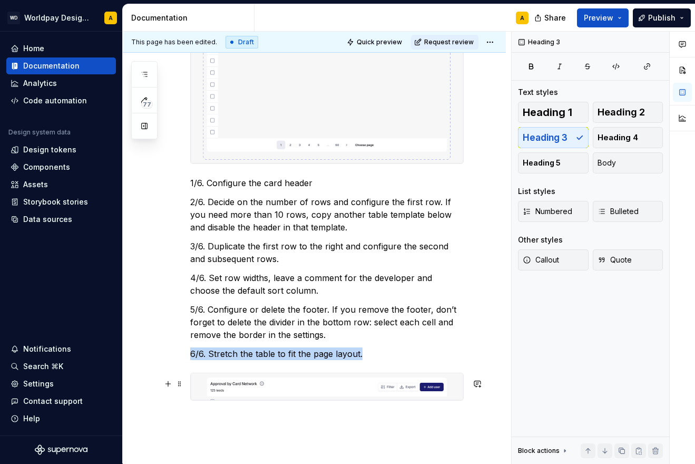
click at [255, 395] on img at bounding box center [327, 386] width 273 height 27
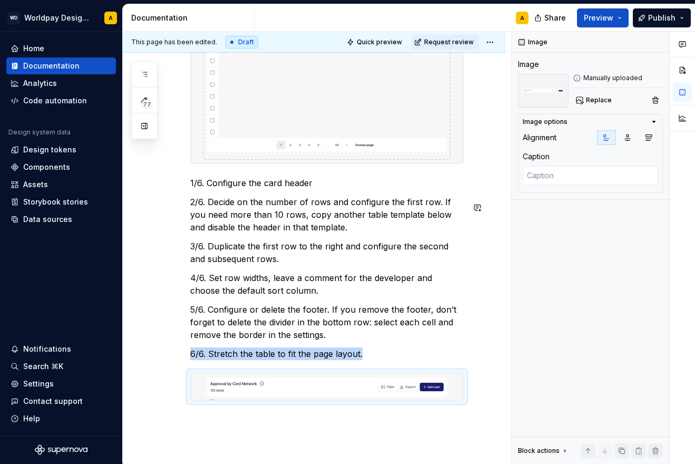
drag, startPoint x: 255, startPoint y: 393, endPoint x: 273, endPoint y: 199, distance: 194.8
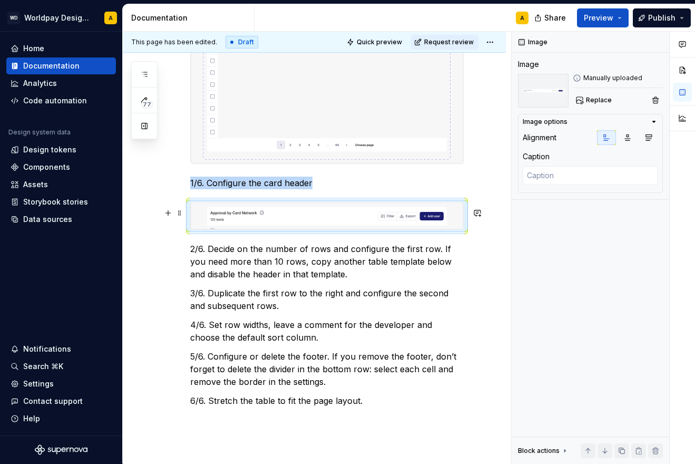
click at [229, 223] on img at bounding box center [327, 215] width 273 height 27
click at [181, 215] on span at bounding box center [180, 213] width 8 height 15
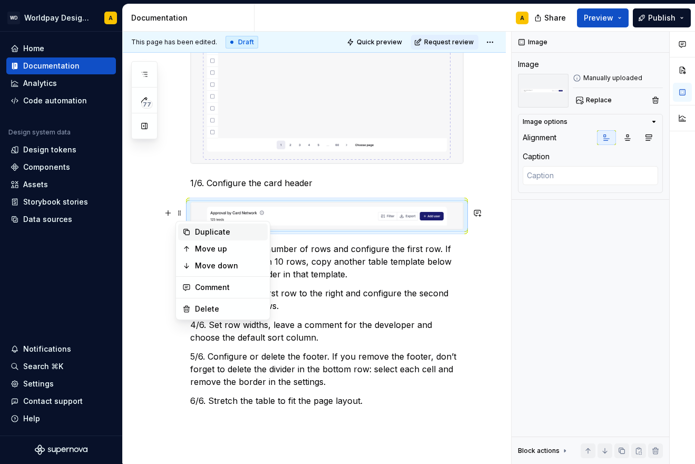
click at [205, 231] on div "Duplicate" at bounding box center [229, 232] width 69 height 11
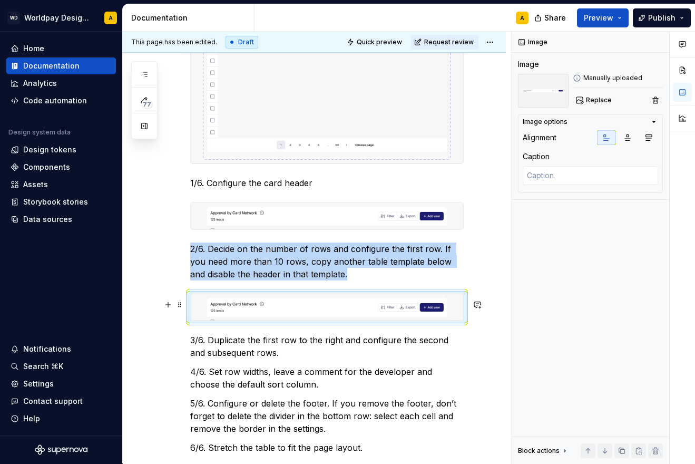
click at [208, 311] on img at bounding box center [327, 307] width 273 height 27
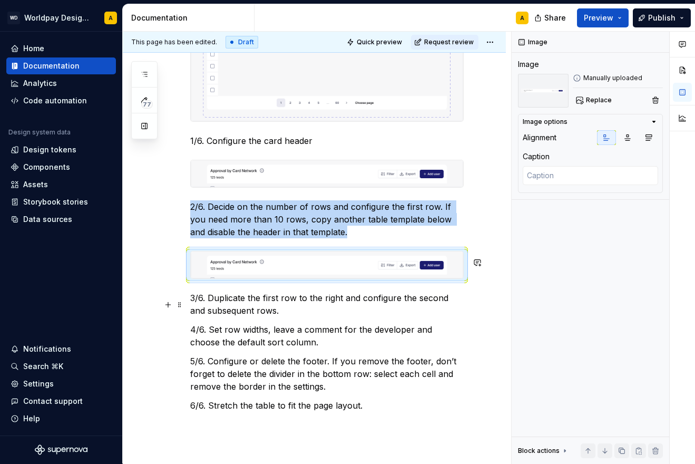
scroll to position [557, 0]
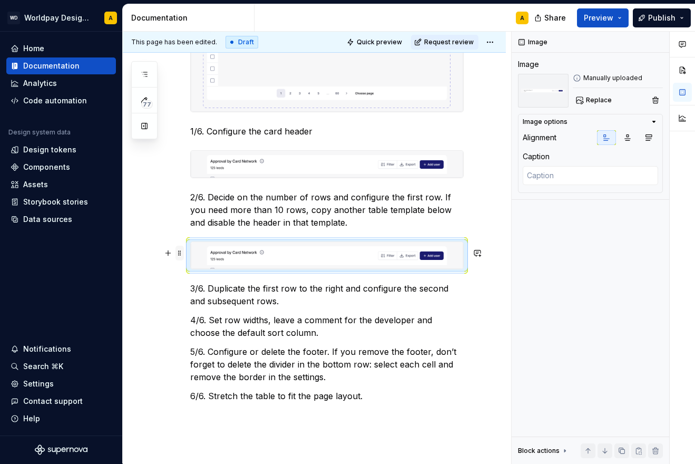
click at [180, 255] on span at bounding box center [180, 253] width 8 height 15
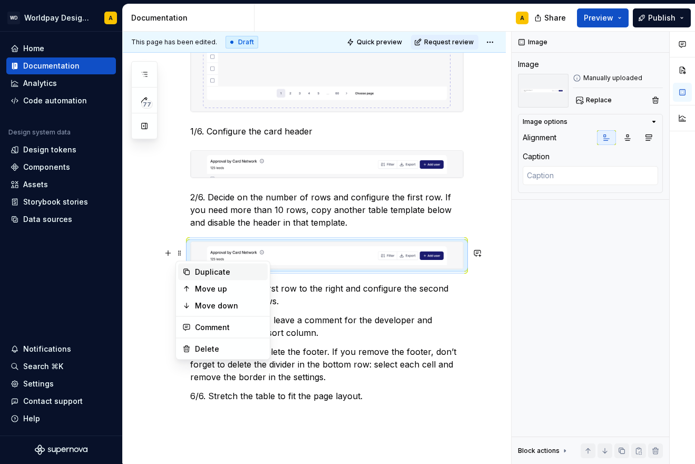
click at [205, 267] on div "Duplicate" at bounding box center [229, 272] width 69 height 11
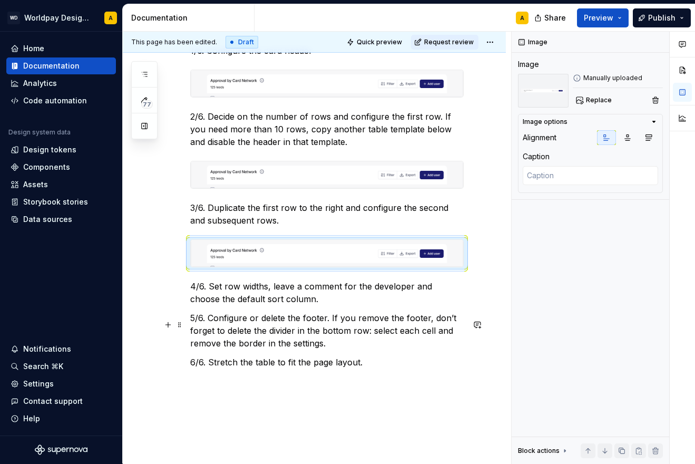
scroll to position [644, 0]
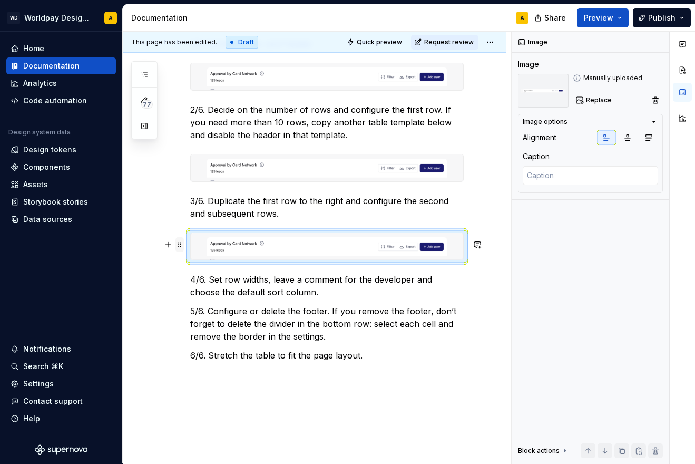
click at [179, 242] on span at bounding box center [180, 244] width 8 height 15
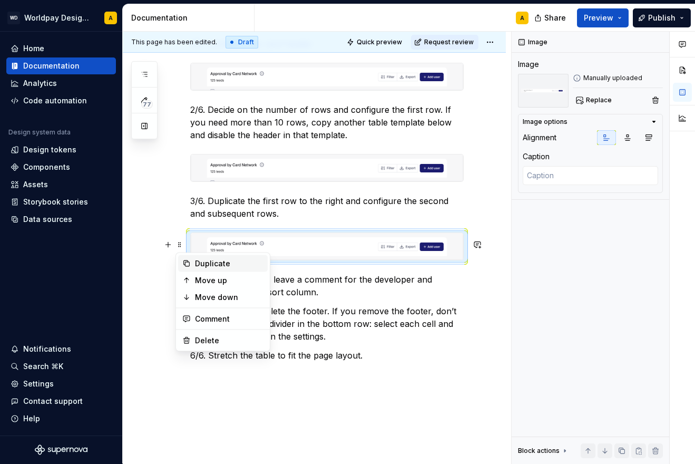
click at [213, 260] on div "Duplicate" at bounding box center [229, 263] width 69 height 11
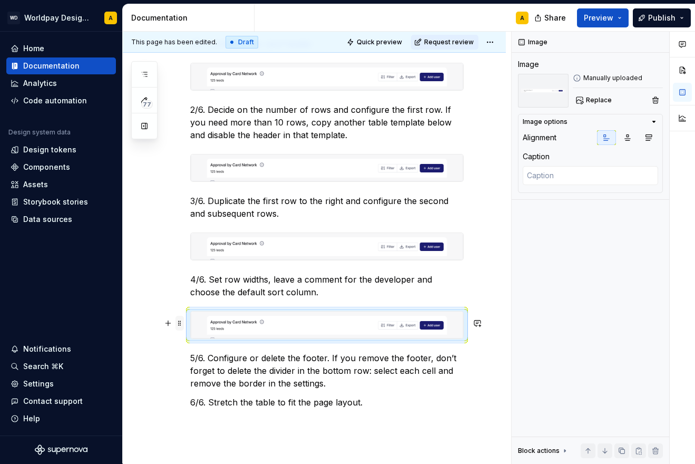
click at [180, 325] on span at bounding box center [180, 323] width 8 height 15
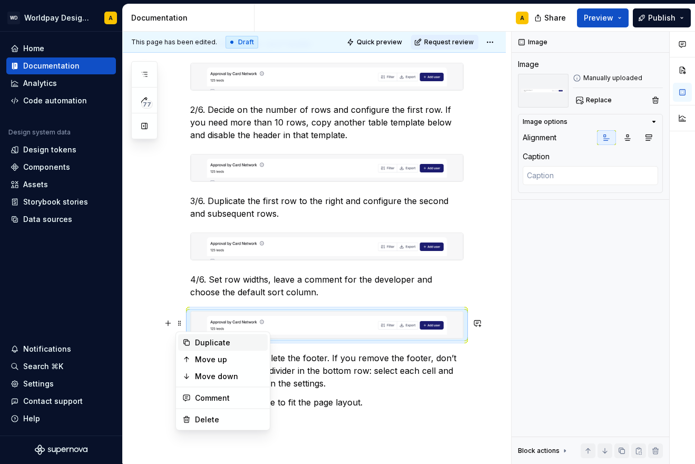
click at [198, 344] on div "Duplicate" at bounding box center [229, 342] width 69 height 11
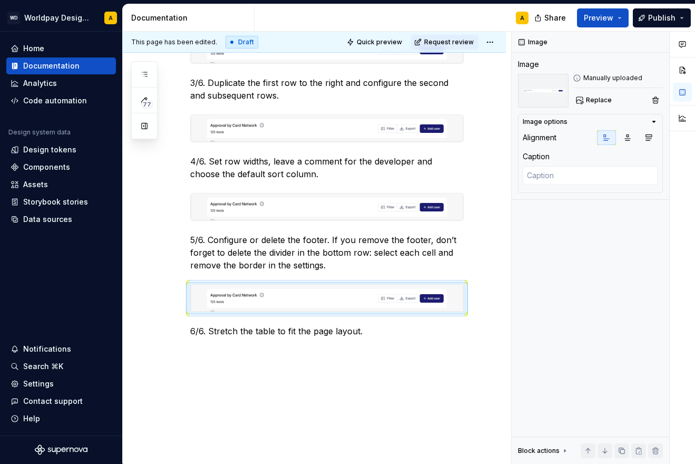
scroll to position [776, 0]
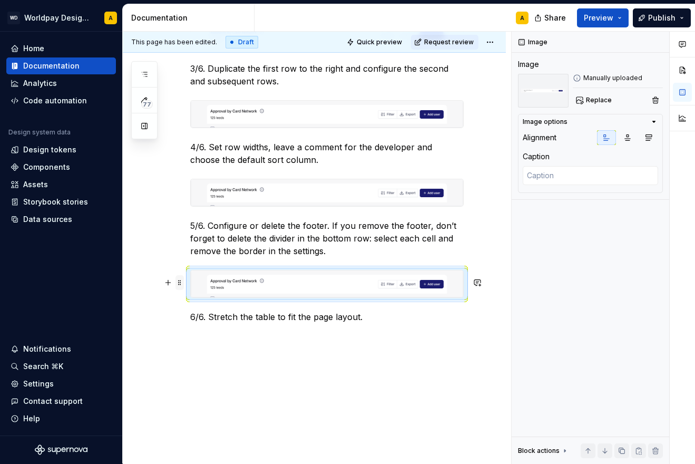
click at [177, 279] on span at bounding box center [180, 282] width 8 height 15
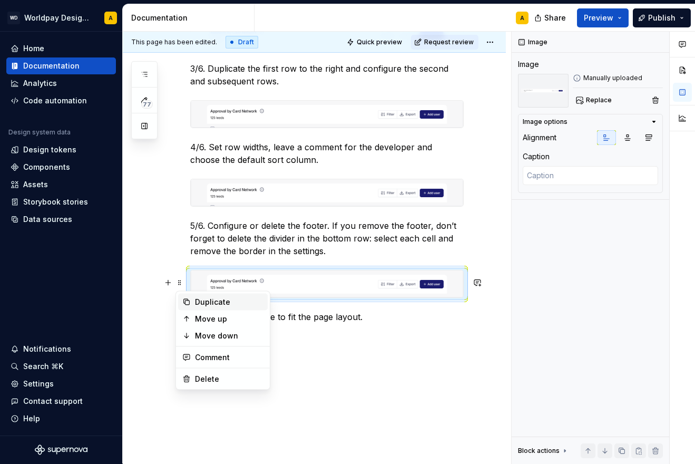
click at [215, 302] on div "Duplicate" at bounding box center [229, 302] width 69 height 11
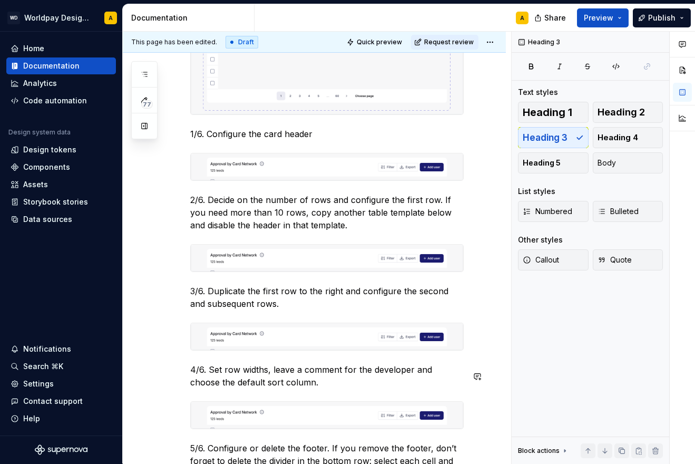
scroll to position [539, 0]
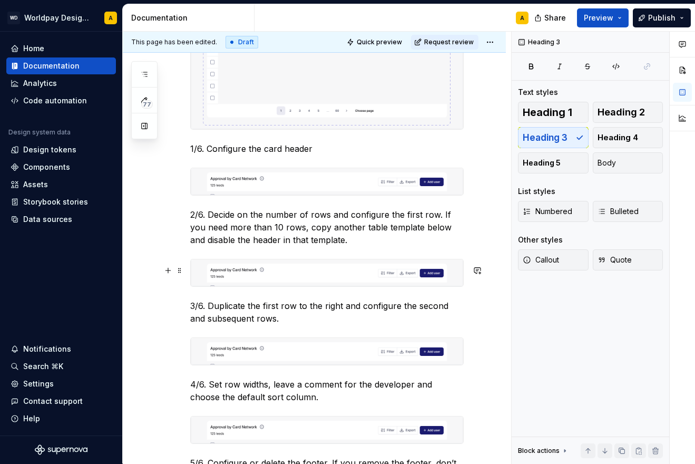
click at [254, 273] on img at bounding box center [327, 272] width 273 height 27
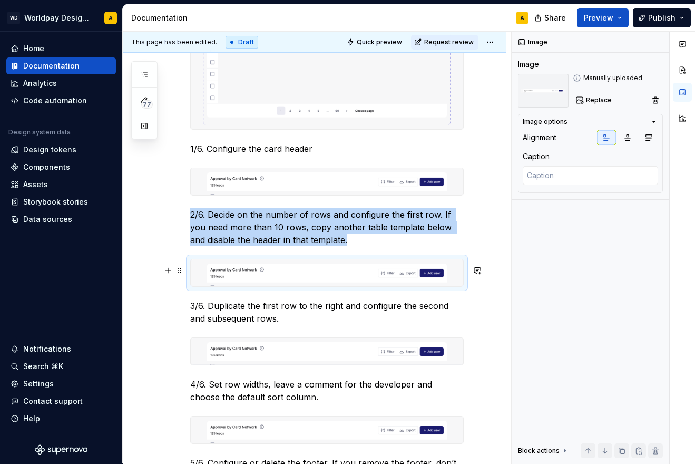
click at [254, 273] on img at bounding box center [327, 272] width 273 height 27
click at [299, 277] on img at bounding box center [327, 272] width 273 height 27
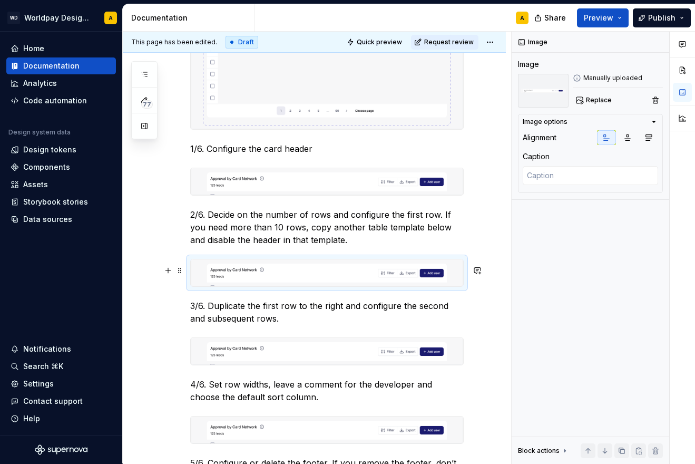
click at [299, 277] on img at bounding box center [327, 272] width 273 height 27
click at [320, 277] on img at bounding box center [327, 272] width 273 height 27
click at [594, 98] on span "Replace" at bounding box center [599, 100] width 26 height 8
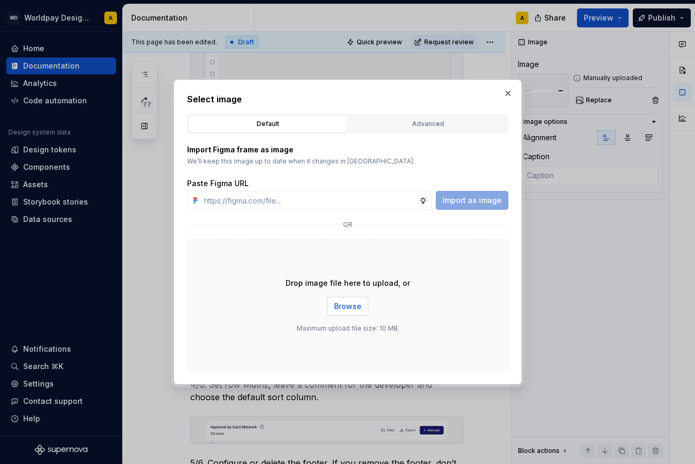
click at [340, 309] on span "Browse" at bounding box center [347, 306] width 27 height 11
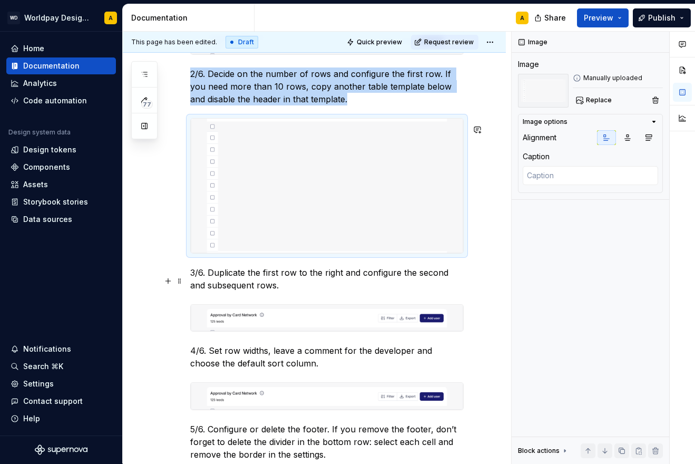
scroll to position [743, 0]
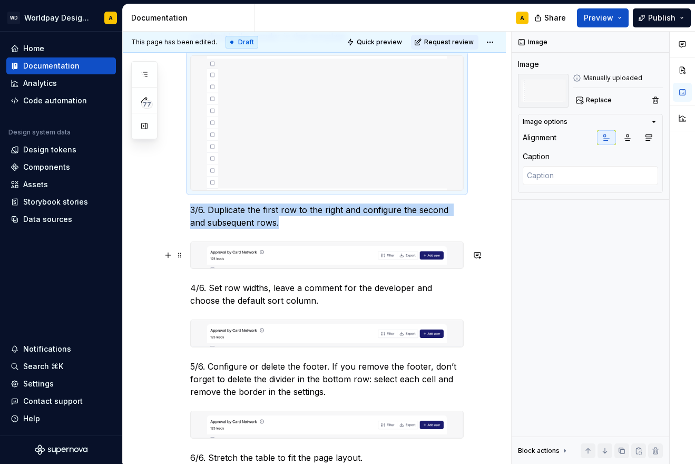
click at [403, 261] on img at bounding box center [327, 255] width 273 height 27
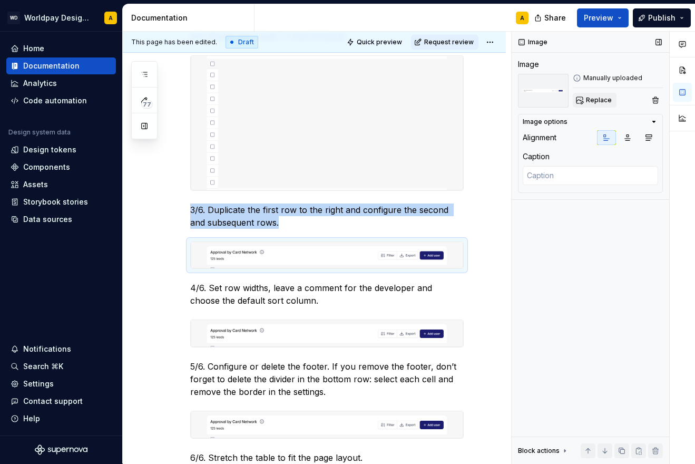
click at [607, 101] on span "Replace" at bounding box center [599, 100] width 26 height 8
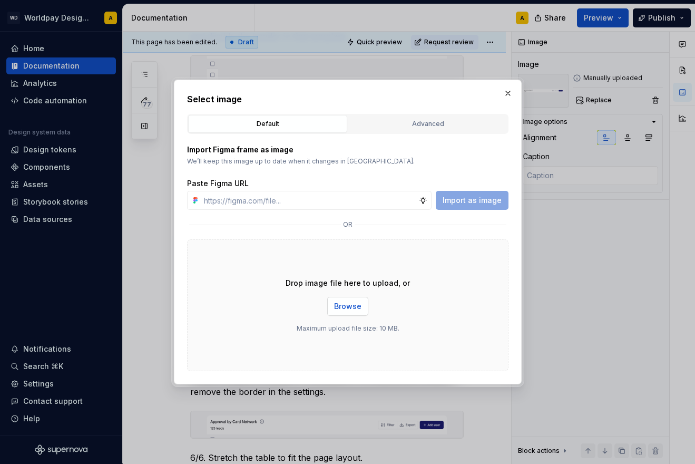
click at [353, 308] on span "Browse" at bounding box center [347, 306] width 27 height 11
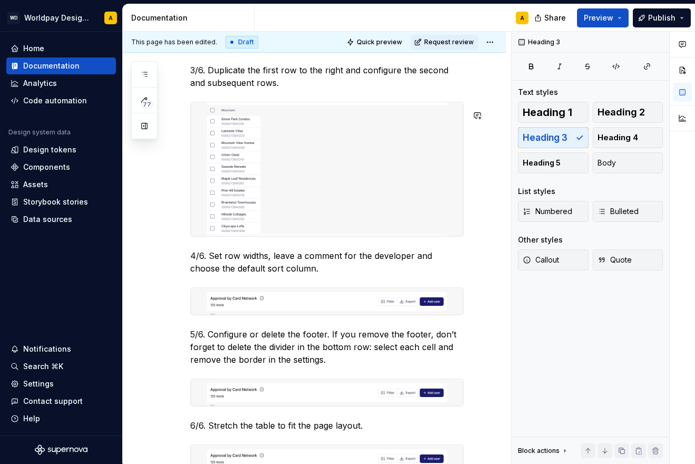
scroll to position [883, 0]
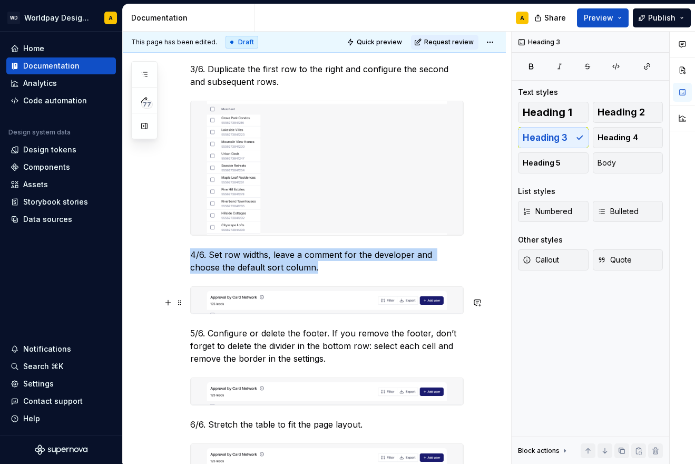
click at [304, 313] on img at bounding box center [327, 300] width 273 height 27
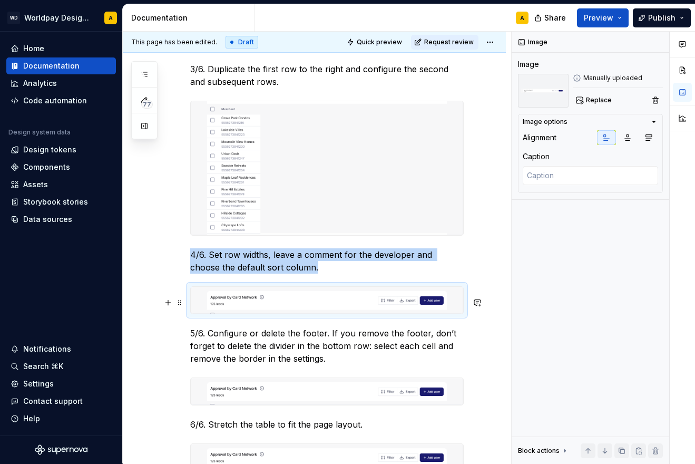
click at [304, 313] on img at bounding box center [327, 300] width 273 height 27
click at [603, 97] on span "Replace" at bounding box center [599, 100] width 26 height 8
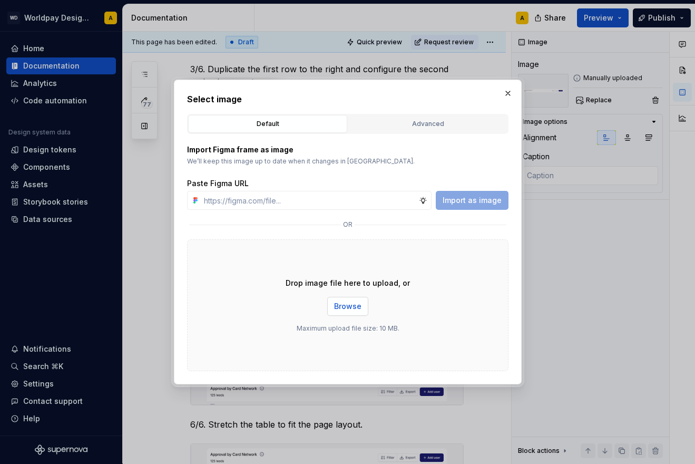
click at [351, 311] on span "Browse" at bounding box center [347, 306] width 27 height 11
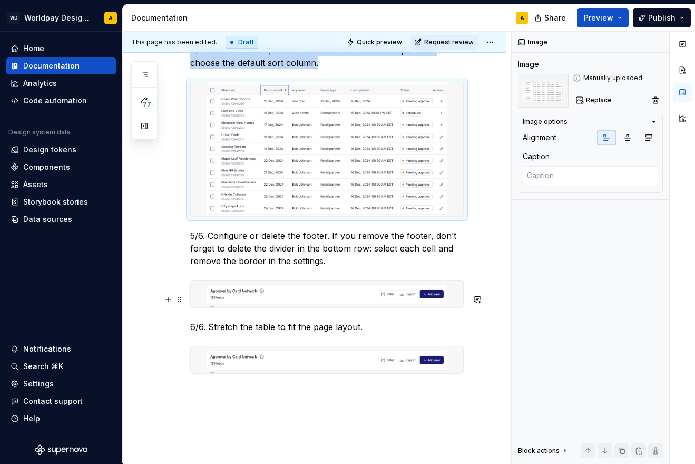
scroll to position [1098, 0]
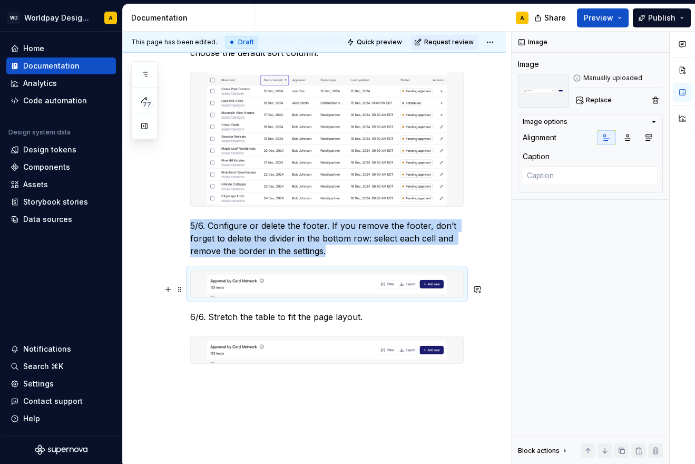
click at [389, 294] on img at bounding box center [327, 283] width 273 height 27
click at [588, 103] on span "Replace" at bounding box center [599, 100] width 26 height 8
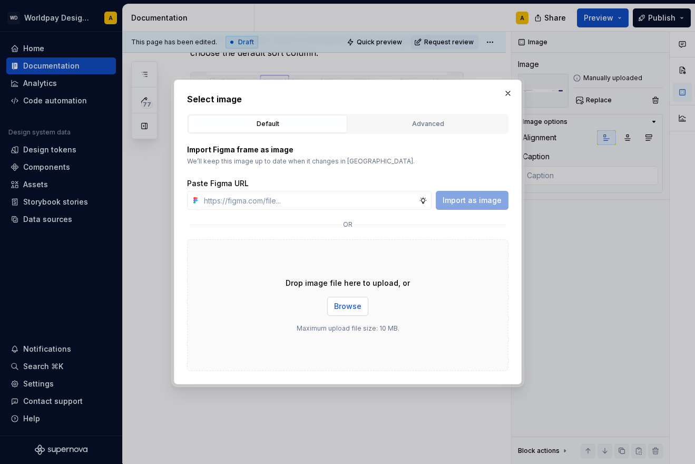
click at [346, 304] on span "Browse" at bounding box center [347, 306] width 27 height 11
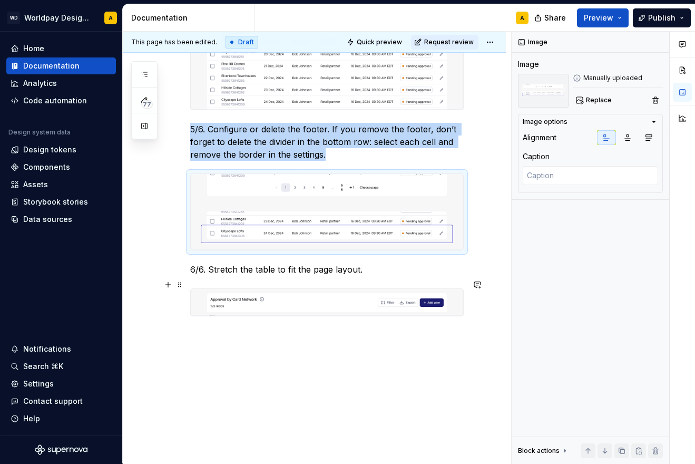
scroll to position [1198, 0]
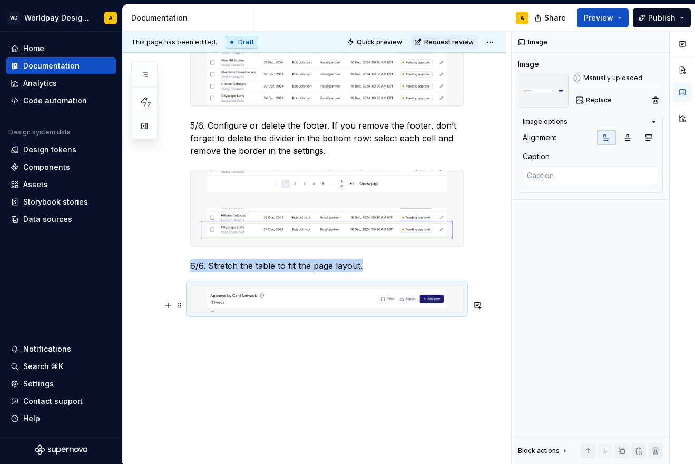
click at [325, 312] on img at bounding box center [327, 298] width 273 height 27
click at [377, 313] on img at bounding box center [327, 300] width 273 height 27
click at [359, 313] on img at bounding box center [327, 300] width 273 height 27
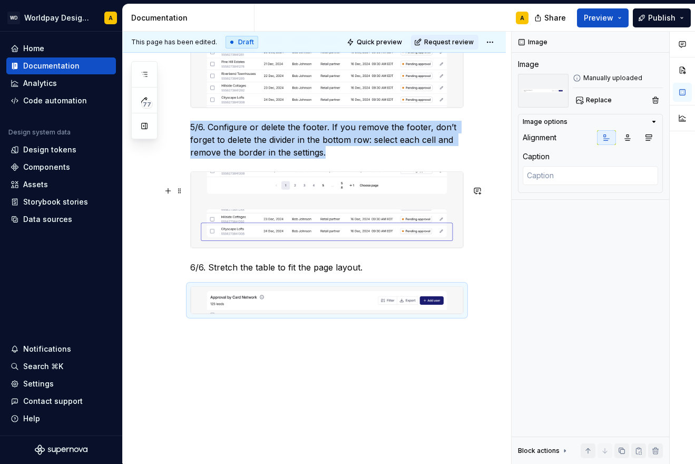
click at [310, 223] on img at bounding box center [327, 209] width 273 height 75
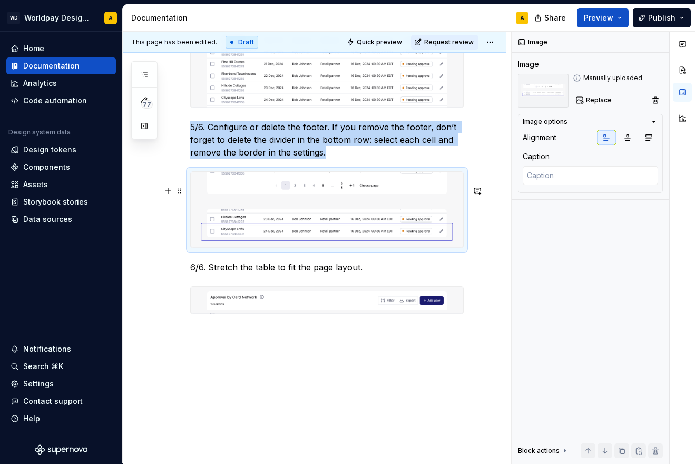
click at [310, 223] on img at bounding box center [327, 209] width 273 height 75
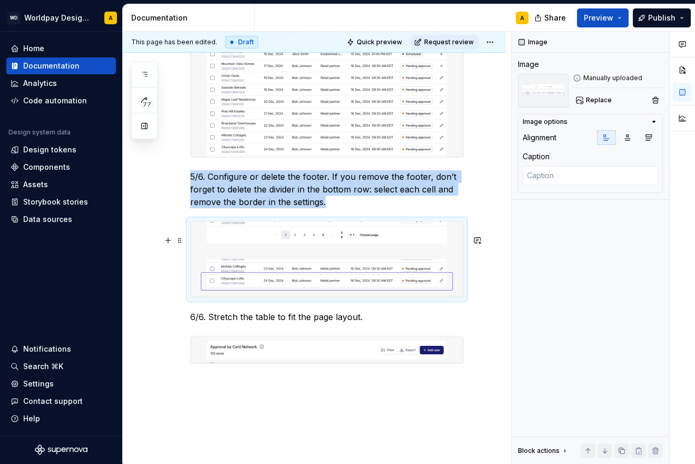
click at [367, 263] on img at bounding box center [327, 258] width 273 height 75
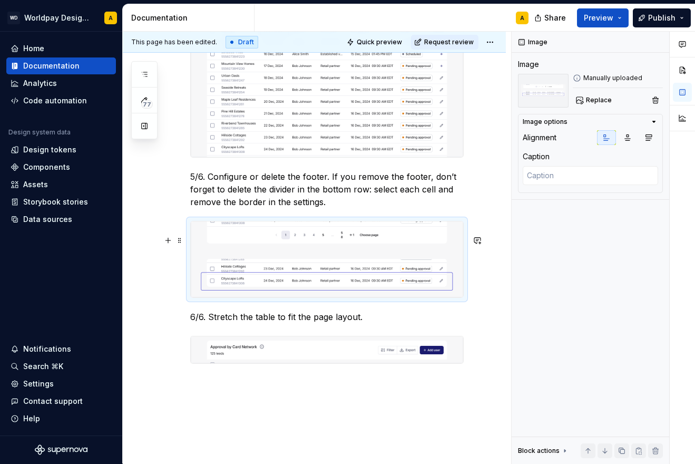
click at [367, 263] on img at bounding box center [327, 258] width 273 height 75
click at [370, 262] on img at bounding box center [327, 258] width 273 height 75
click at [593, 100] on span "Replace" at bounding box center [599, 100] width 26 height 8
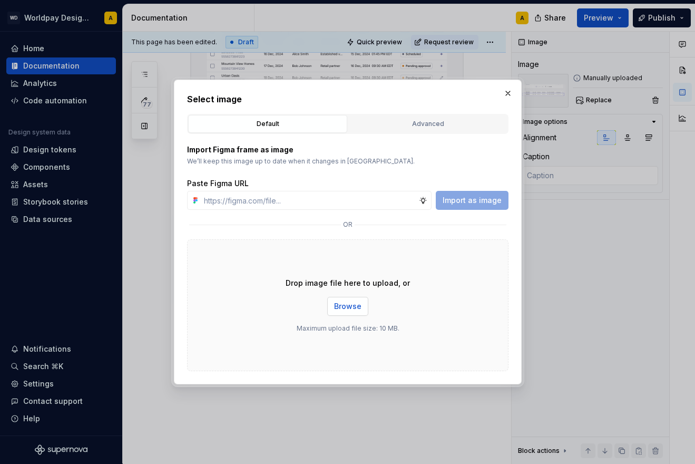
click at [341, 309] on span "Browse" at bounding box center [347, 306] width 27 height 11
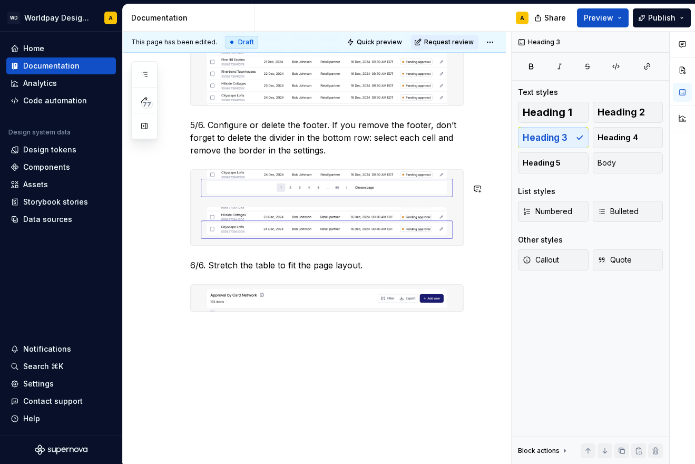
scroll to position [1211, 0]
click at [270, 300] on img at bounding box center [327, 298] width 273 height 27
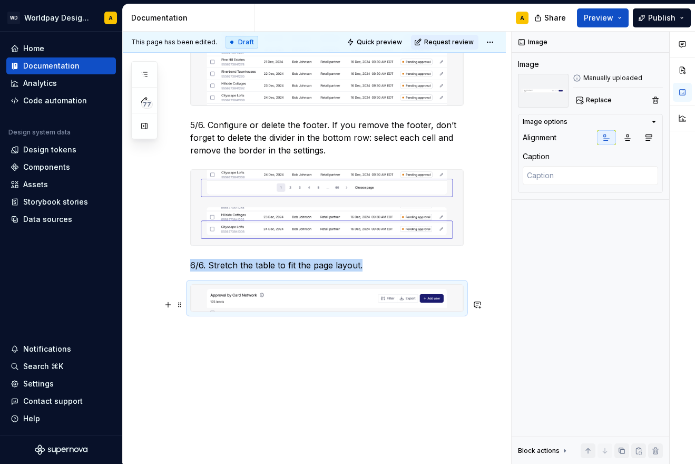
click at [270, 300] on div at bounding box center [327, 298] width 274 height 28
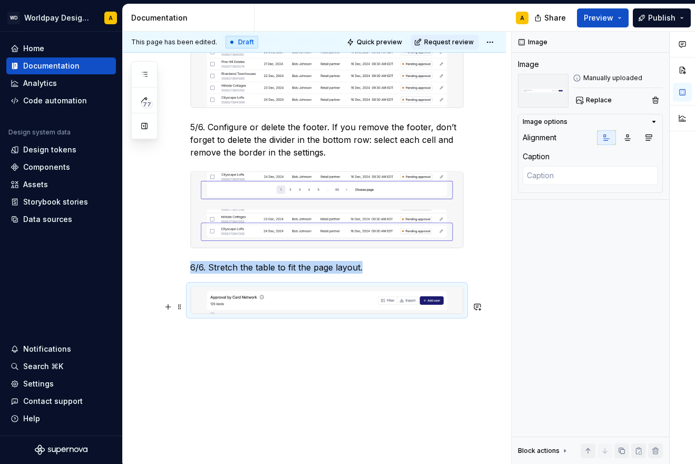
click at [279, 304] on img at bounding box center [327, 300] width 273 height 27
click at [293, 314] on img at bounding box center [327, 300] width 273 height 27
click at [602, 96] on button "Replace" at bounding box center [595, 100] width 44 height 15
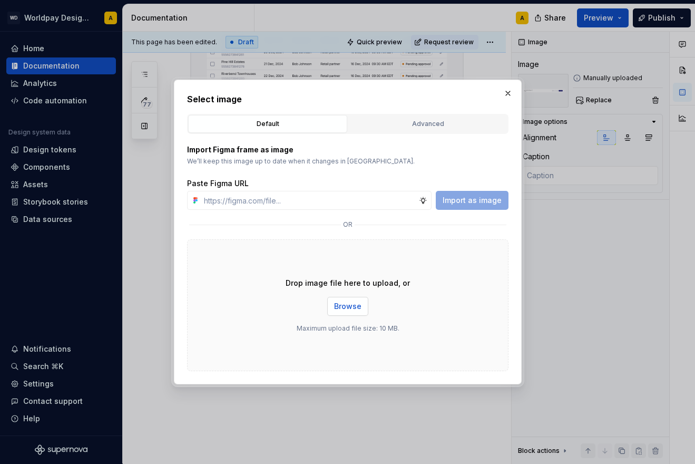
click at [338, 314] on button "Browse" at bounding box center [347, 306] width 41 height 19
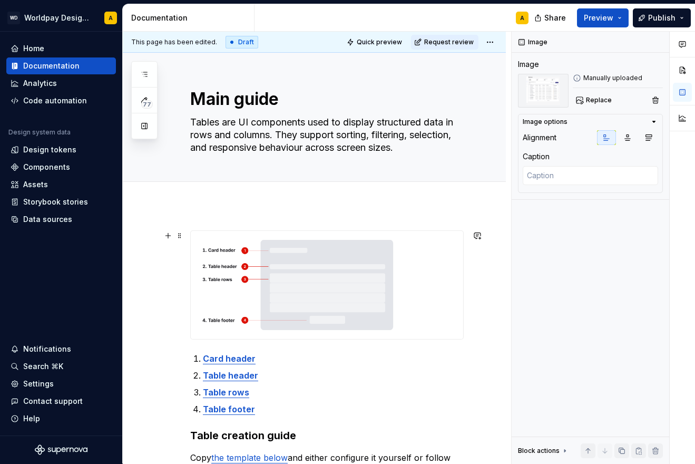
scroll to position [0, 0]
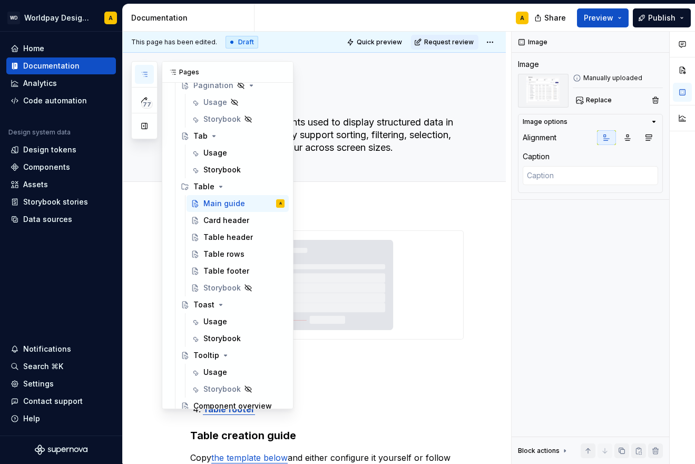
click at [146, 74] on icon "button" at bounding box center [144, 74] width 8 height 8
click at [236, 219] on div "Card header" at bounding box center [226, 220] width 46 height 11
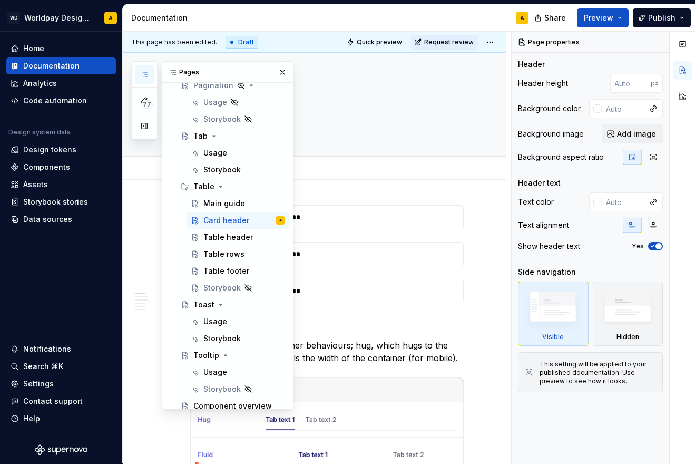
click at [335, 173] on div "Add tab" at bounding box center [327, 168] width 274 height 15
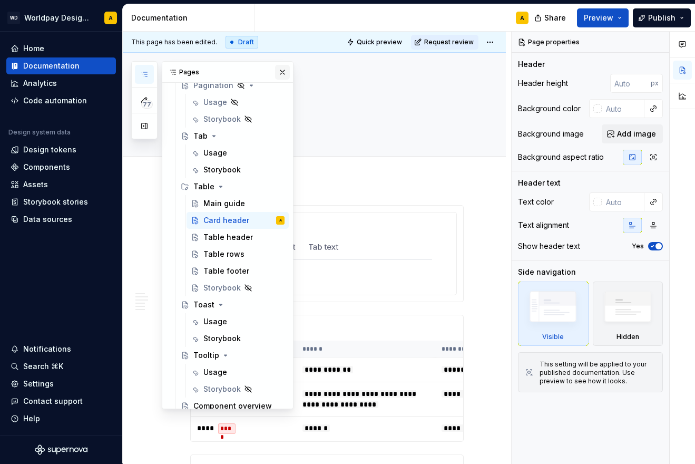
click at [284, 70] on button "button" at bounding box center [282, 72] width 15 height 15
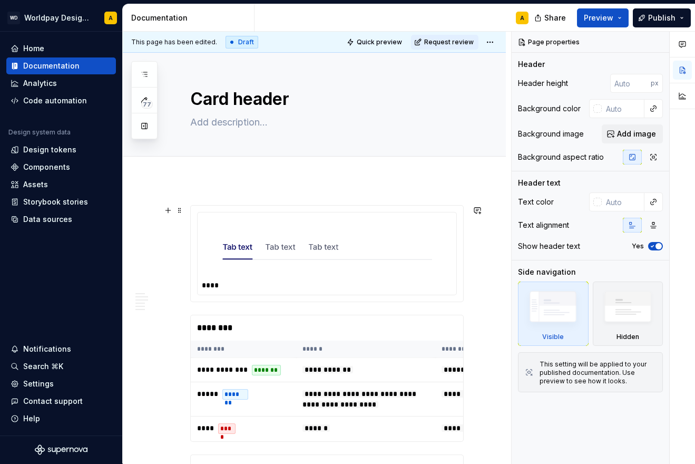
click at [313, 261] on img at bounding box center [327, 247] width 210 height 53
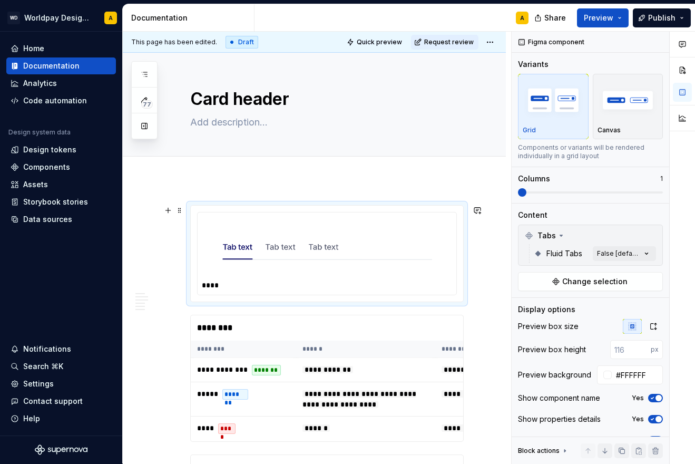
click at [313, 261] on img at bounding box center [327, 247] width 210 height 53
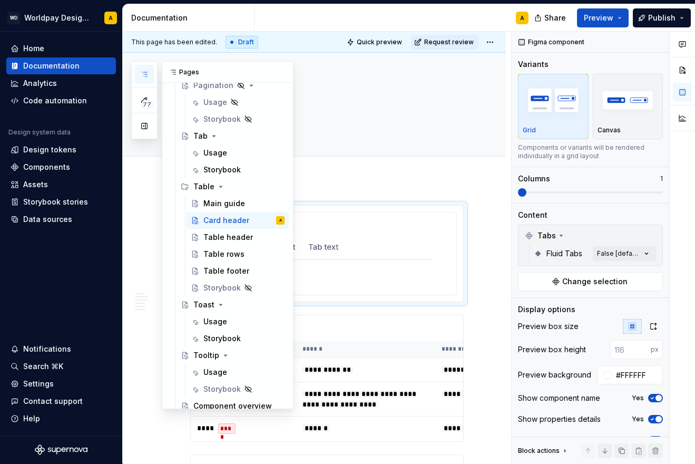
click at [147, 74] on icon "button" at bounding box center [144, 74] width 8 height 8
click at [210, 206] on div "Main guide" at bounding box center [224, 203] width 42 height 11
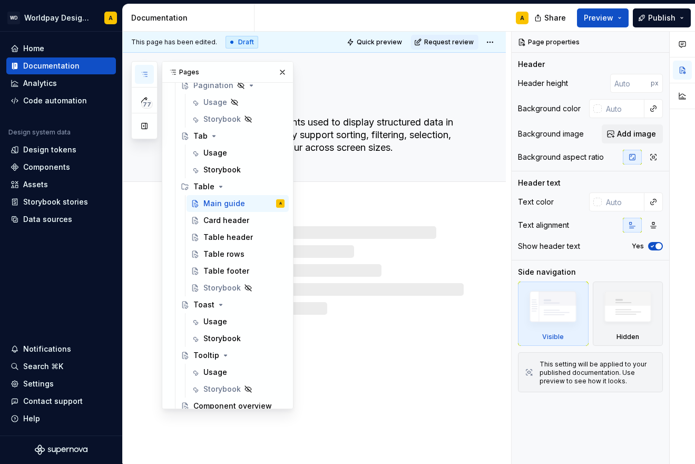
click at [354, 268] on div at bounding box center [327, 270] width 274 height 89
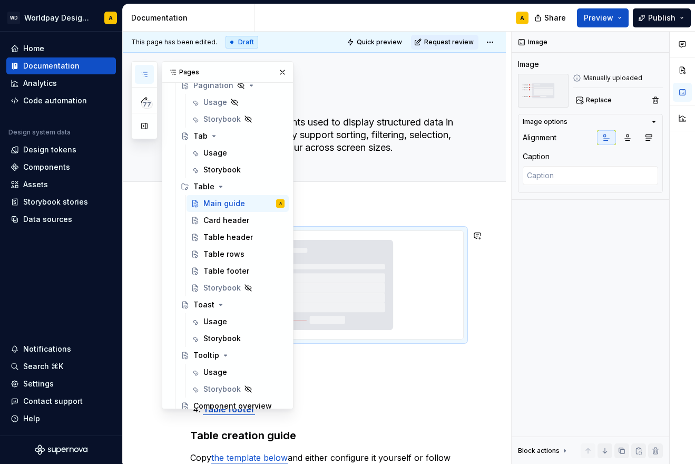
click at [348, 264] on img at bounding box center [327, 285] width 273 height 108
click at [234, 217] on div "Card header" at bounding box center [226, 220] width 46 height 11
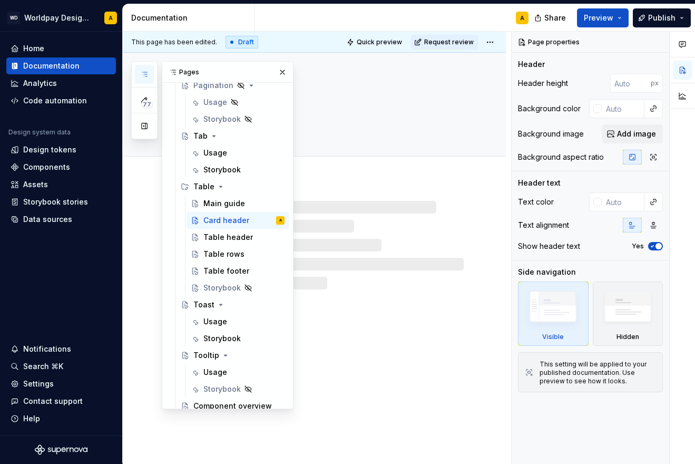
click at [354, 178] on div at bounding box center [314, 168] width 383 height 23
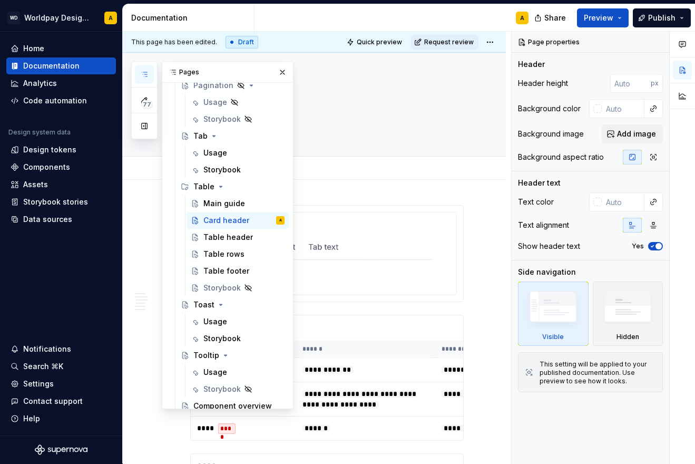
click at [333, 164] on div "Add tab" at bounding box center [327, 168] width 274 height 15
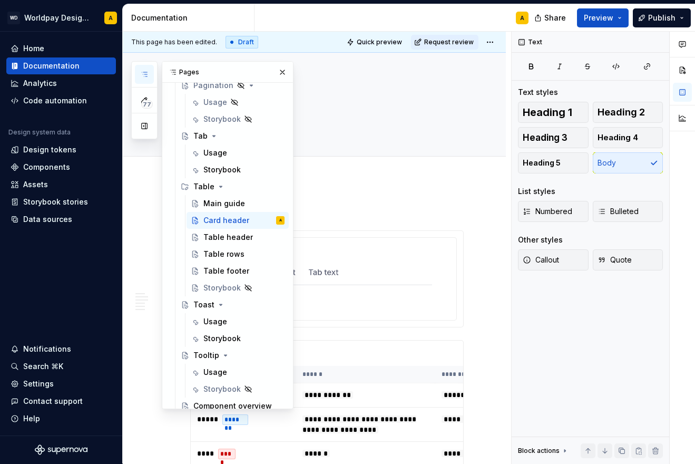
scroll to position [25, 0]
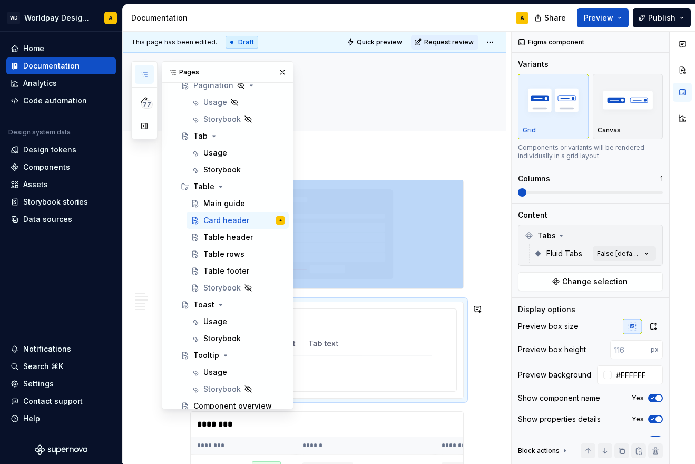
click at [351, 321] on img at bounding box center [327, 343] width 210 height 53
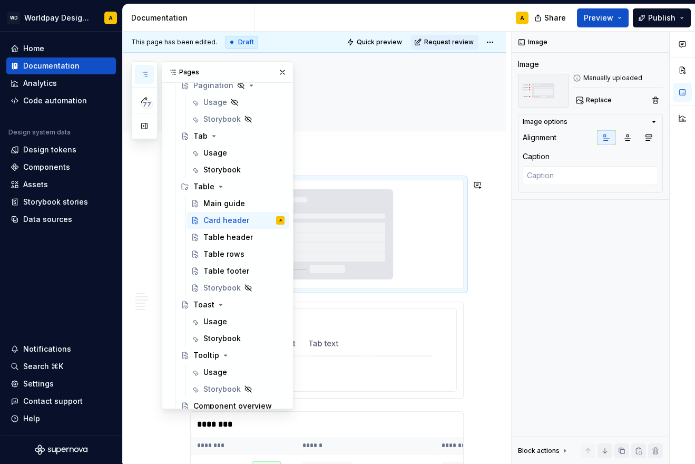
click at [358, 234] on img at bounding box center [327, 234] width 273 height 108
click at [390, 234] on img at bounding box center [327, 234] width 273 height 108
click at [281, 68] on button "button" at bounding box center [282, 72] width 15 height 15
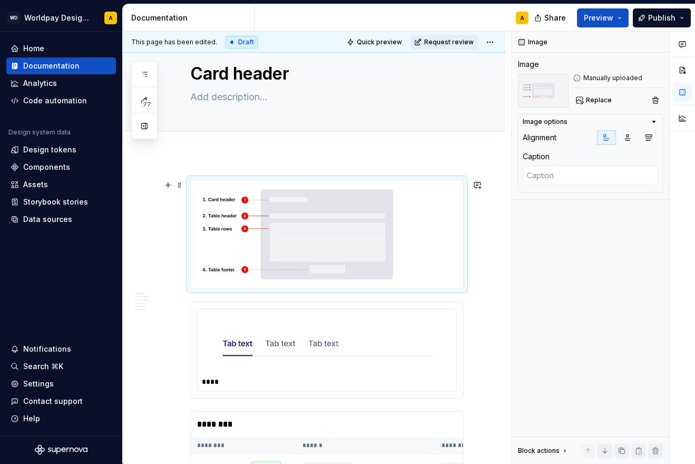
click at [267, 215] on img at bounding box center [327, 234] width 273 height 108
click at [331, 223] on img at bounding box center [327, 234] width 273 height 108
click at [583, 181] on textarea at bounding box center [590, 175] width 135 height 19
click at [595, 98] on span "Replace" at bounding box center [599, 100] width 26 height 8
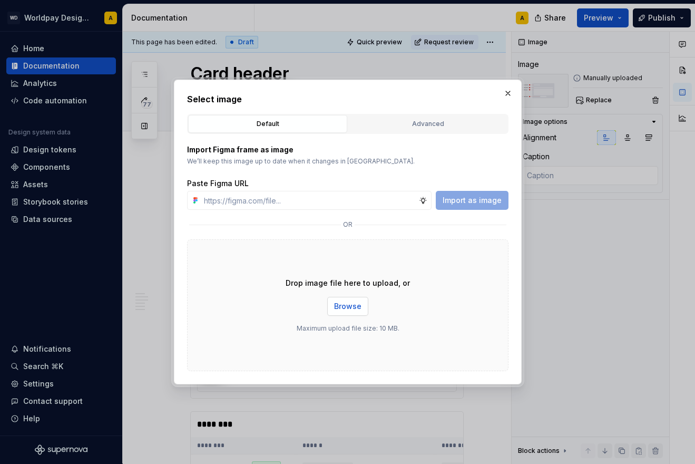
click at [338, 303] on span "Browse" at bounding box center [347, 306] width 27 height 11
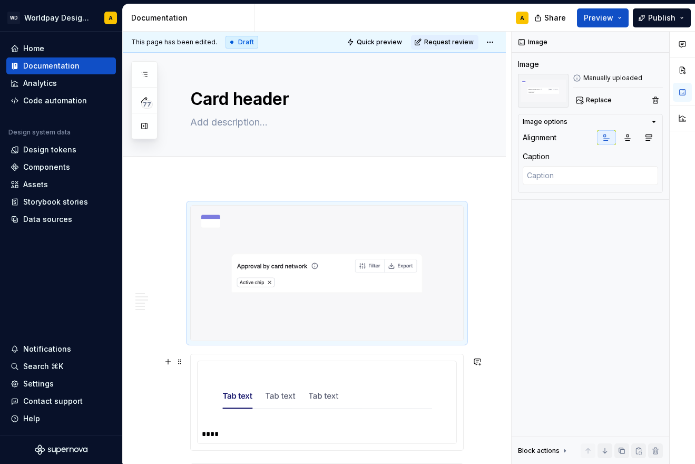
scroll to position [0, 0]
click at [240, 124] on textarea at bounding box center [325, 122] width 274 height 17
paste textarea "Contains the title and optional actions related to the table context."
type textarea "*"
type textarea "Contains the title and optional actions related to the table context."
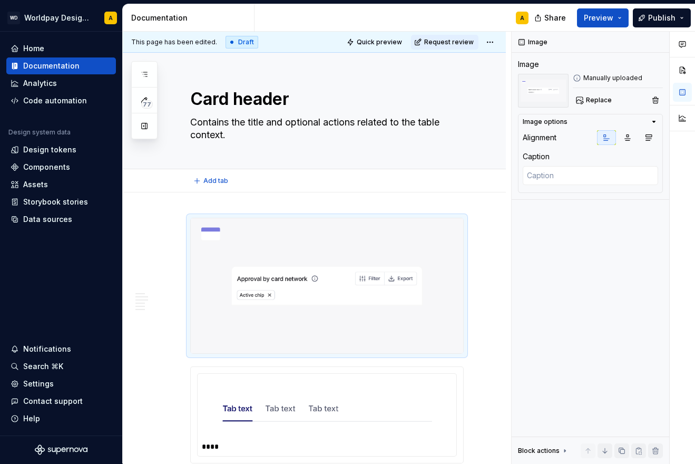
type textarea "*"
type textarea "Contains the title and optional actions related to the table context."
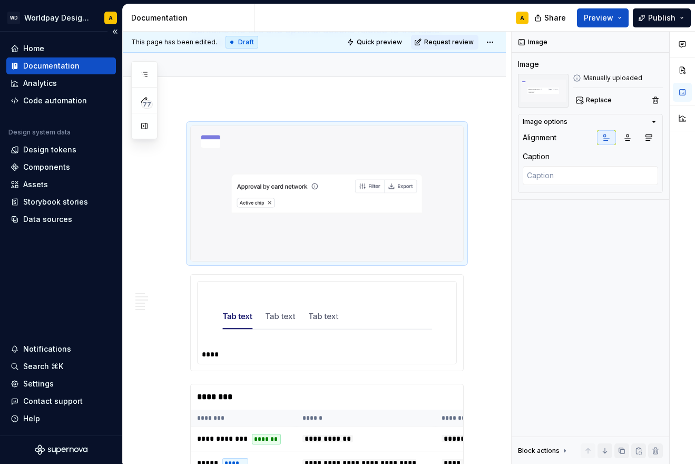
click at [42, 67] on div "Documentation" at bounding box center [51, 66] width 56 height 11
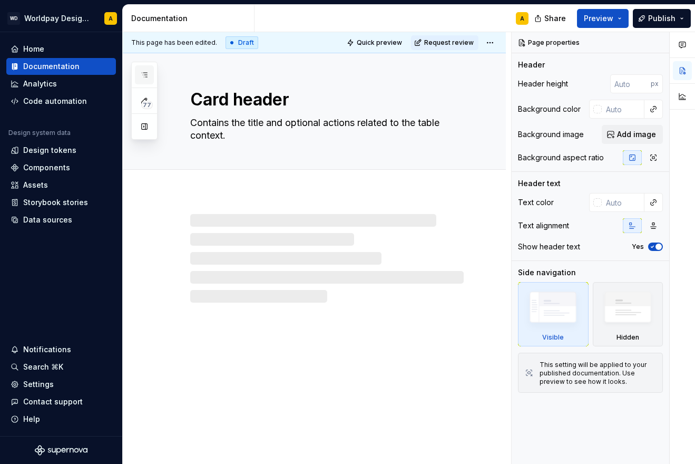
click at [151, 76] on button "button" at bounding box center [144, 74] width 19 height 19
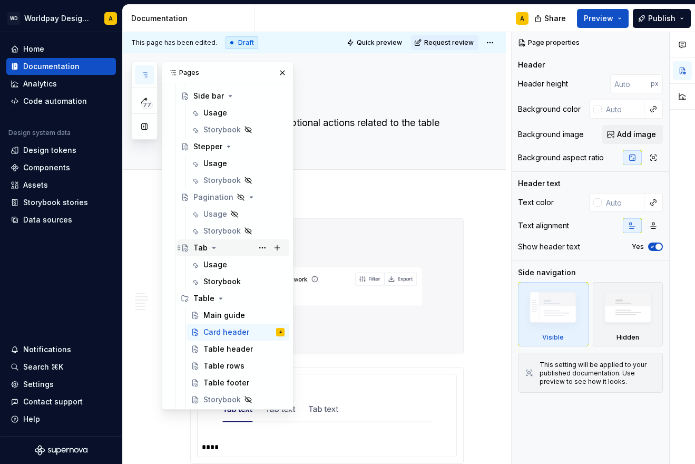
scroll to position [1444, 0]
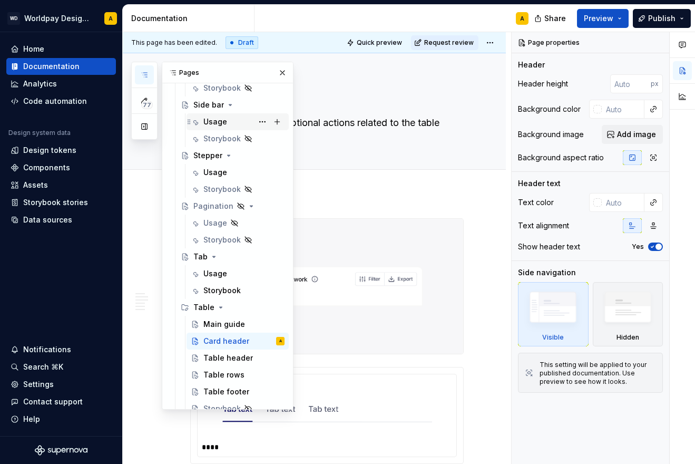
click at [219, 123] on div "Usage" at bounding box center [215, 121] width 24 height 11
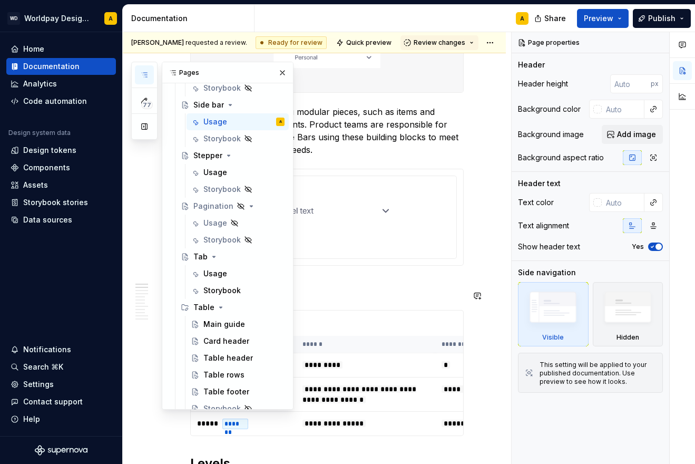
scroll to position [306, 0]
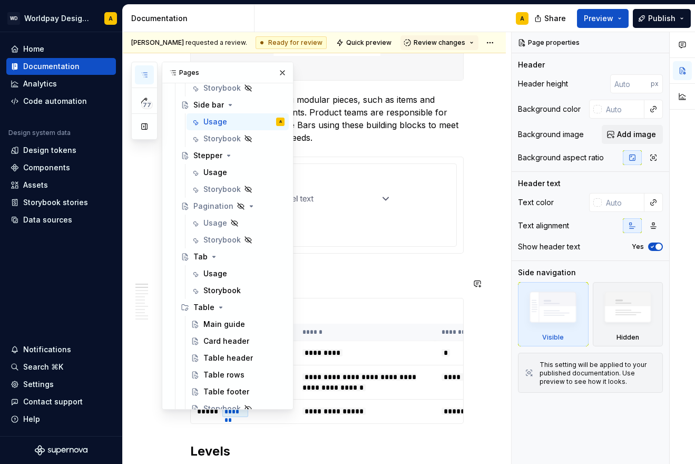
click at [341, 285] on h2 "Sizes and states" at bounding box center [327, 281] width 274 height 17
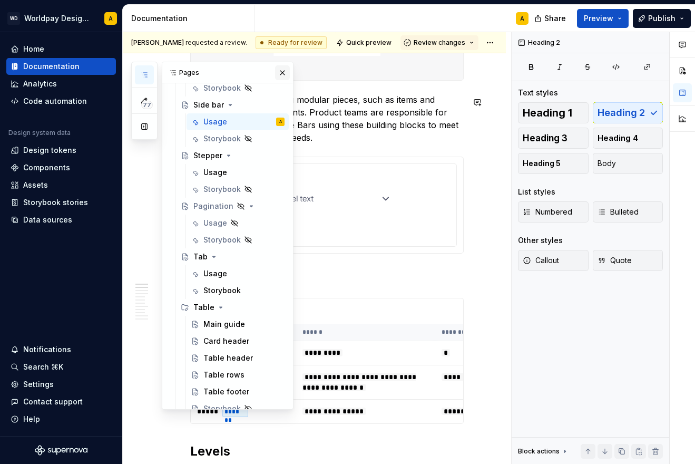
click at [279, 74] on button "button" at bounding box center [282, 72] width 15 height 15
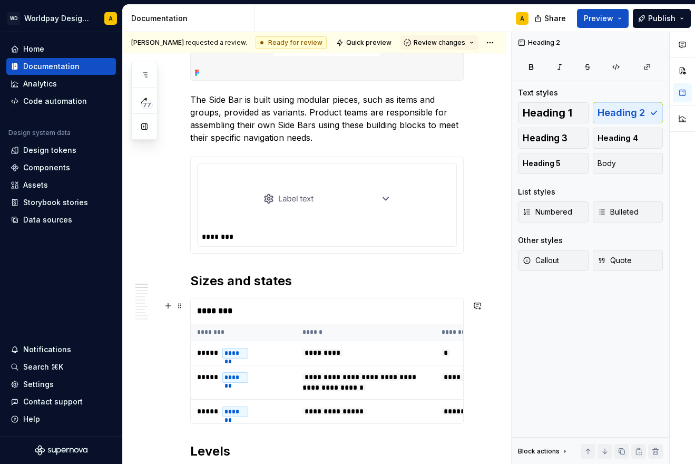
click at [249, 328] on th "********" at bounding box center [243, 332] width 105 height 17
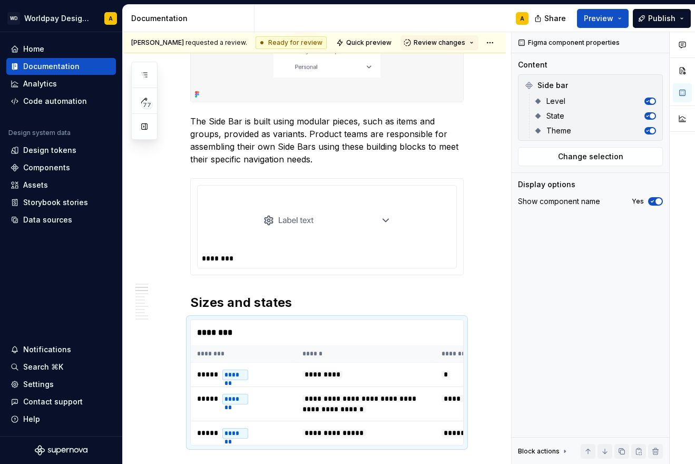
scroll to position [94, 0]
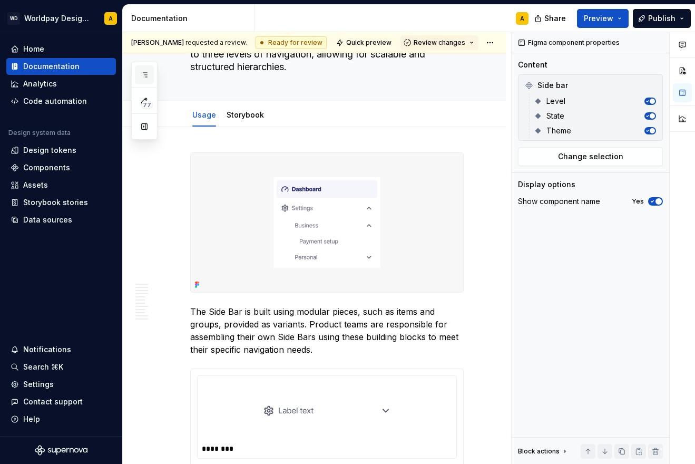
click at [151, 74] on button "button" at bounding box center [144, 74] width 19 height 19
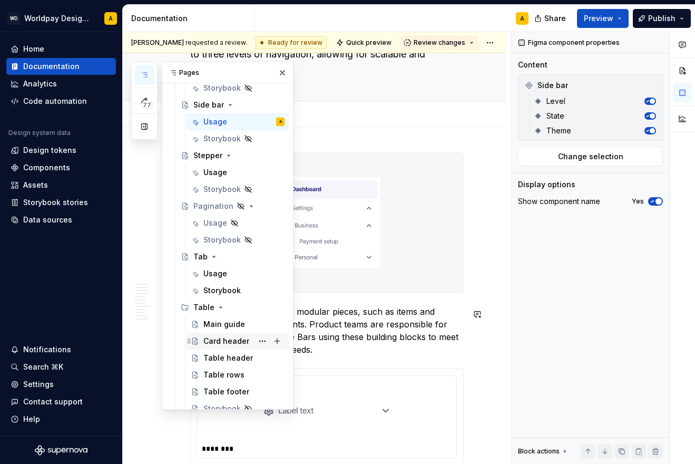
click at [223, 348] on div "Card header" at bounding box center [238, 341] width 102 height 17
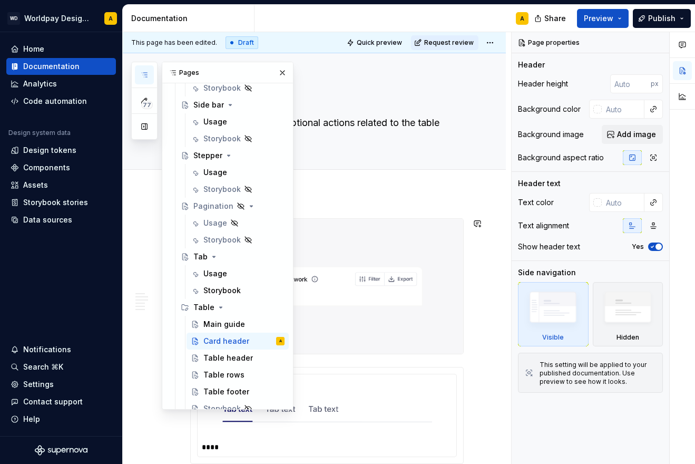
click at [367, 332] on img at bounding box center [327, 286] width 273 height 135
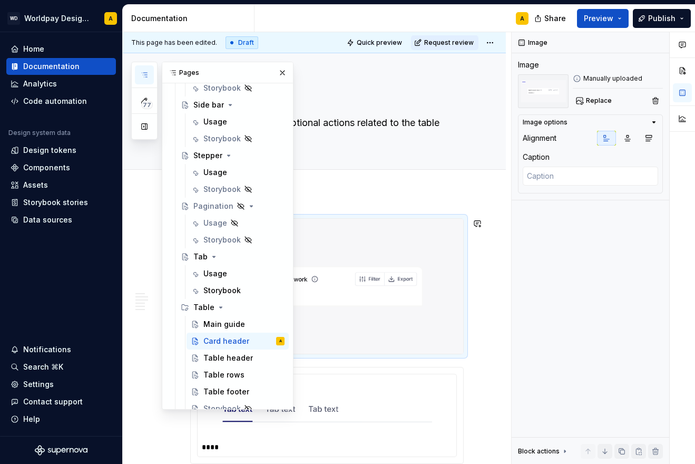
click at [341, 281] on img at bounding box center [327, 286] width 273 height 135
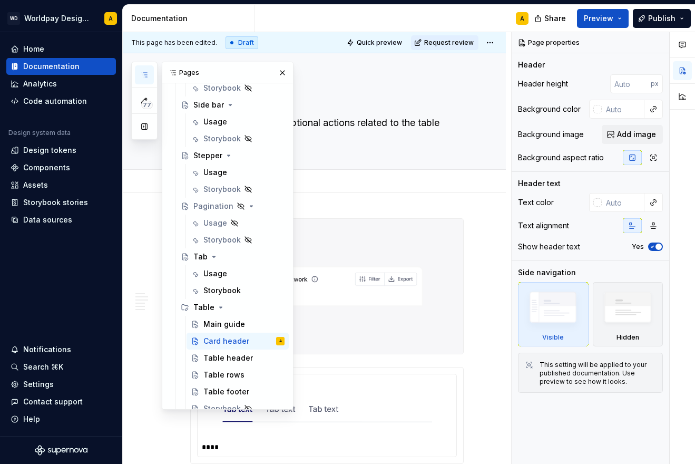
click at [327, 175] on div "Add tab" at bounding box center [327, 181] width 274 height 15
click at [325, 260] on img at bounding box center [327, 286] width 273 height 135
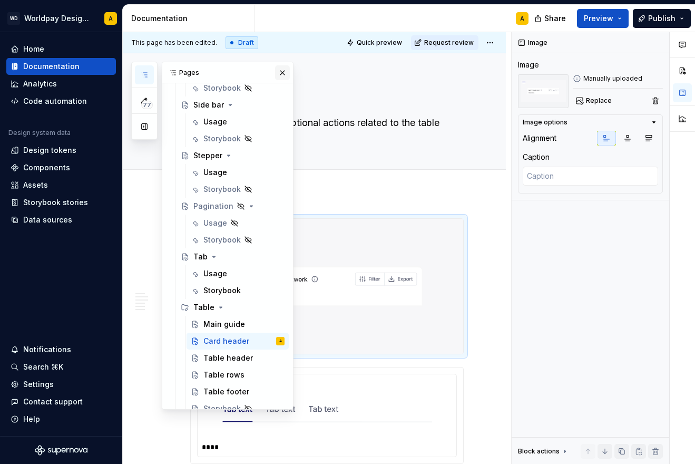
click at [283, 78] on button "button" at bounding box center [282, 72] width 15 height 15
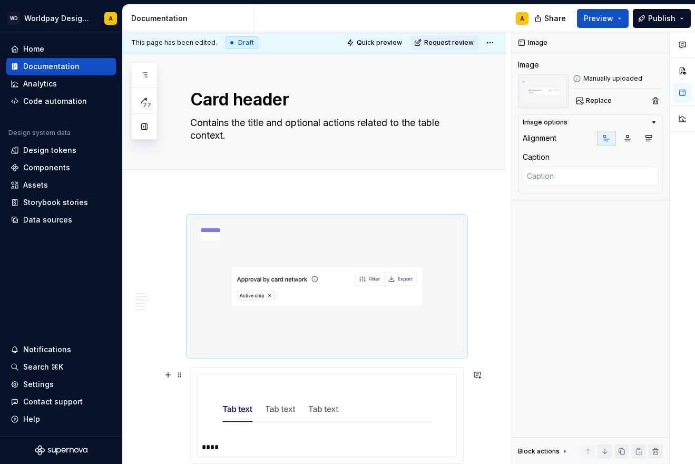
scroll to position [137, 0]
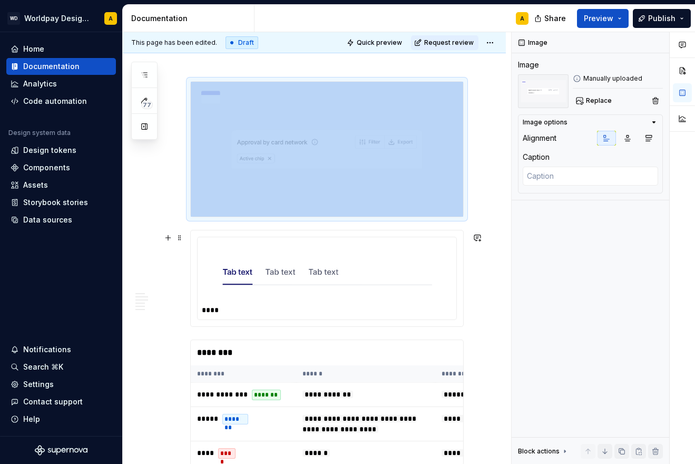
click at [302, 277] on img at bounding box center [327, 272] width 210 height 53
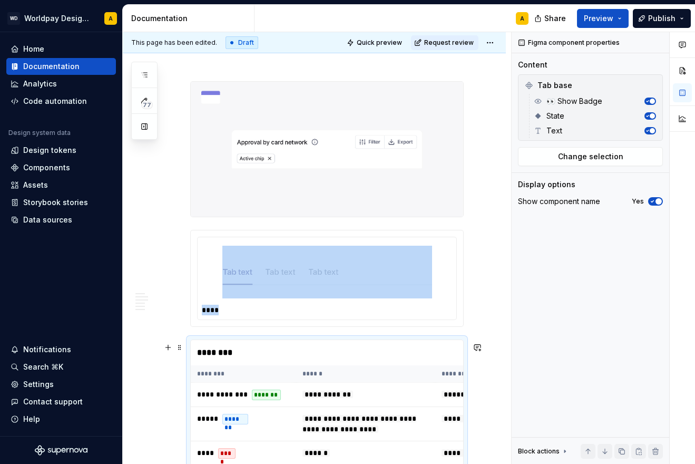
click at [225, 354] on div "********" at bounding box center [330, 352] width 278 height 25
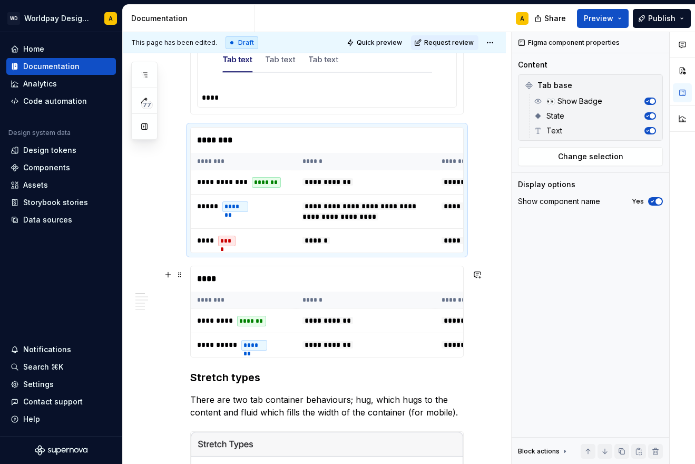
scroll to position [392, 0]
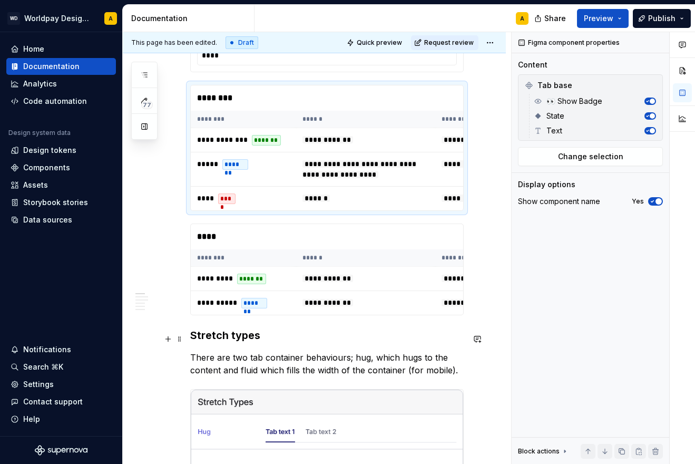
click at [219, 335] on h3 "Stretch types" at bounding box center [327, 335] width 274 height 15
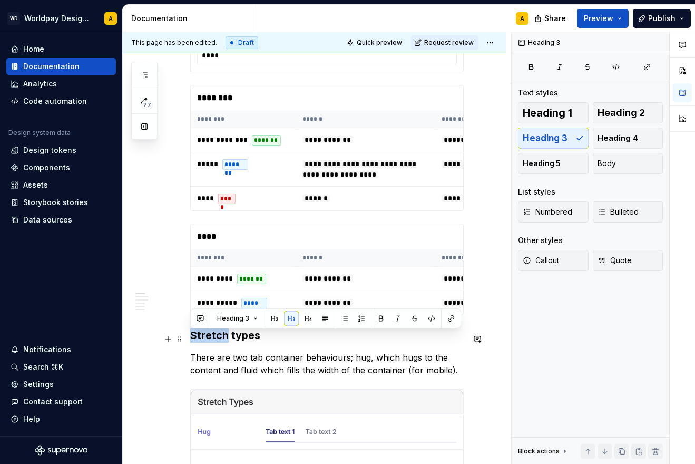
click at [219, 335] on h3 "Stretch types" at bounding box center [327, 335] width 274 height 15
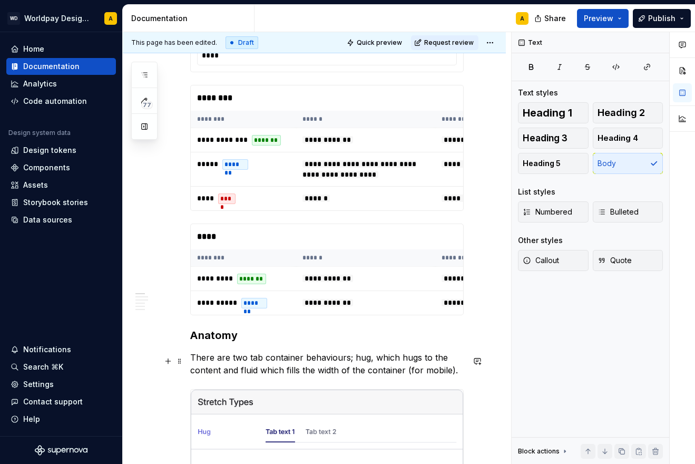
click at [219, 361] on p "There are two tab container behaviours; hug, which hugs to the content and flui…" at bounding box center [327, 363] width 274 height 25
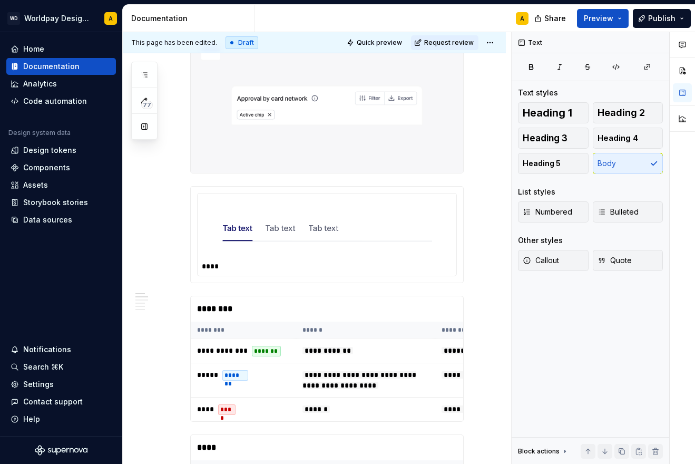
scroll to position [151, 0]
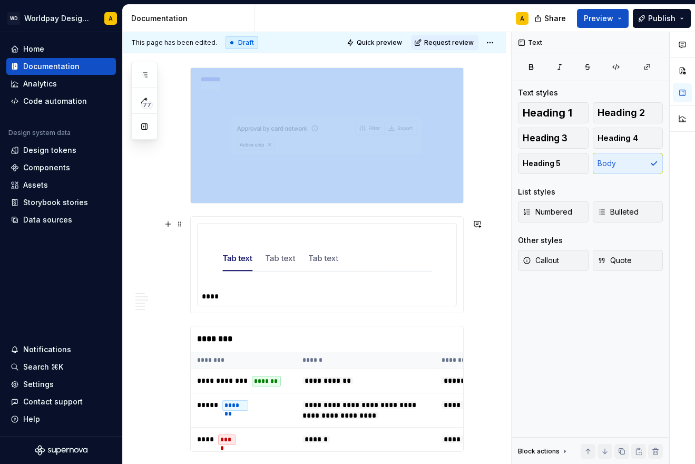
click at [276, 261] on img at bounding box center [327, 258] width 210 height 53
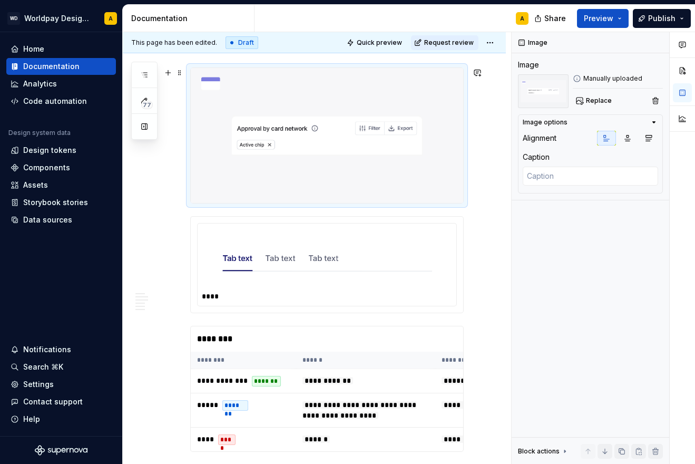
click at [271, 133] on img at bounding box center [327, 135] width 273 height 135
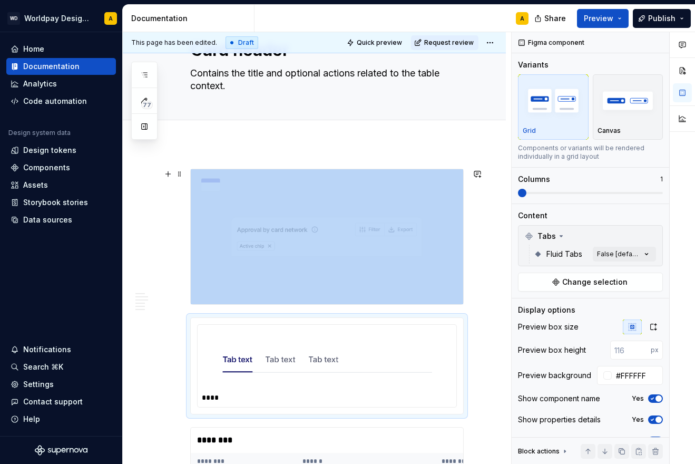
scroll to position [52, 0]
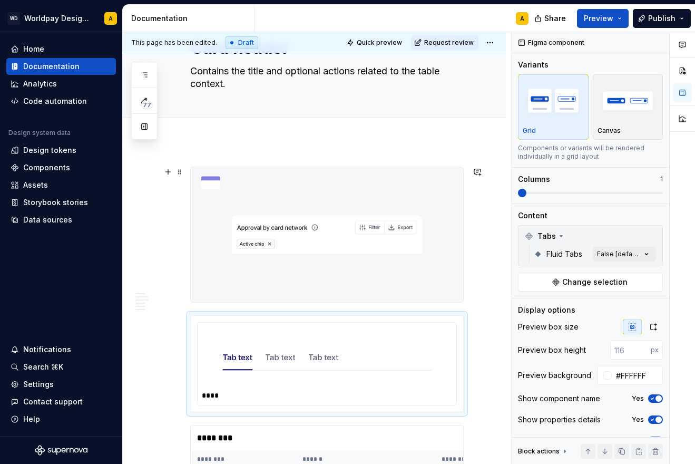
click at [238, 236] on img at bounding box center [327, 234] width 273 height 135
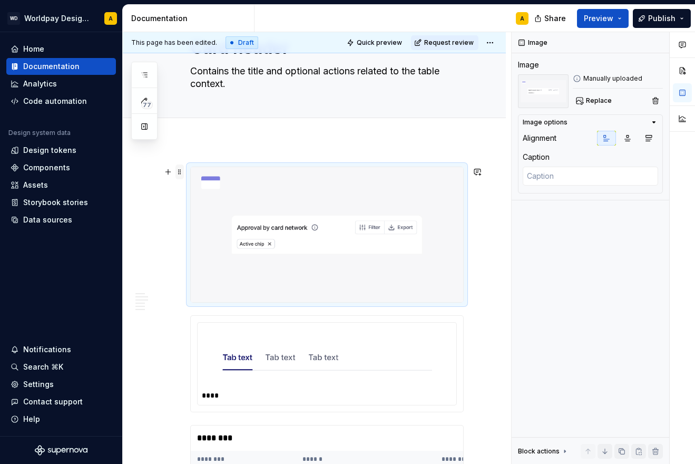
click at [177, 172] on span at bounding box center [180, 171] width 8 height 15
click at [188, 187] on icon at bounding box center [186, 191] width 8 height 8
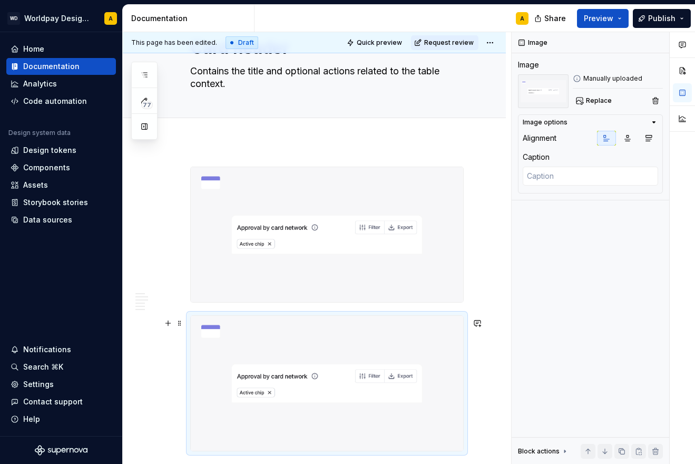
click at [239, 323] on img at bounding box center [327, 383] width 273 height 135
click at [277, 353] on img at bounding box center [327, 383] width 273 height 135
click at [283, 353] on img at bounding box center [327, 383] width 273 height 135
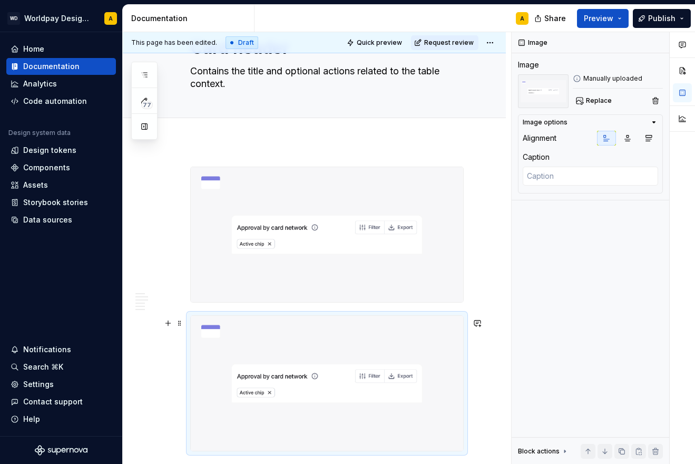
click at [283, 353] on img at bounding box center [327, 383] width 273 height 135
click at [604, 98] on span "Replace" at bounding box center [599, 100] width 26 height 8
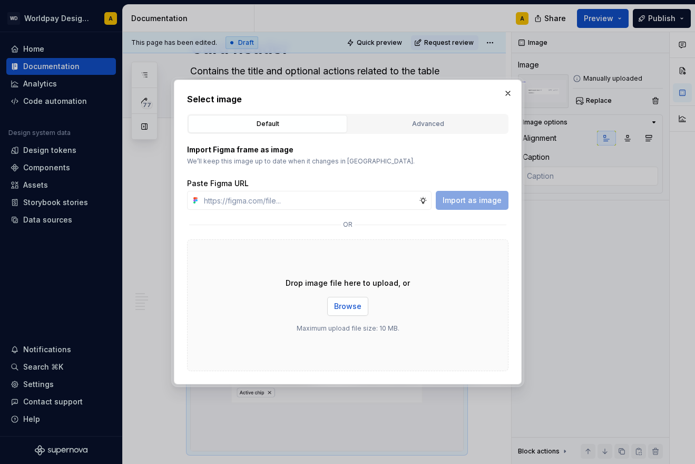
click at [336, 305] on span "Browse" at bounding box center [347, 306] width 27 height 11
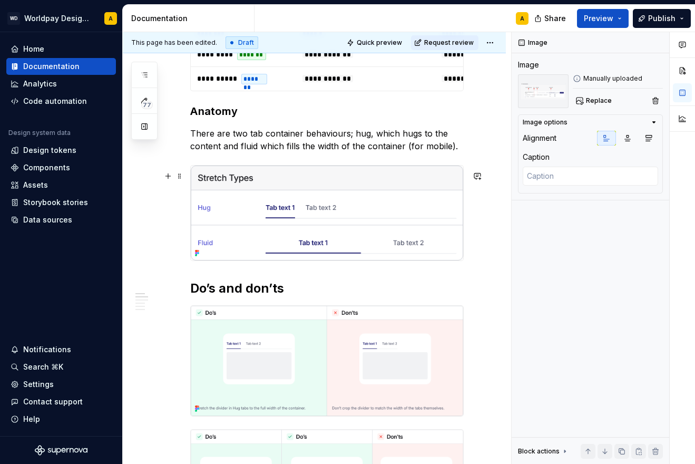
scroll to position [676, 0]
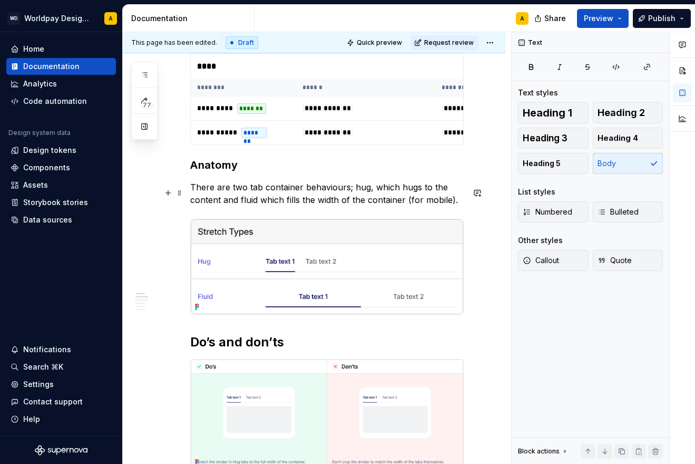
click at [206, 190] on p "There are two tab container behaviours; hug, which hugs to the content and flui…" at bounding box center [327, 193] width 274 height 25
click at [243, 351] on h2 "Do’s and don’ts" at bounding box center [327, 342] width 274 height 17
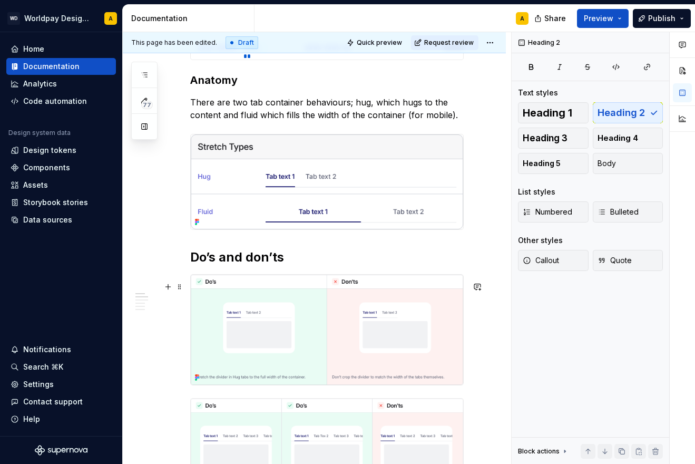
scroll to position [761, 0]
type textarea "*"
